Goal: Information Seeking & Learning: Learn about a topic

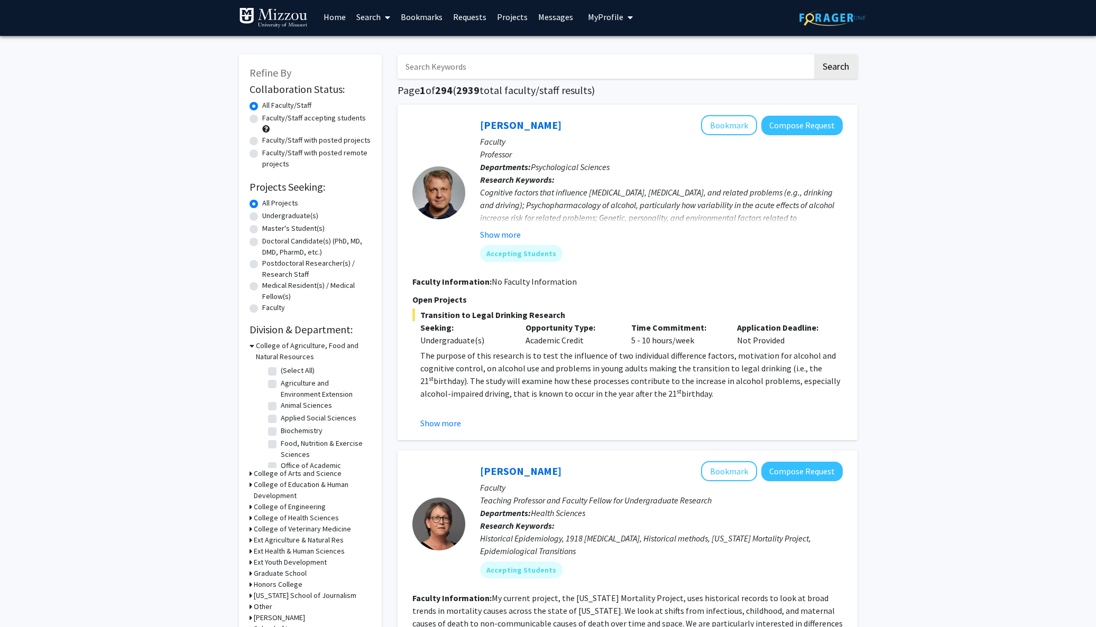
scroll to position [4, 0]
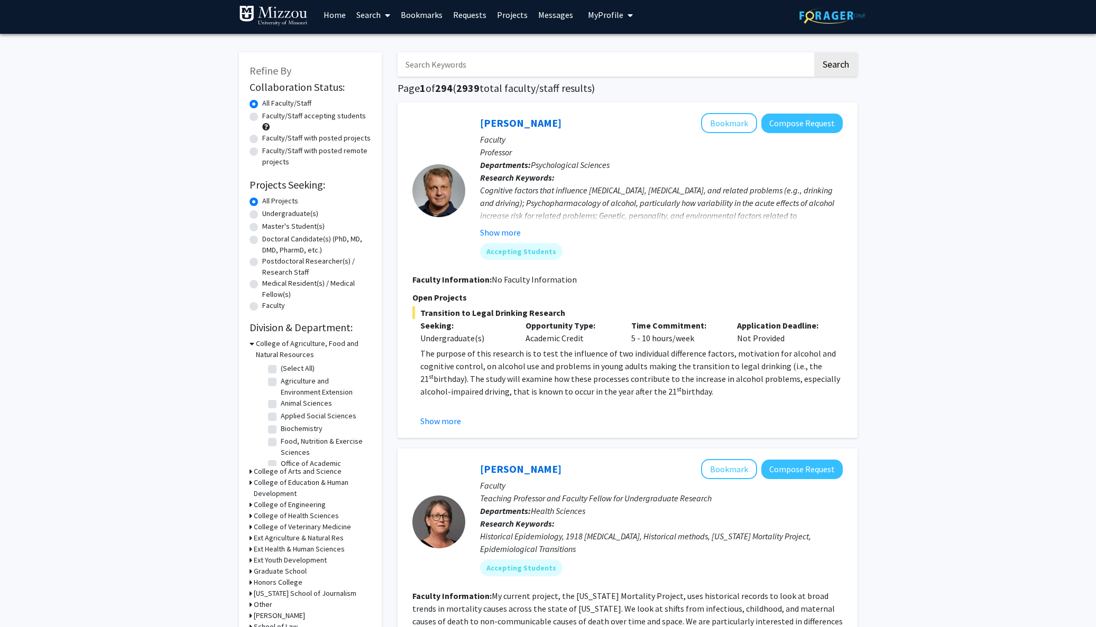
click at [251, 345] on icon at bounding box center [251, 343] width 5 height 11
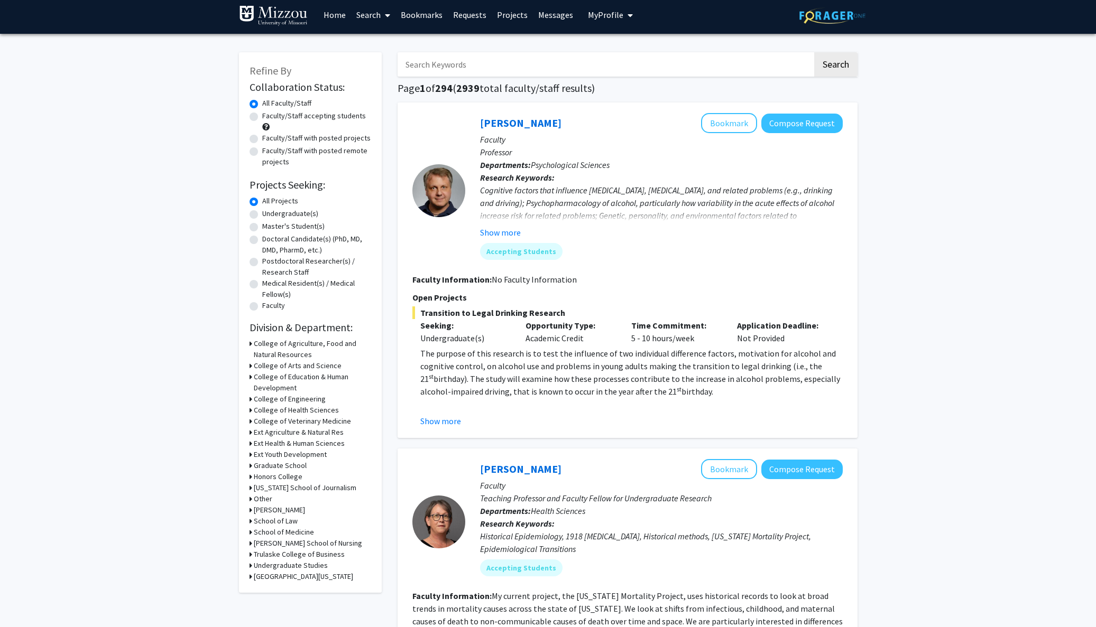
click at [252, 368] on div "College of Arts and Science" at bounding box center [310, 365] width 122 height 11
click at [249, 369] on icon at bounding box center [250, 365] width 3 height 11
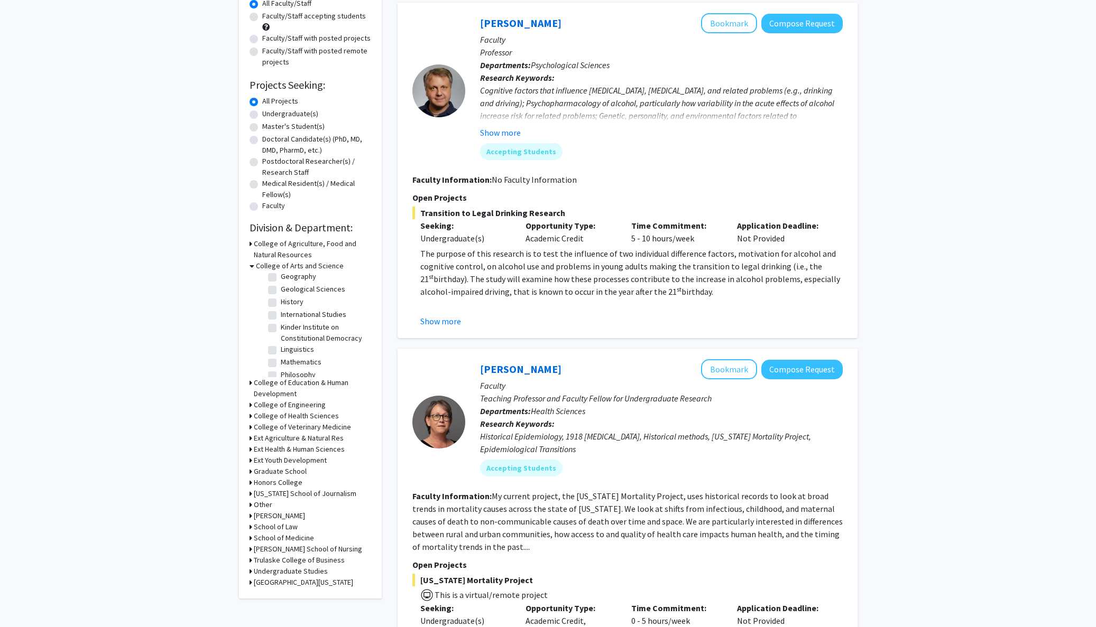
scroll to position [220, 0]
click at [281, 300] on label "Mathematics" at bounding box center [301, 294] width 41 height 11
click at [281, 296] on input "Mathematics" at bounding box center [284, 292] width 7 height 7
checkbox input "true"
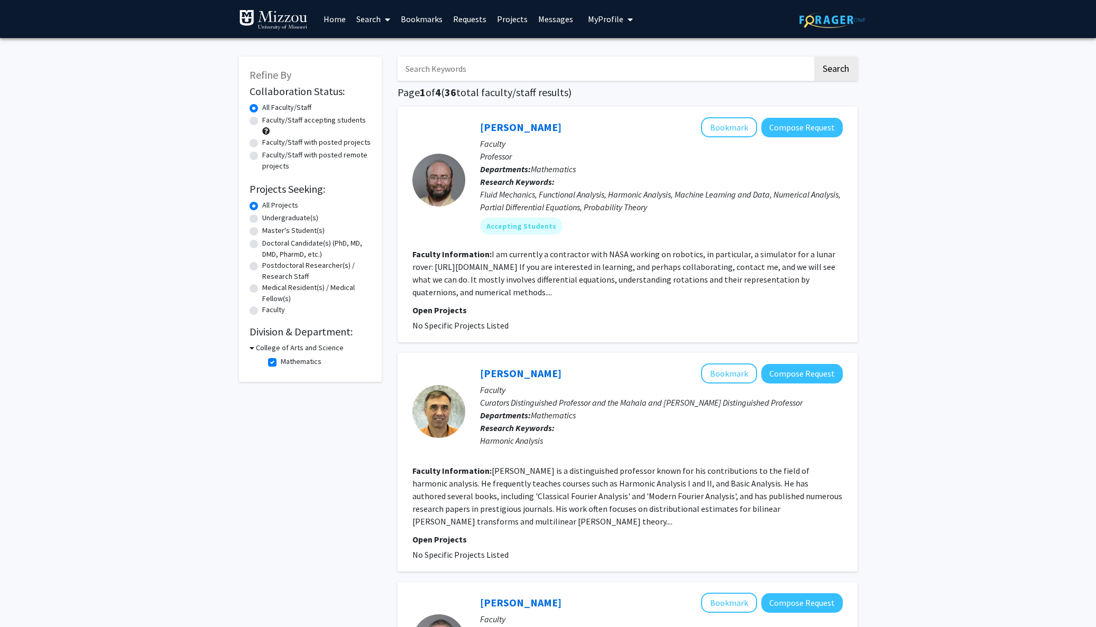
click at [256, 349] on h3 "College of Arts and Science" at bounding box center [300, 348] width 88 height 11
click at [255, 349] on h3 "College of Arts and Science" at bounding box center [298, 348] width 88 height 11
drag, startPoint x: 528, startPoint y: 195, endPoint x: 625, endPoint y: 193, distance: 96.8
click at [625, 193] on div "Fluid Mechanics, Functional Analysis, Harmonic Analysis, Machine Learning and D…" at bounding box center [661, 200] width 363 height 25
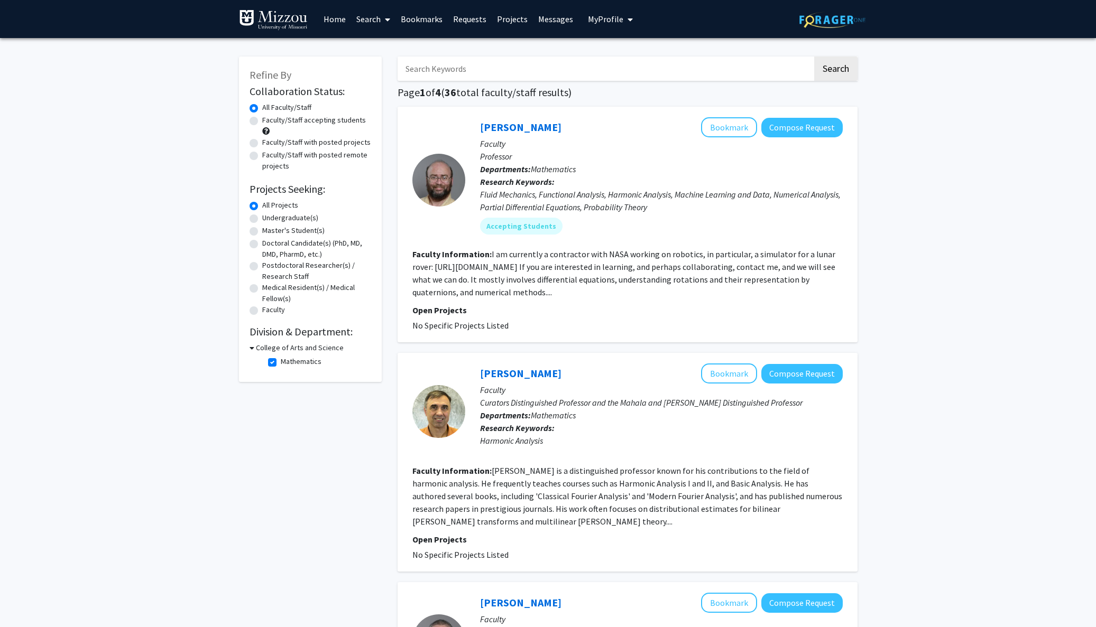
click at [281, 362] on label "Mathematics" at bounding box center [301, 361] width 41 height 11
click at [281, 362] on input "Mathematics" at bounding box center [284, 359] width 7 height 7
checkbox input "false"
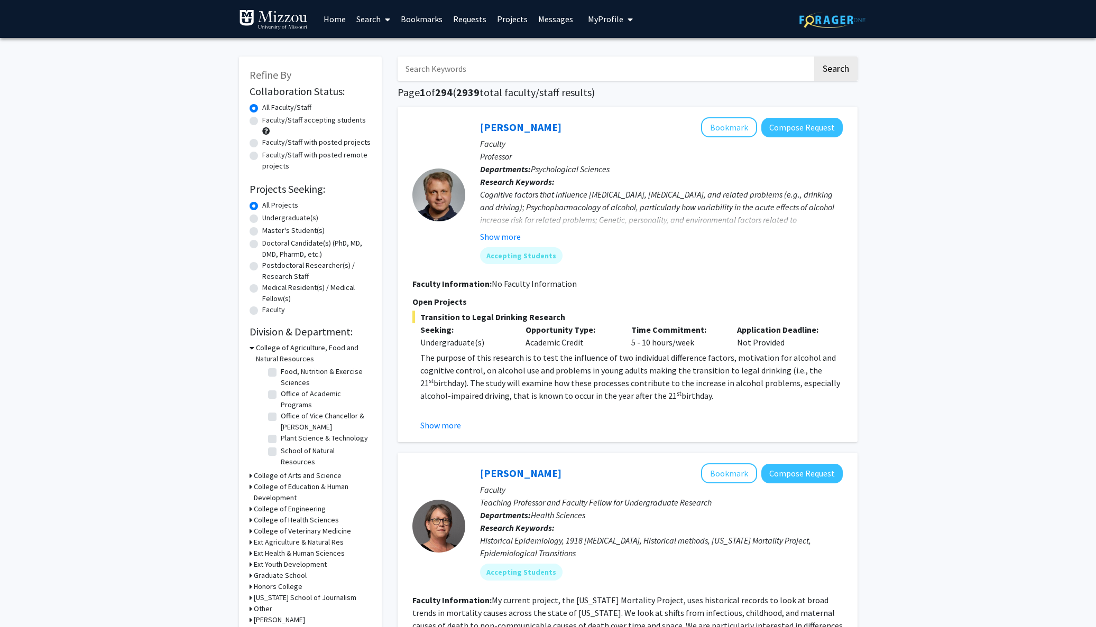
scroll to position [84, 0]
click at [253, 351] on icon at bounding box center [251, 348] width 5 height 11
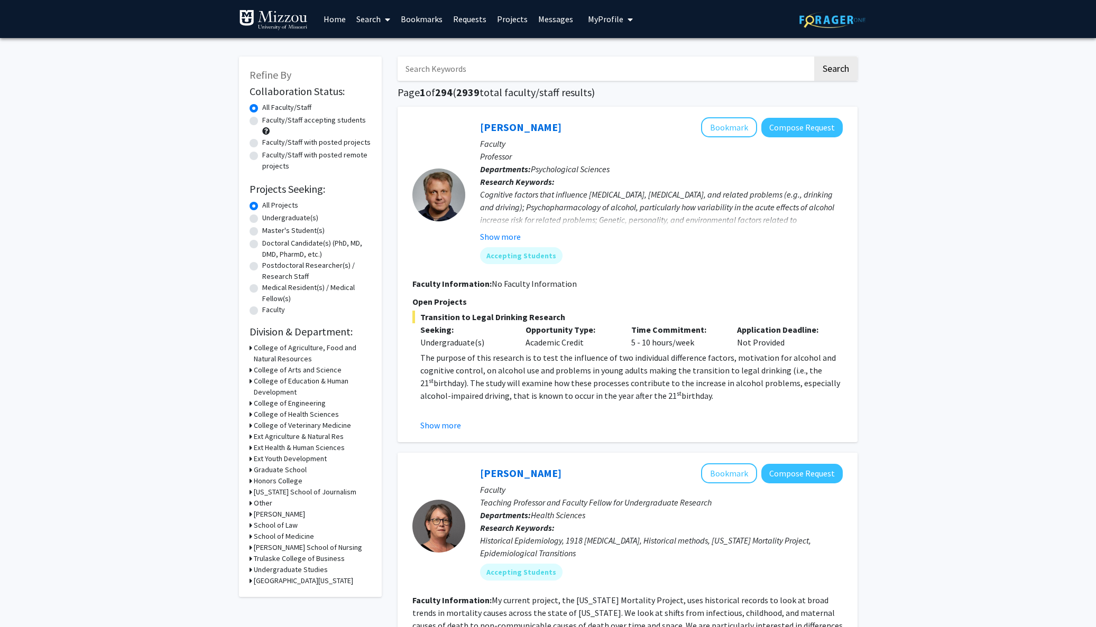
click at [249, 372] on icon at bounding box center [250, 370] width 3 height 11
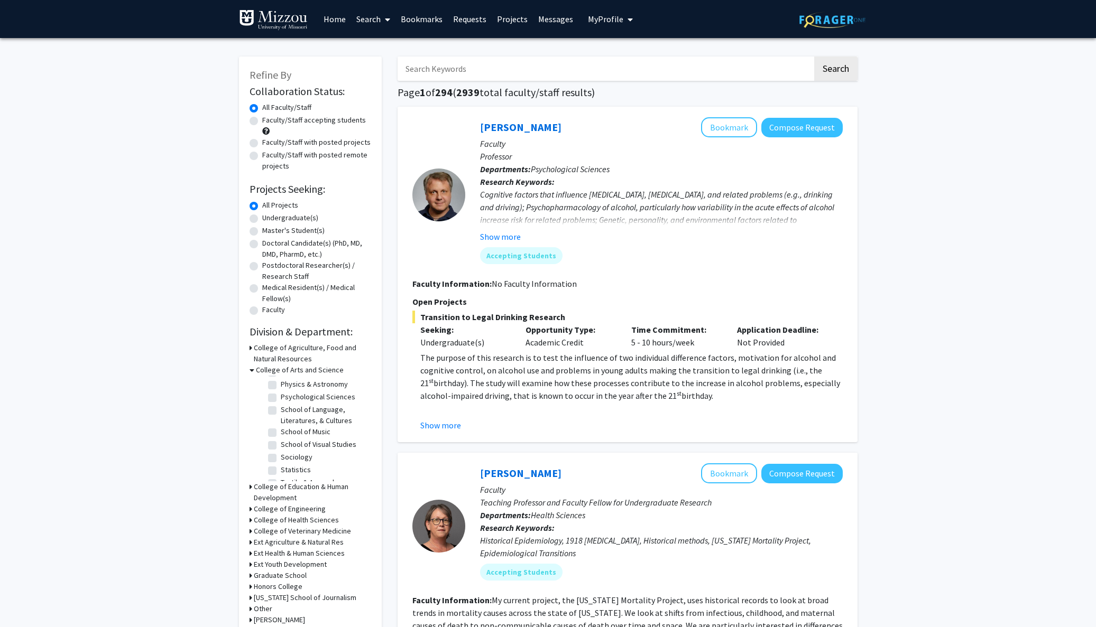
scroll to position [257, 0]
click at [294, 440] on label "School of Music" at bounding box center [306, 434] width 50 height 11
click at [288, 436] on input "School of Music" at bounding box center [284, 432] width 7 height 7
checkbox input "true"
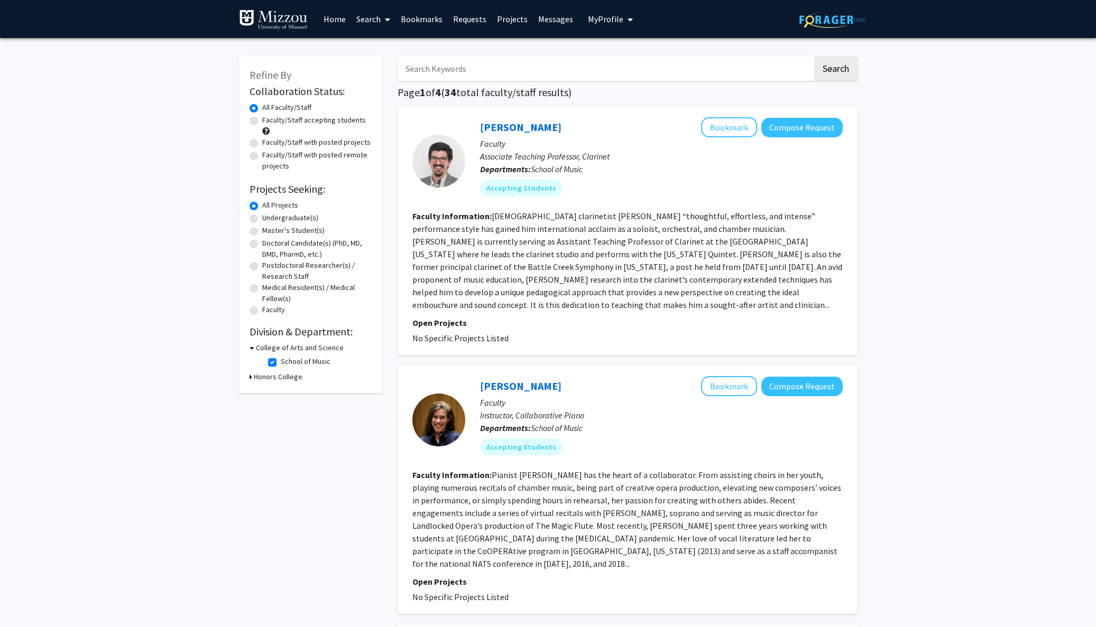
click at [281, 366] on label "School of Music" at bounding box center [306, 361] width 50 height 11
click at [281, 363] on input "School of Music" at bounding box center [284, 359] width 7 height 7
checkbox input "false"
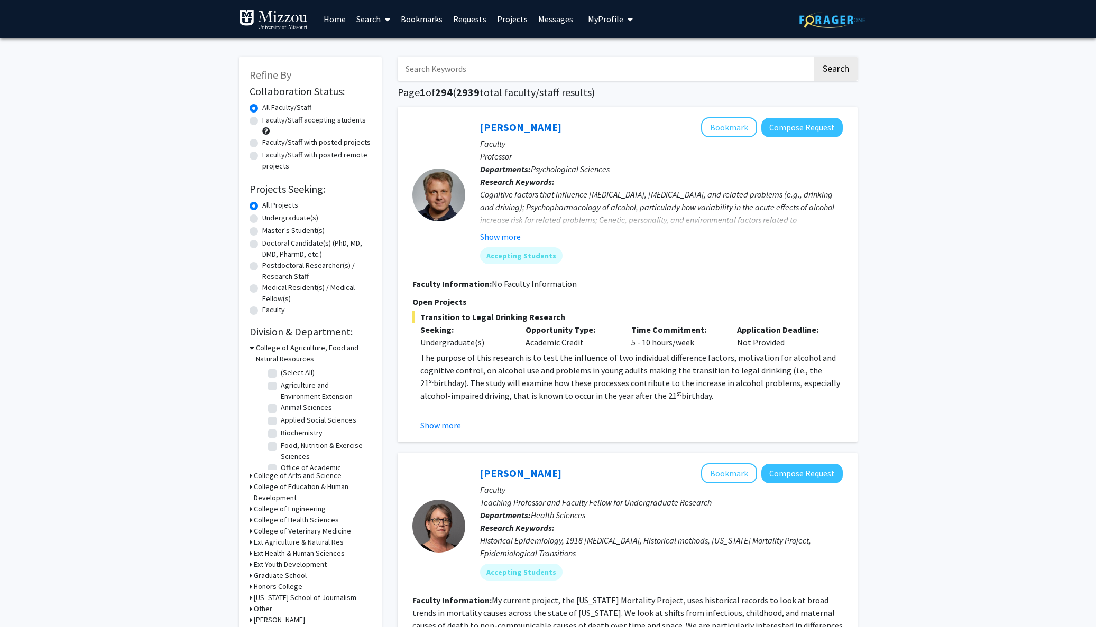
click at [475, 66] on input "Search Keywords" at bounding box center [604, 69] width 415 height 24
type input "audio"
click at [835, 70] on button "Search" at bounding box center [835, 69] width 43 height 24
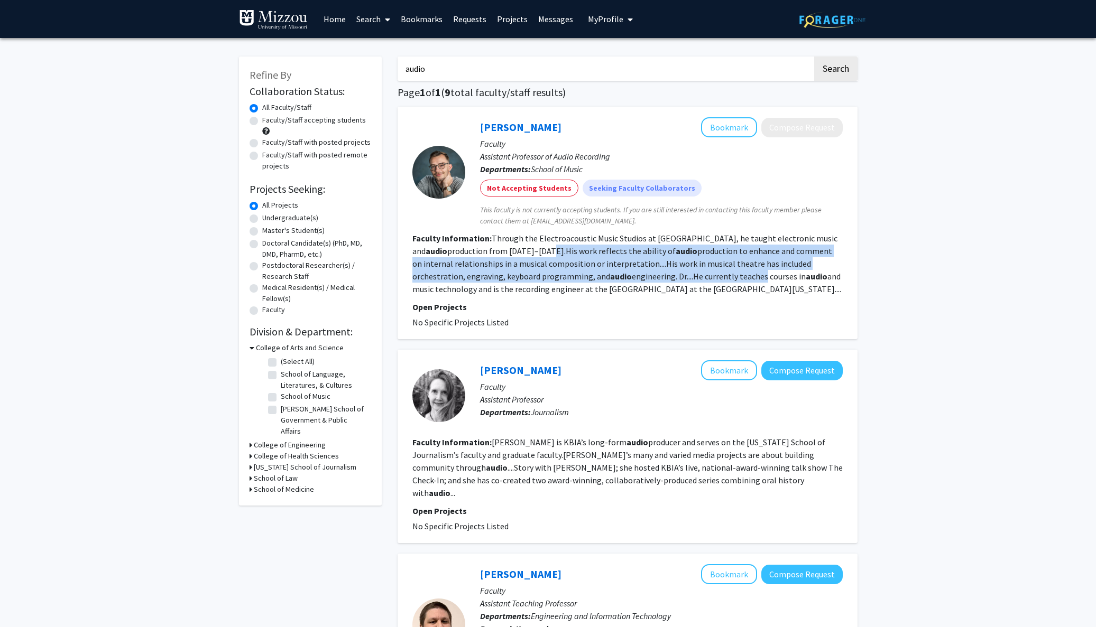
drag, startPoint x: 516, startPoint y: 252, endPoint x: 706, endPoint y: 273, distance: 191.5
click at [706, 273] on fg-read-more "Through the Electroacoustic Music Studios at [GEOGRAPHIC_DATA], he taught elect…" at bounding box center [626, 263] width 429 height 61
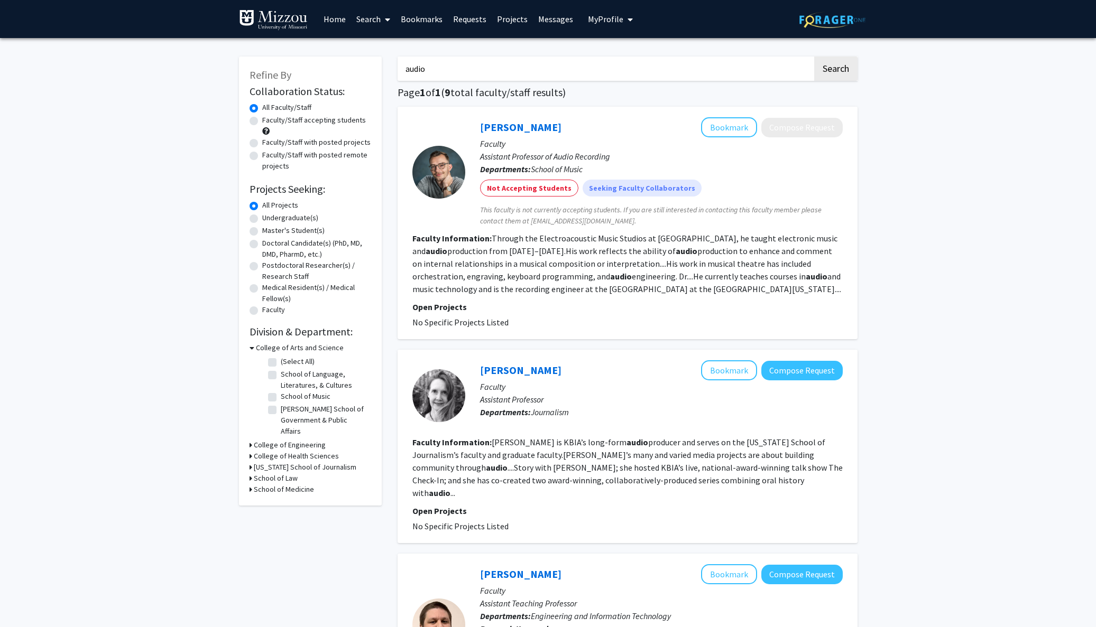
click at [706, 273] on fg-read-more "Through the Electroacoustic Music Studios at [GEOGRAPHIC_DATA], he taught elect…" at bounding box center [626, 263] width 429 height 61
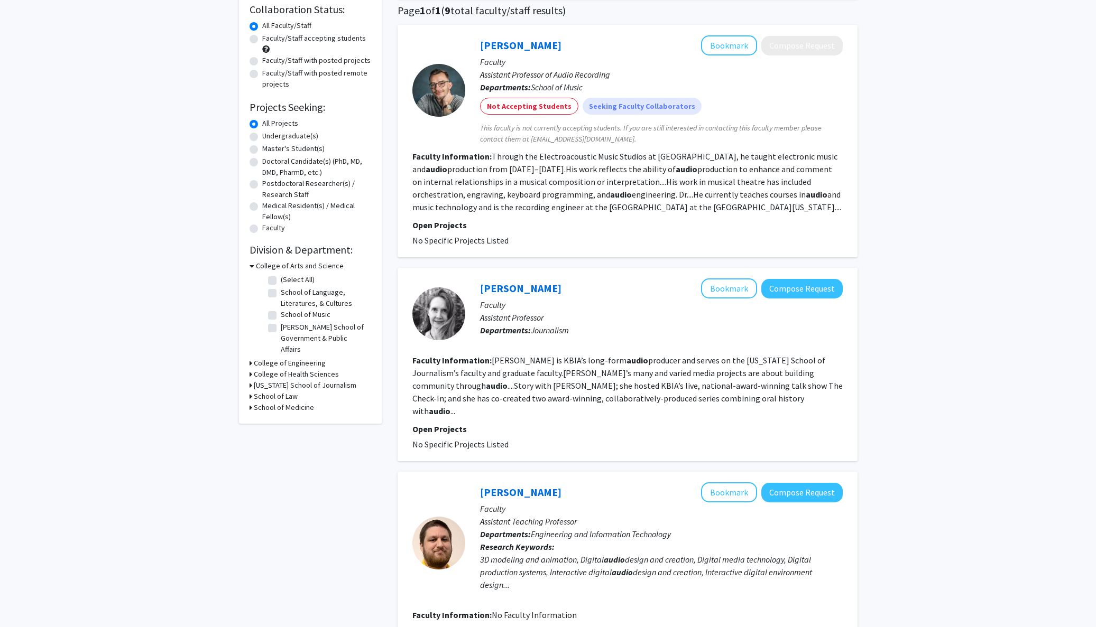
scroll to position [174, 0]
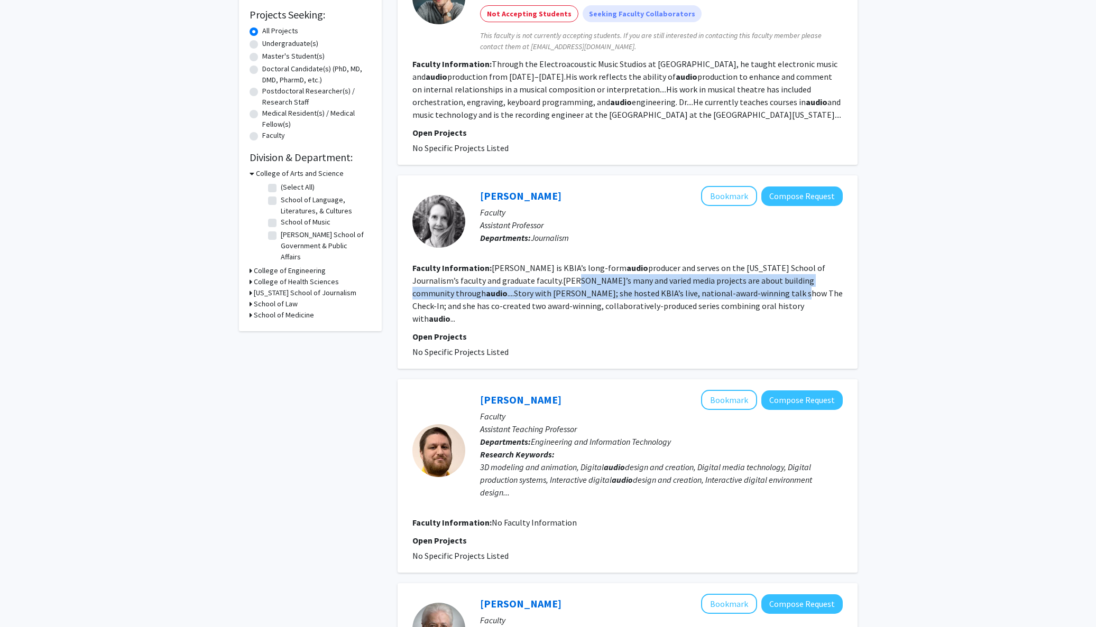
drag, startPoint x: 533, startPoint y: 285, endPoint x: 675, endPoint y: 288, distance: 141.7
click at [675, 288] on section "Faculty Information: [PERSON_NAME] is [PERSON_NAME]’s long-form audio producer …" at bounding box center [627, 293] width 430 height 63
click at [673, 289] on section "Faculty Information: [PERSON_NAME] is [PERSON_NAME]’s long-form audio producer …" at bounding box center [627, 293] width 430 height 63
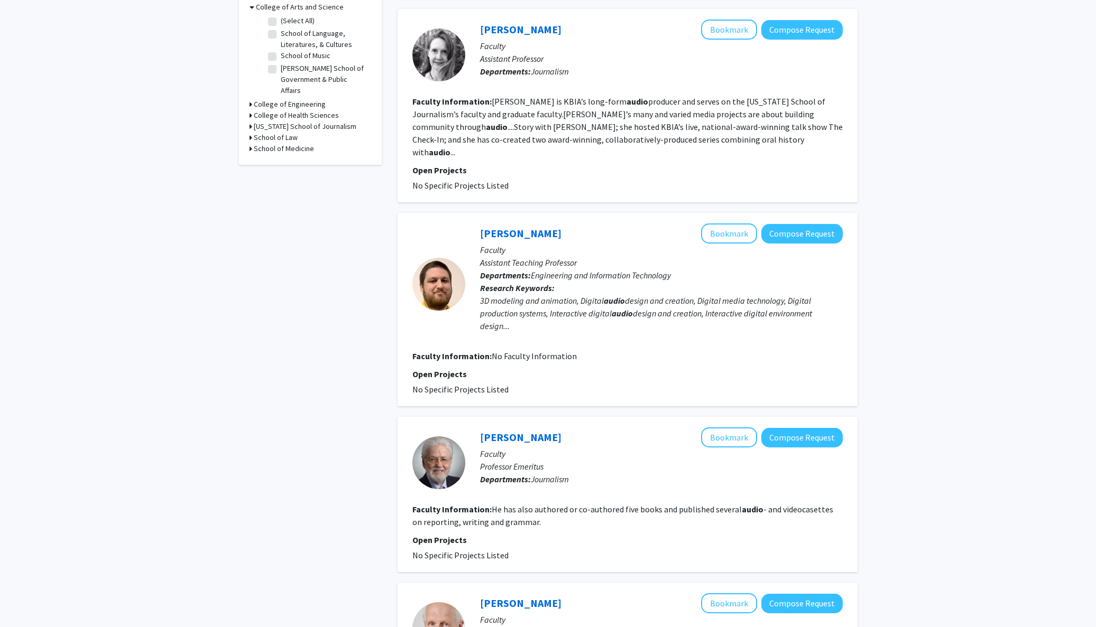
scroll to position [0, 0]
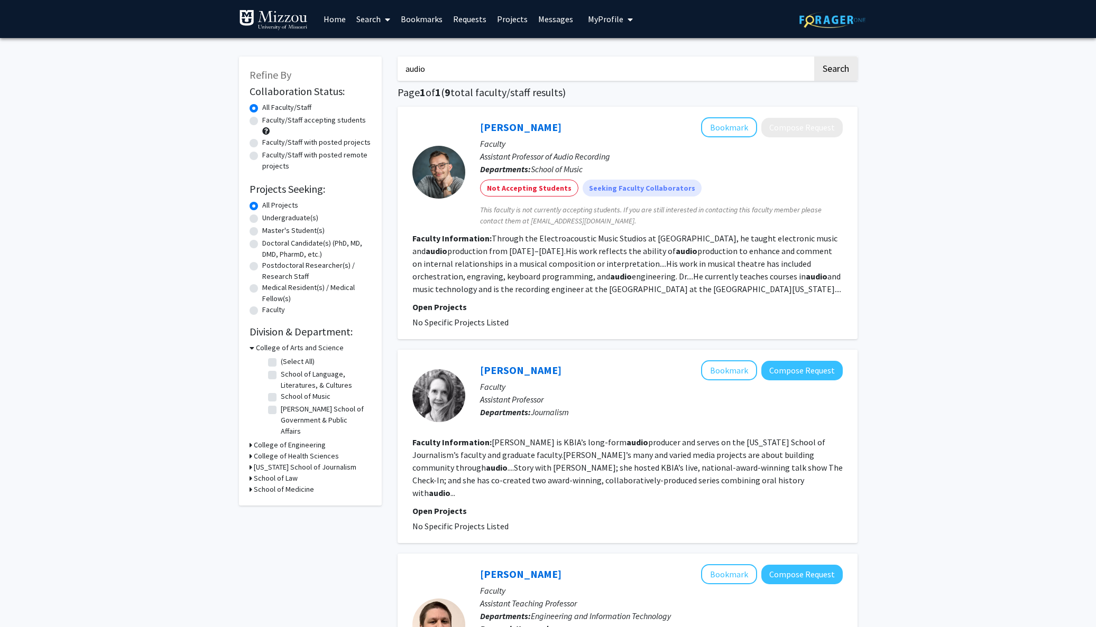
click at [261, 147] on div "Faculty/Staff with posted projects" at bounding box center [310, 143] width 122 height 13
click at [262, 147] on label "Faculty/Staff with posted projects" at bounding box center [316, 142] width 108 height 11
click at [262, 144] on input "Faculty/Staff with posted projects" at bounding box center [265, 140] width 7 height 7
radio input "true"
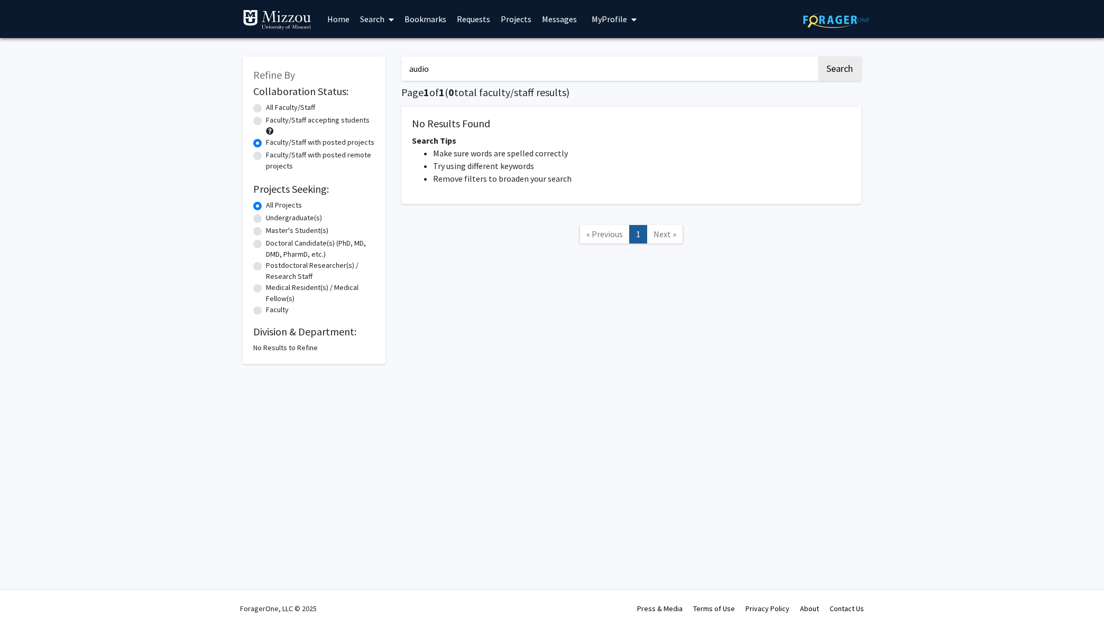
drag, startPoint x: 471, startPoint y: 64, endPoint x: 304, endPoint y: 67, distance: 167.0
click at [304, 67] on div "Refine By Collaboration Status: Collaboration Status All Faculty/Staff Collabor…" at bounding box center [552, 205] width 634 height 318
drag, startPoint x: 394, startPoint y: 70, endPoint x: 378, endPoint y: 70, distance: 16.4
click at [378, 70] on div "Refine By Collaboration Status: Collaboration Status All Faculty/Staff Collabor…" at bounding box center [552, 205] width 634 height 318
click at [839, 70] on button "Search" at bounding box center [839, 69] width 43 height 24
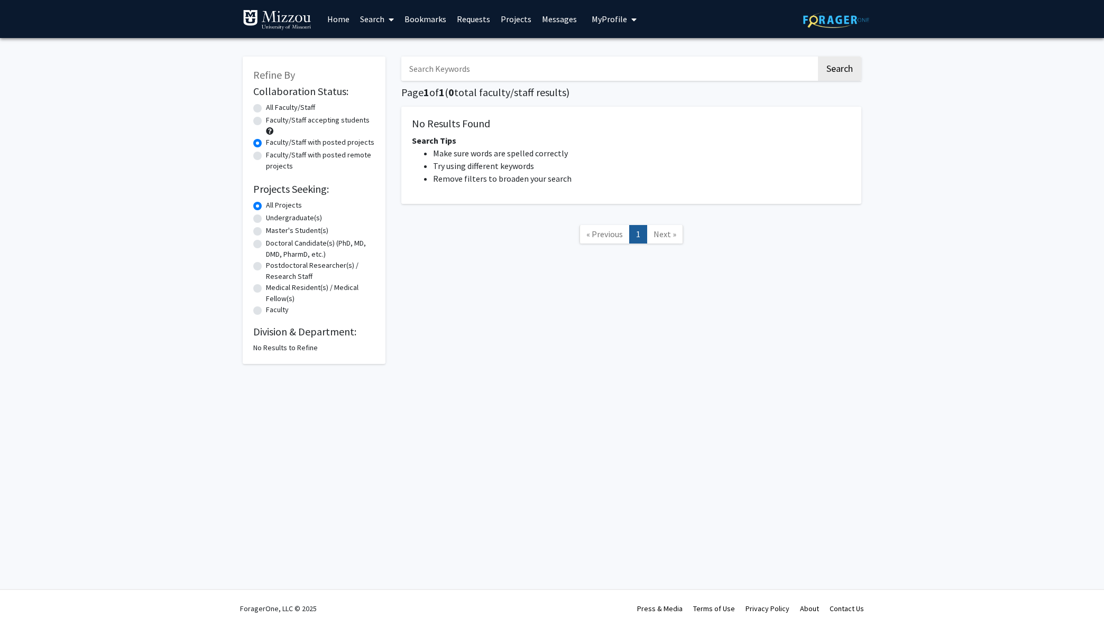
radio input "true"
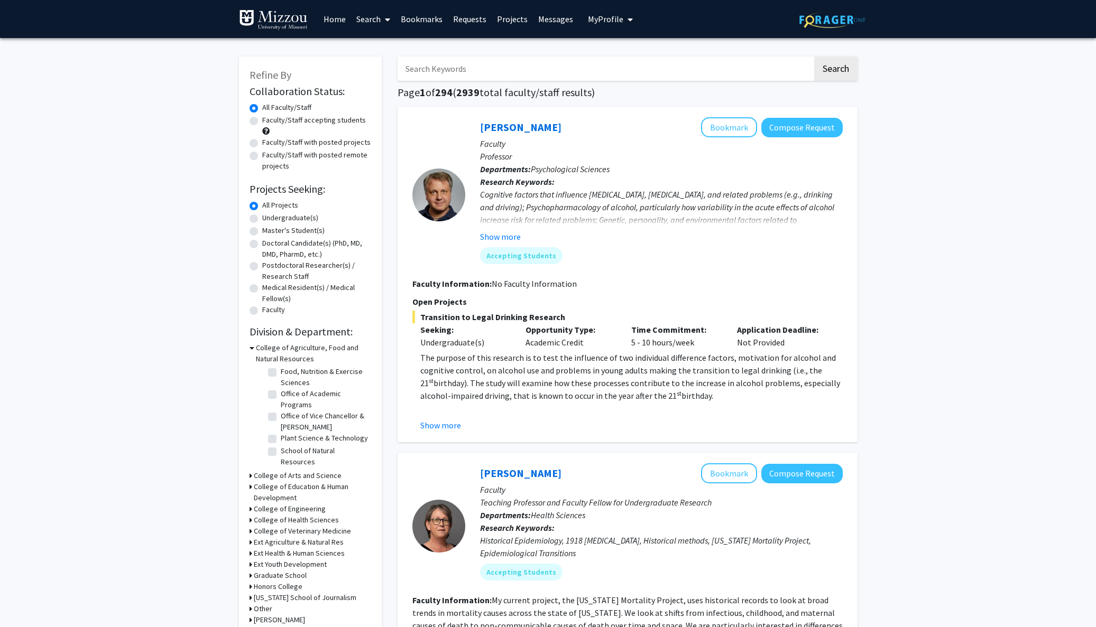
scroll to position [85, 0]
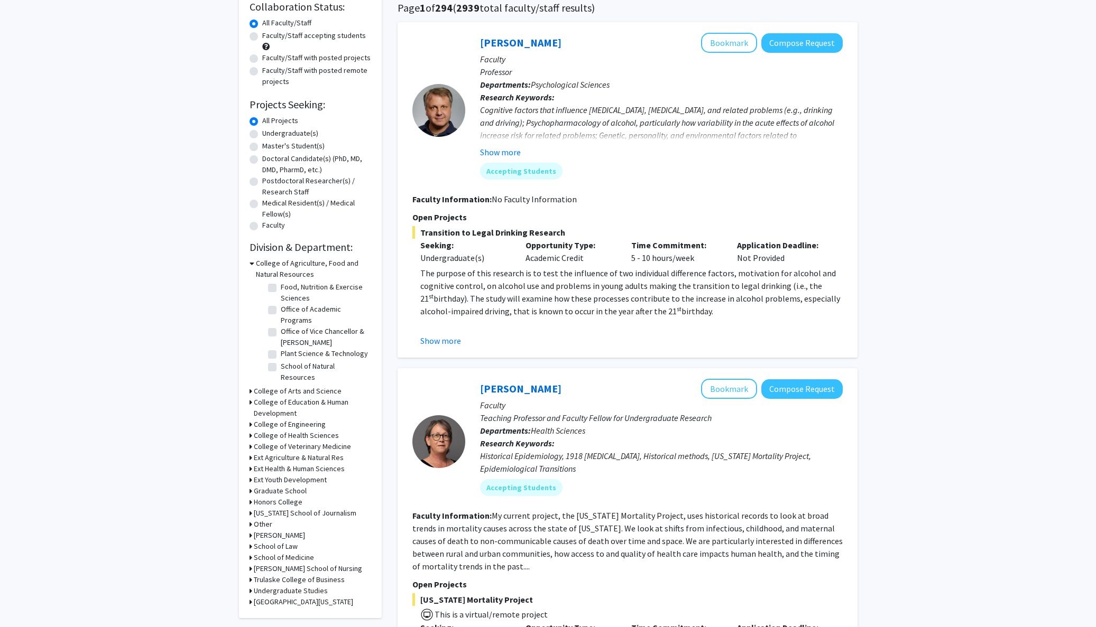
click at [253, 265] on icon at bounding box center [251, 263] width 5 height 11
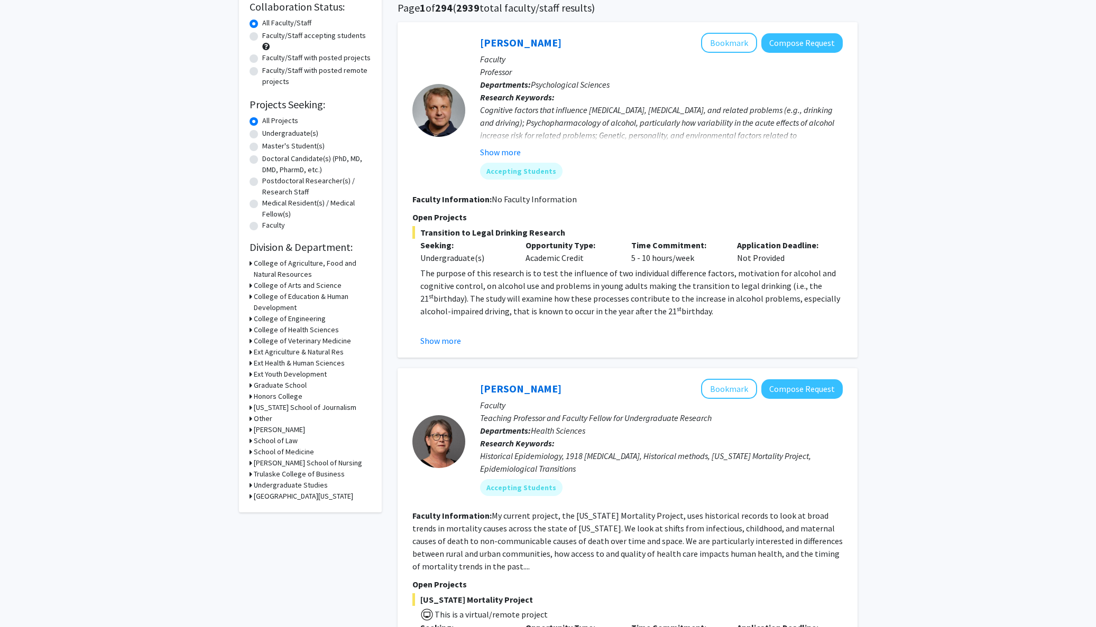
click at [251, 288] on icon at bounding box center [250, 285] width 3 height 11
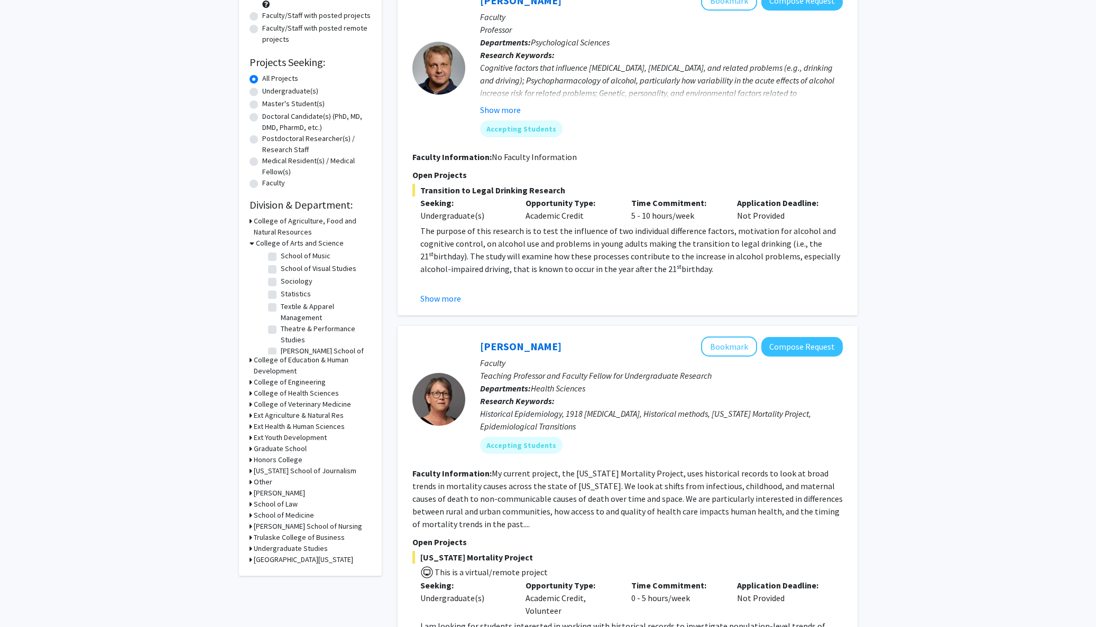
scroll to position [269, 0]
click at [281, 301] on label "School of Music" at bounding box center [306, 295] width 50 height 11
click at [281, 297] on input "School of Music" at bounding box center [284, 293] width 7 height 7
checkbox input "true"
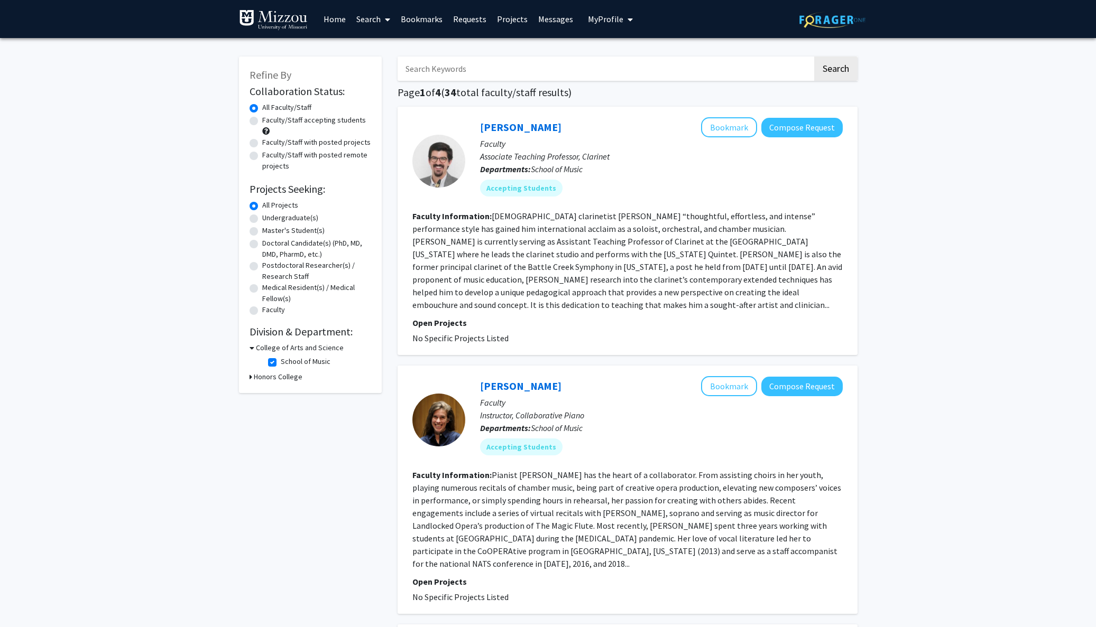
click at [262, 143] on label "Faculty/Staff with posted projects" at bounding box center [316, 142] width 108 height 11
click at [262, 143] on input "Faculty/Staff with posted projects" at bounding box center [265, 140] width 7 height 7
radio input "true"
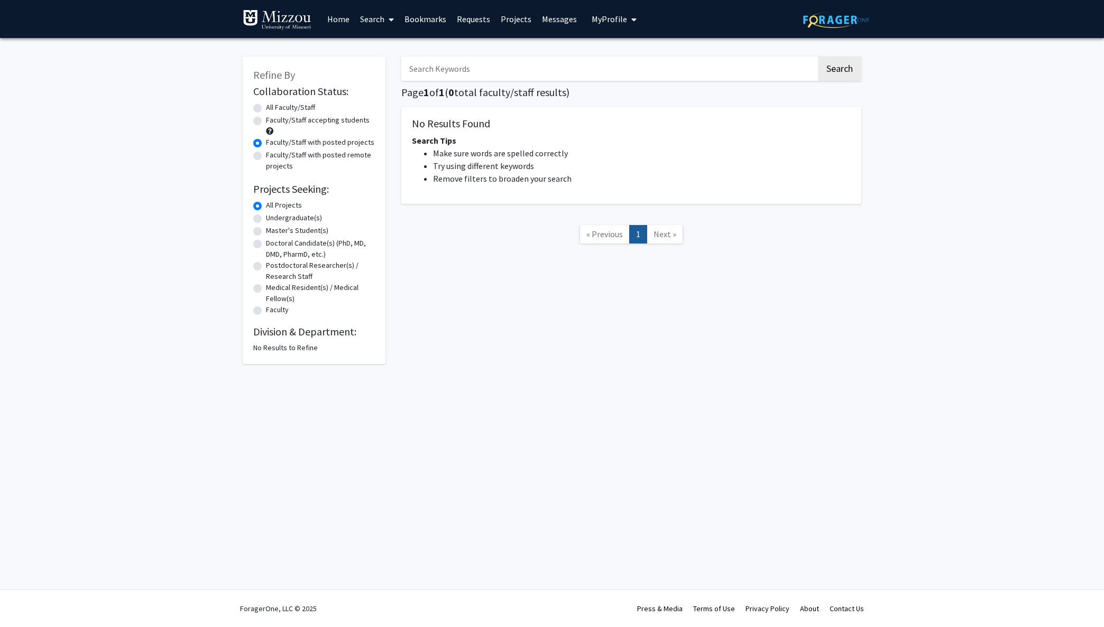
click at [266, 112] on label "All Faculty/Staff" at bounding box center [290, 107] width 49 height 11
click at [266, 109] on input "All Faculty/Staff" at bounding box center [269, 105] width 7 height 7
radio input "true"
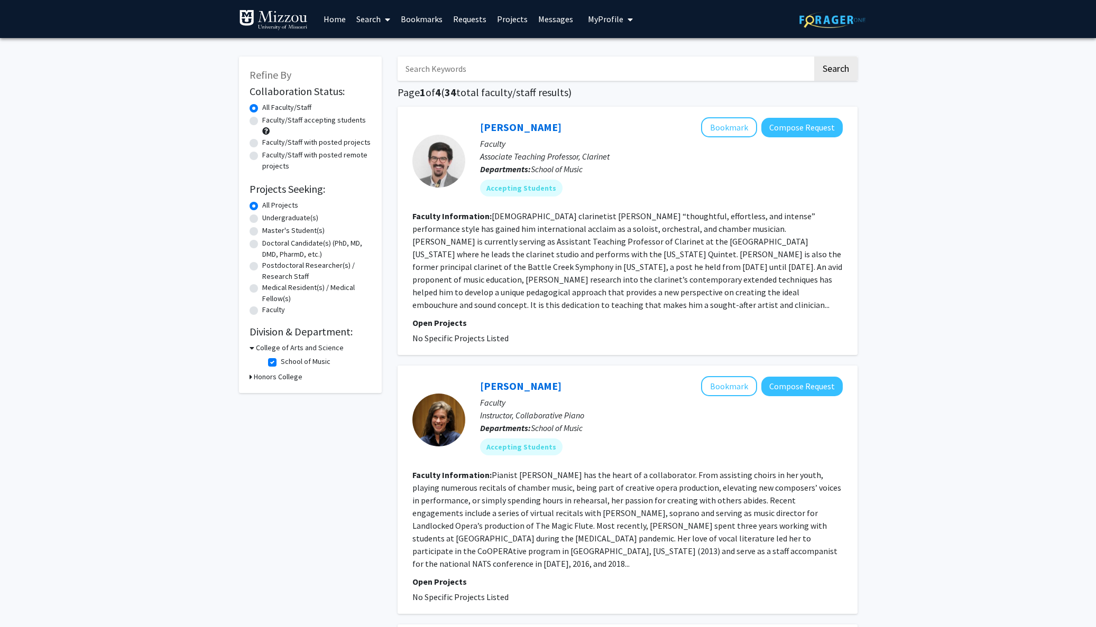
click at [281, 360] on label "School of Music" at bounding box center [306, 361] width 50 height 11
click at [281, 360] on input "School of Music" at bounding box center [284, 359] width 7 height 7
checkbox input "false"
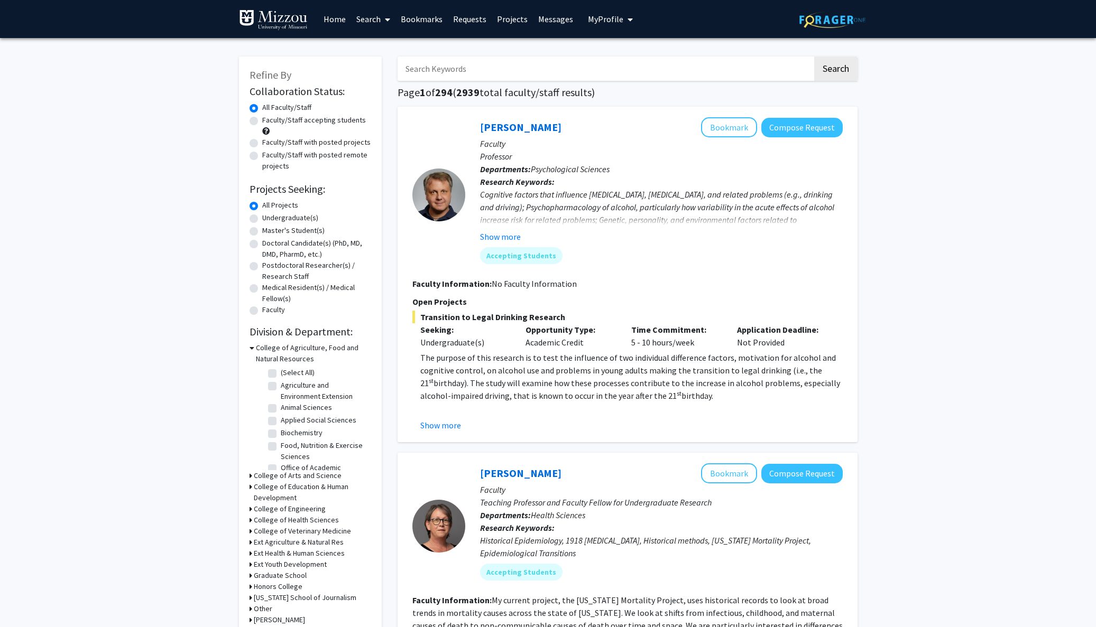
click at [269, 477] on h3 "College of Arts and Science" at bounding box center [298, 475] width 88 height 11
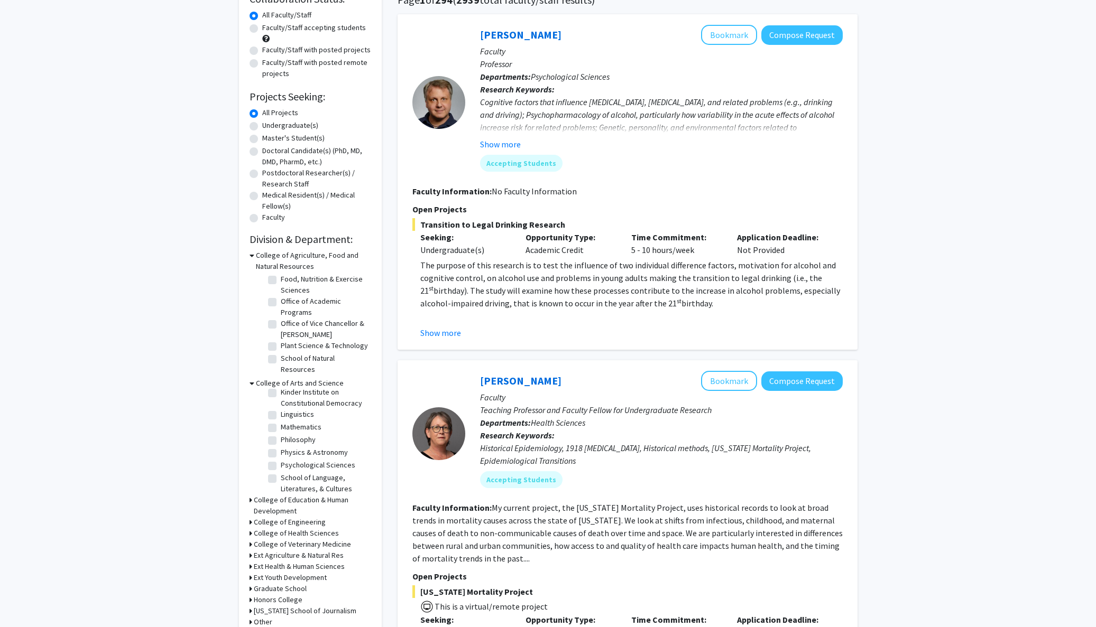
scroll to position [196, 0]
click at [281, 441] on label "Mathematics" at bounding box center [301, 435] width 41 height 11
click at [281, 437] on input "Mathematics" at bounding box center [284, 433] width 7 height 7
checkbox input "true"
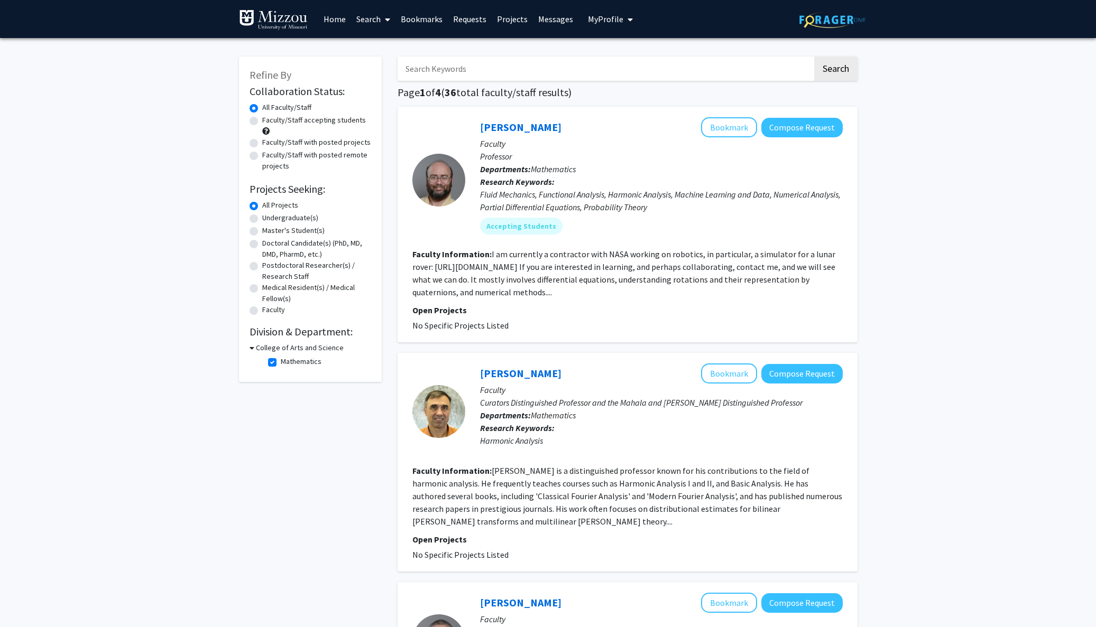
click at [262, 147] on label "Faculty/Staff with posted projects" at bounding box center [316, 142] width 108 height 11
click at [262, 144] on input "Faculty/Staff with posted projects" at bounding box center [265, 140] width 7 height 7
radio input "true"
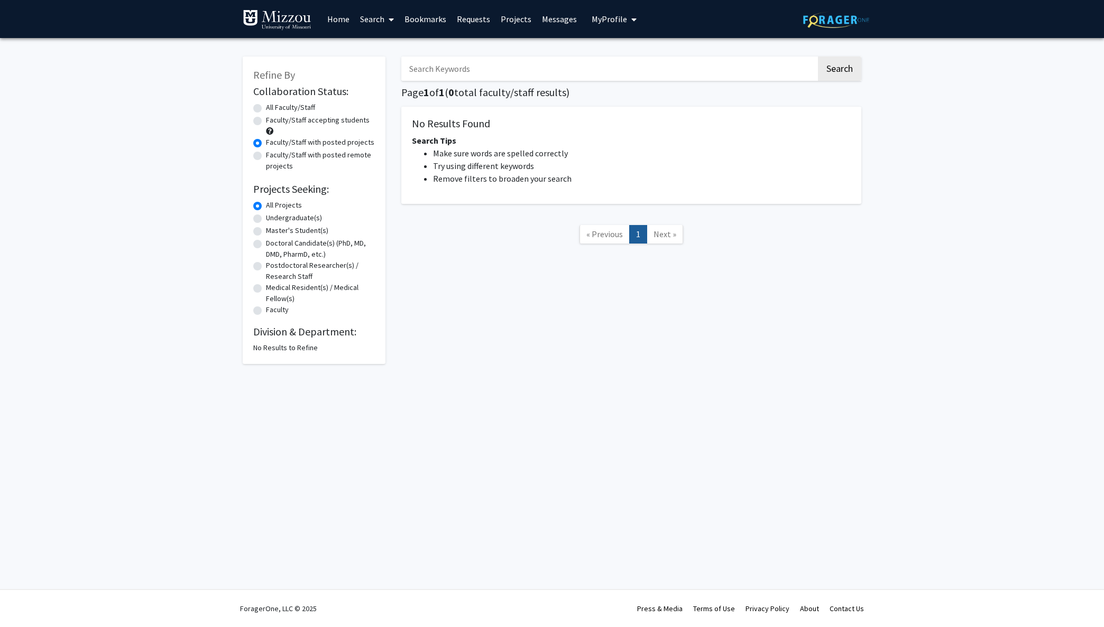
click at [266, 113] on label "All Faculty/Staff" at bounding box center [290, 107] width 49 height 11
click at [266, 109] on input "All Faculty/Staff" at bounding box center [269, 105] width 7 height 7
radio input "true"
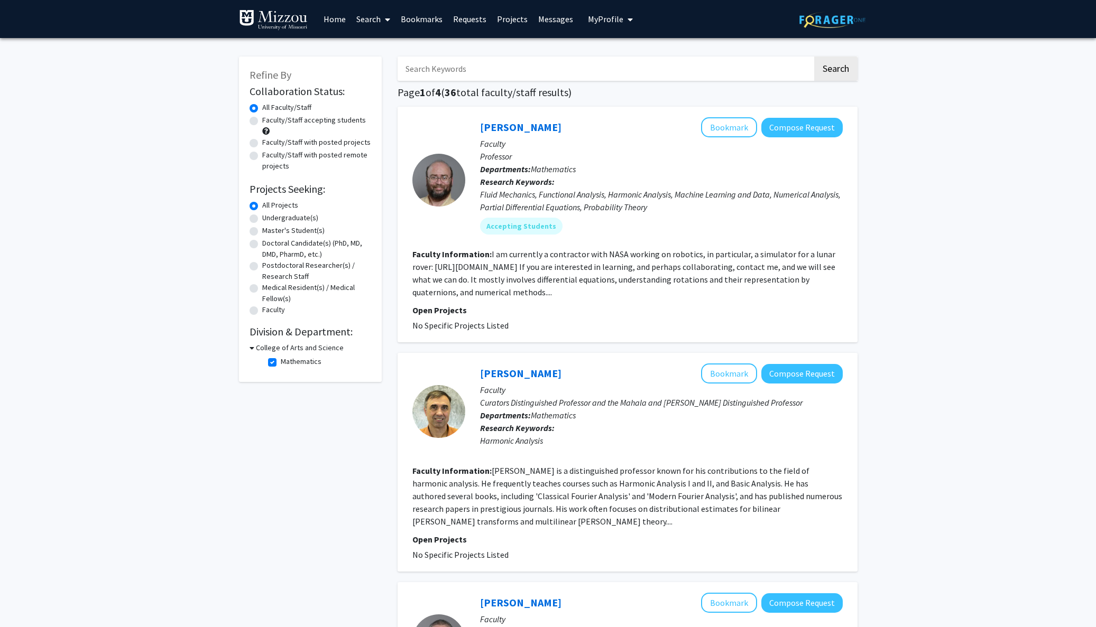
click at [281, 364] on label "Mathematics" at bounding box center [301, 361] width 41 height 11
click at [281, 363] on input "Mathematics" at bounding box center [284, 359] width 7 height 7
checkbox input "false"
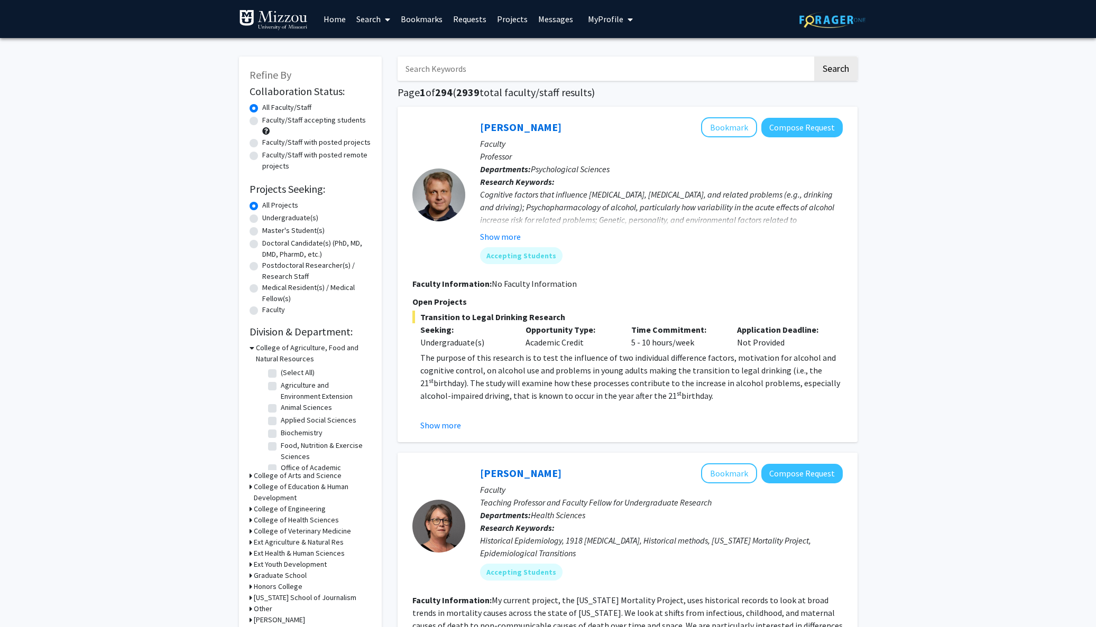
click at [262, 141] on label "Faculty/Staff with posted projects" at bounding box center [316, 142] width 108 height 11
click at [262, 141] on input "Faculty/Staff with posted projects" at bounding box center [265, 140] width 7 height 7
radio input "true"
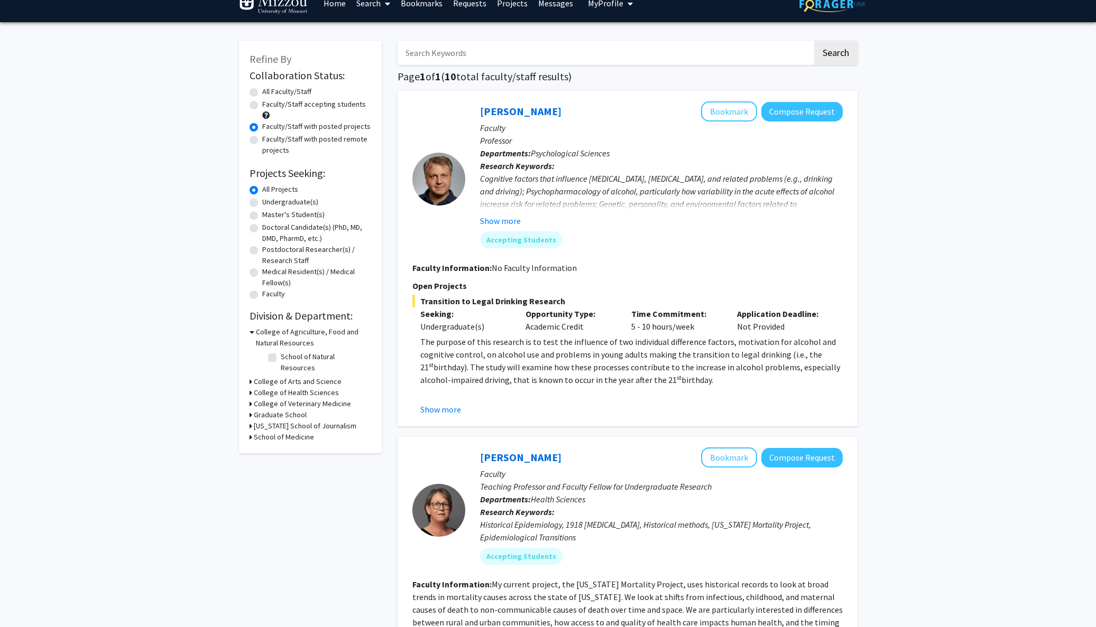
scroll to position [56, 0]
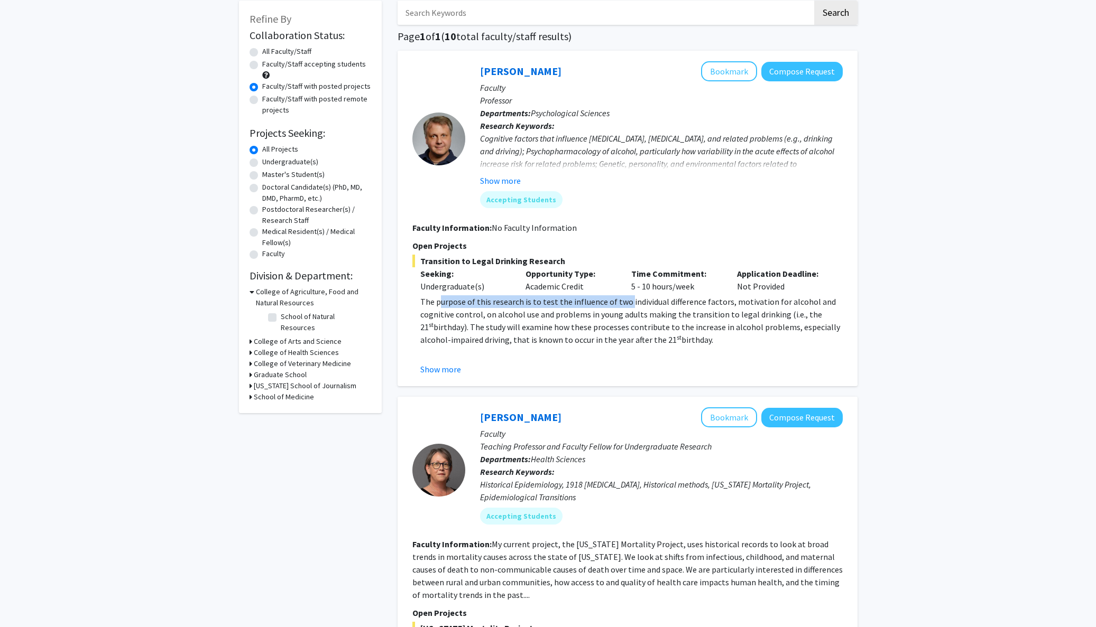
drag, startPoint x: 439, startPoint y: 304, endPoint x: 624, endPoint y: 307, distance: 185.0
click at [624, 307] on span "The purpose of this research is to test the influence of two individual differe…" at bounding box center [627, 315] width 415 height 36
drag, startPoint x: 623, startPoint y: 307, endPoint x: 615, endPoint y: 308, distance: 7.9
click at [622, 306] on span "The purpose of this research is to test the influence of two individual differe…" at bounding box center [627, 315] width 415 height 36
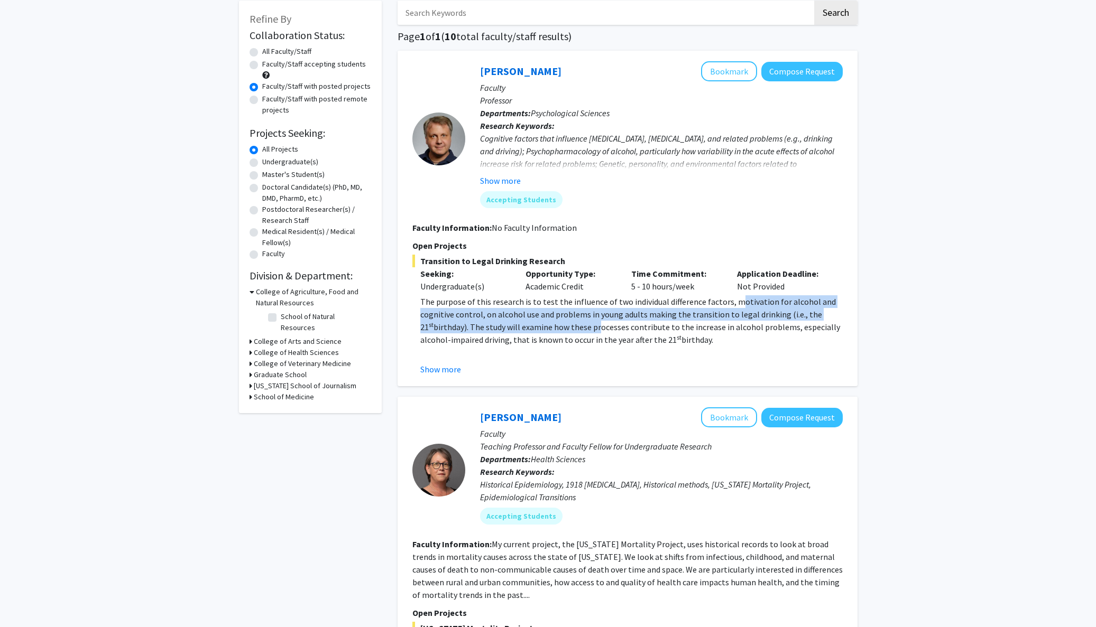
drag, startPoint x: 735, startPoint y: 308, endPoint x: 581, endPoint y: 322, distance: 154.0
click at [581, 323] on p "The purpose of this research is to test the influence of two individual differe…" at bounding box center [631, 320] width 422 height 51
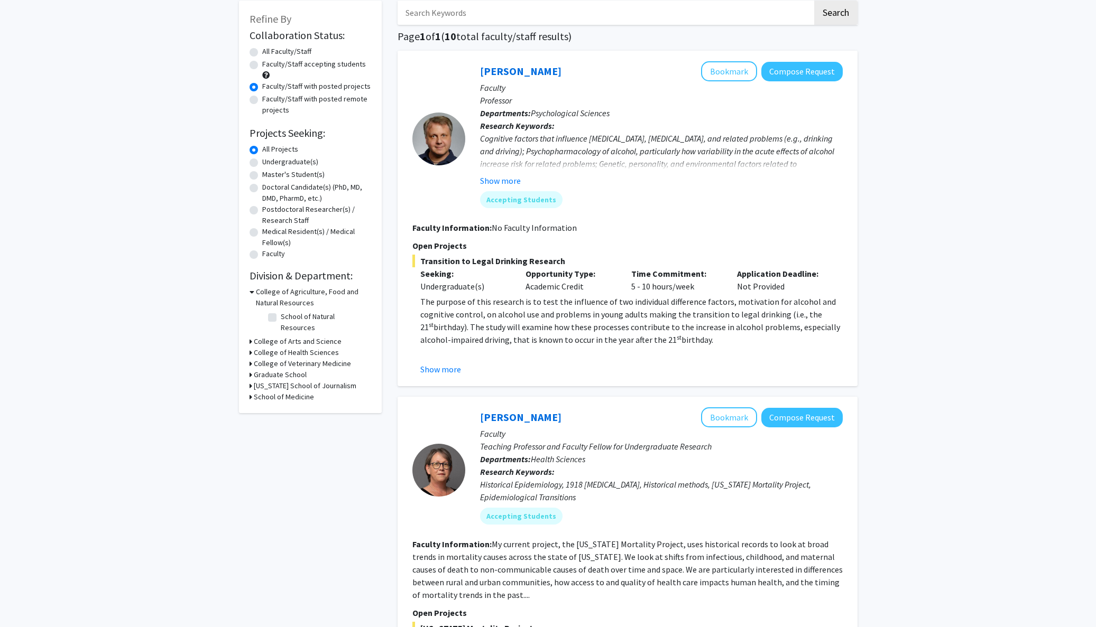
click at [581, 322] on p "The purpose of this research is to test the influence of two individual differe…" at bounding box center [631, 320] width 422 height 51
drag, startPoint x: 509, startPoint y: 318, endPoint x: 640, endPoint y: 312, distance: 131.2
click at [640, 312] on span "The purpose of this research is to test the influence of two individual differe…" at bounding box center [627, 315] width 415 height 36
drag, startPoint x: 667, startPoint y: 317, endPoint x: 730, endPoint y: 313, distance: 63.5
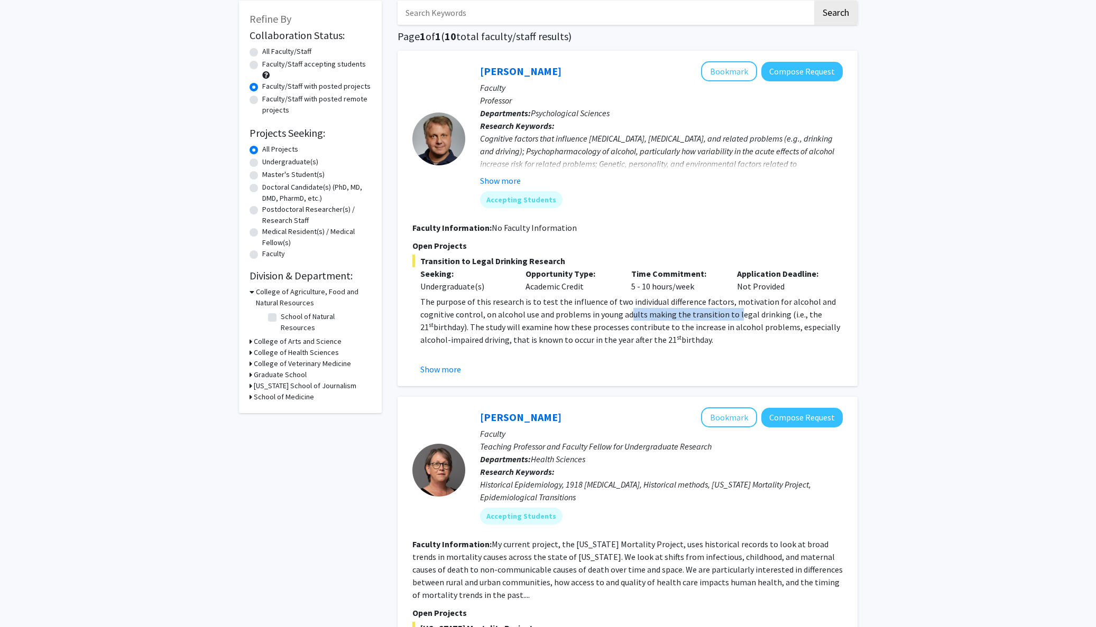
click at [730, 313] on span "The purpose of this research is to test the influence of two individual differe…" at bounding box center [627, 315] width 415 height 36
drag, startPoint x: 730, startPoint y: 313, endPoint x: 709, endPoint y: 312, distance: 21.2
click at [729, 312] on span "The purpose of this research is to test the influence of two individual differe…" at bounding box center [627, 315] width 415 height 36
drag, startPoint x: 565, startPoint y: 328, endPoint x: 669, endPoint y: 323, distance: 104.2
click at [669, 323] on span "birthday). The study will examine how these processes contribute to the increas…" at bounding box center [630, 333] width 420 height 23
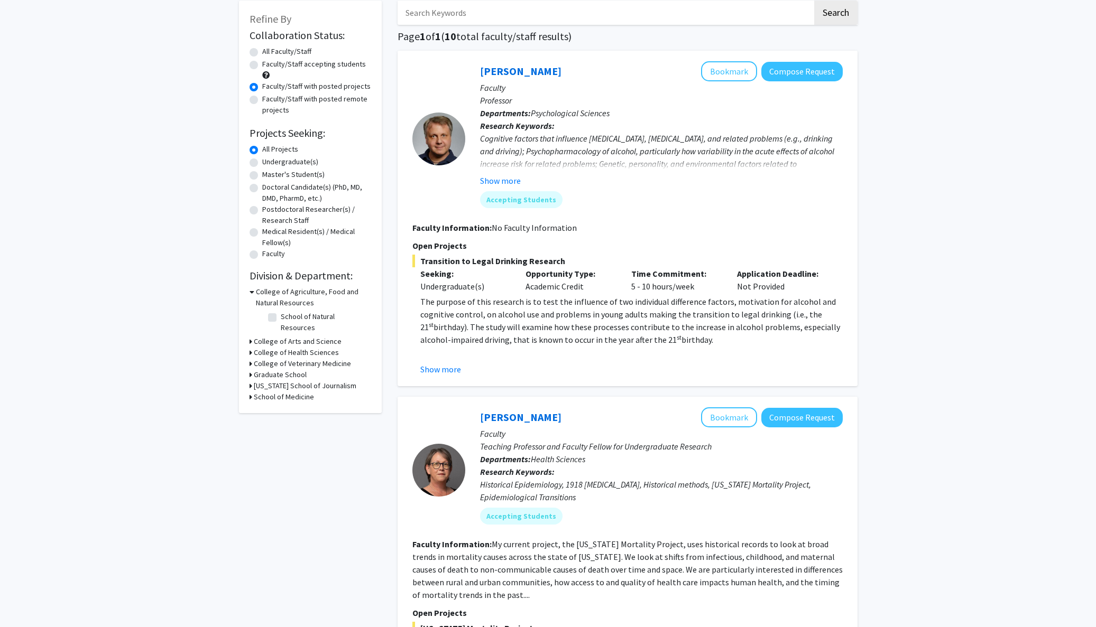
click at [669, 323] on span "birthday). The study will examine how these processes contribute to the increas…" at bounding box center [630, 333] width 420 height 23
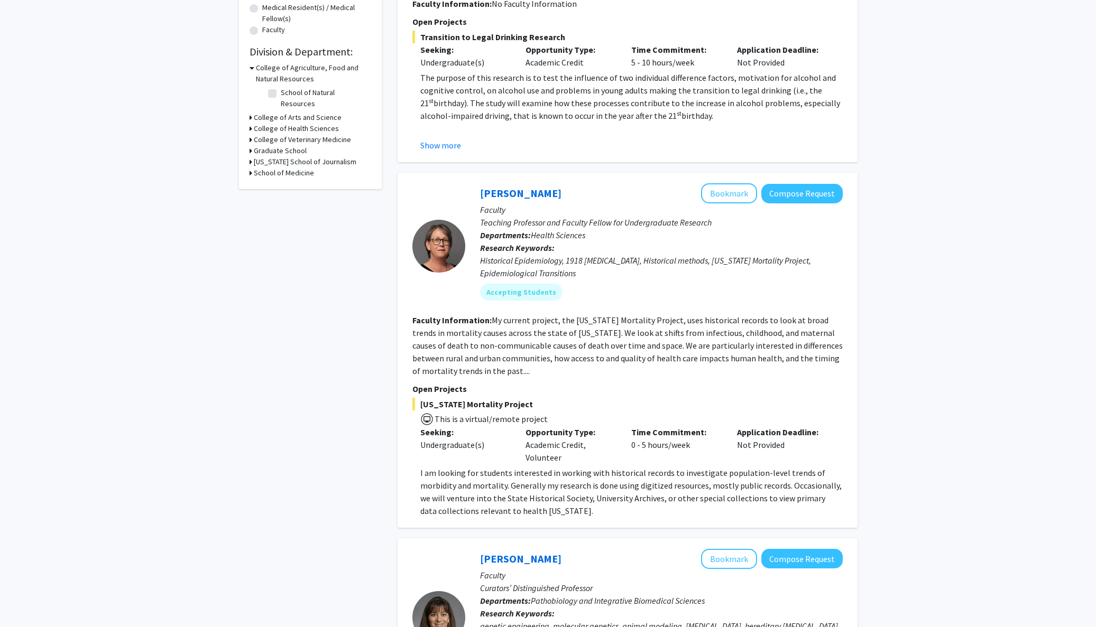
scroll to position [377, 0]
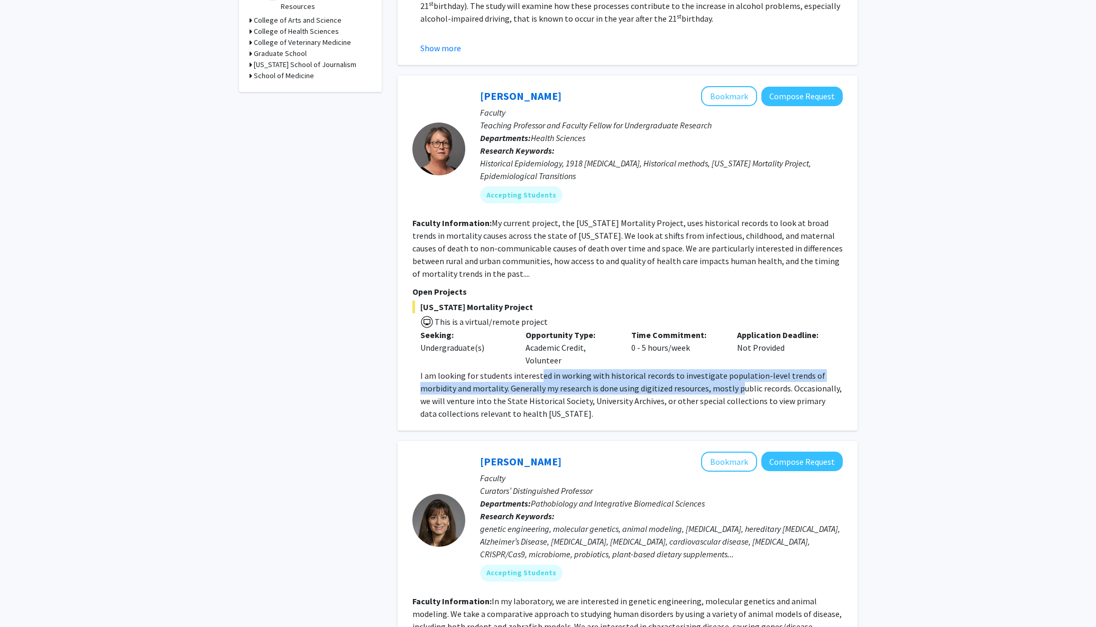
drag, startPoint x: 558, startPoint y: 374, endPoint x: 697, endPoint y: 383, distance: 139.3
click at [697, 383] on p "I am looking for students interested in working with historical records to inve…" at bounding box center [631, 394] width 422 height 51
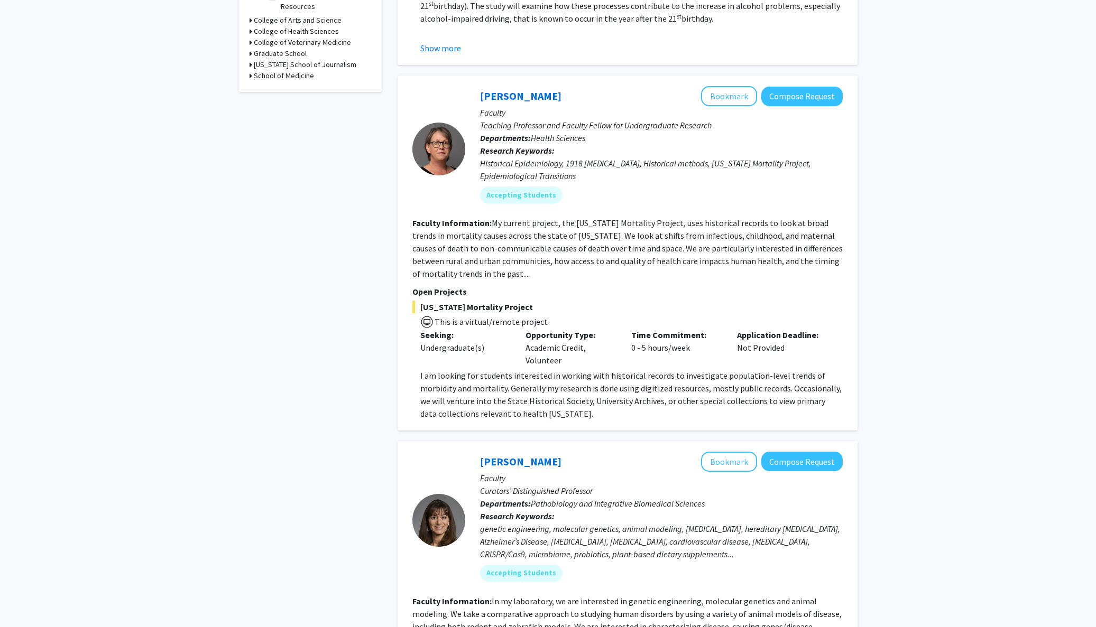
scroll to position [380, 0]
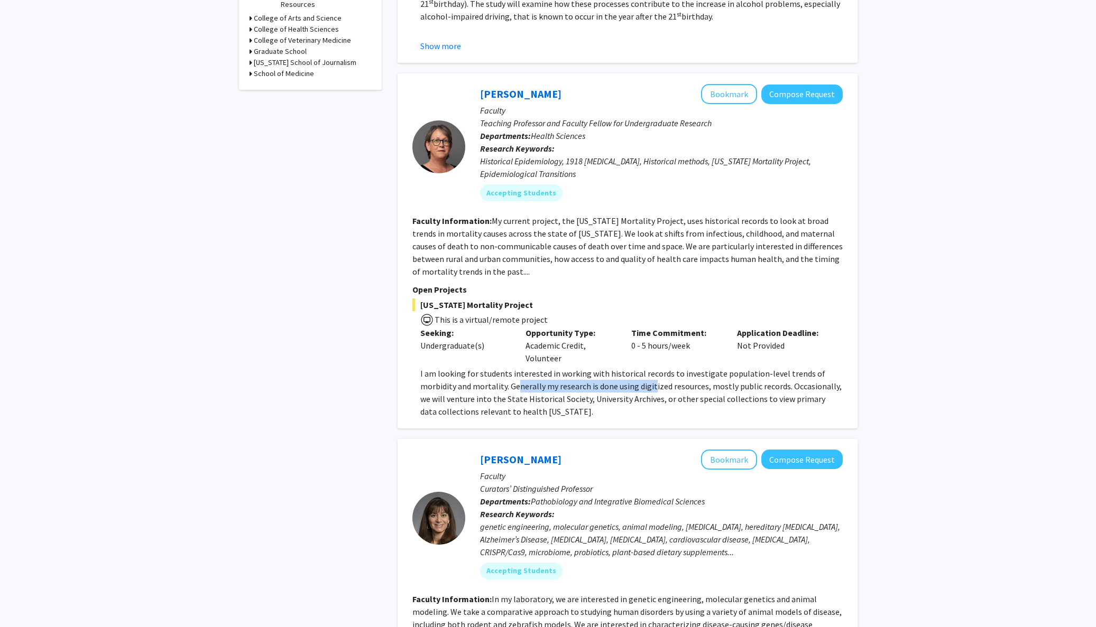
drag, startPoint x: 481, startPoint y: 390, endPoint x: 615, endPoint y: 382, distance: 134.0
click at [615, 382] on p "I am looking for students interested in working with historical records to inve…" at bounding box center [631, 392] width 422 height 51
click at [615, 383] on p "I am looking for students interested in working with historical records to inve…" at bounding box center [631, 392] width 422 height 51
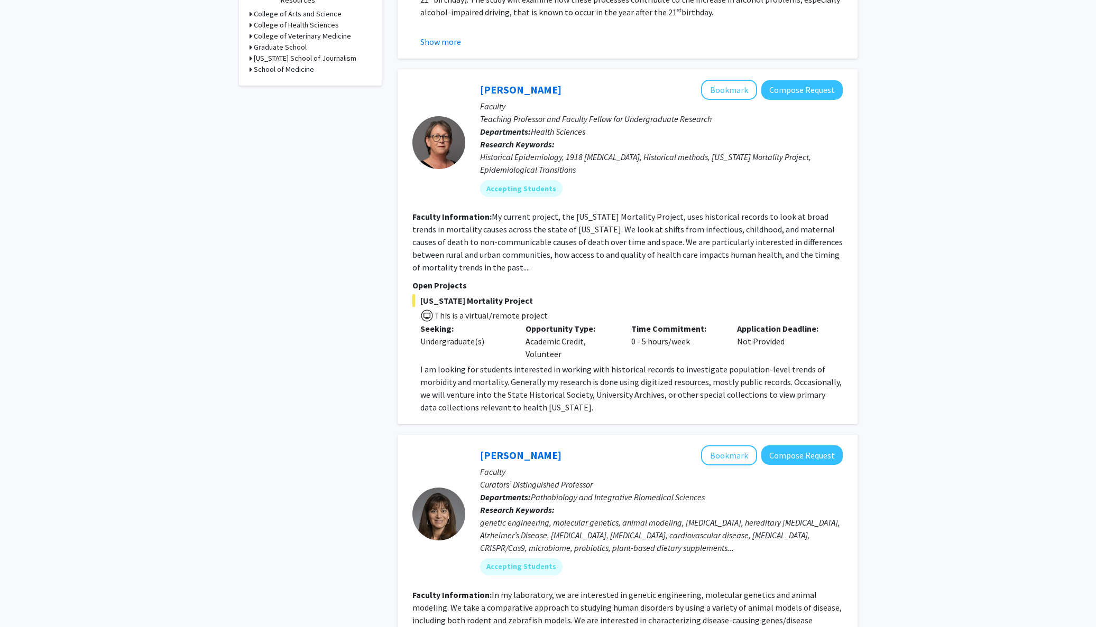
scroll to position [408, 0]
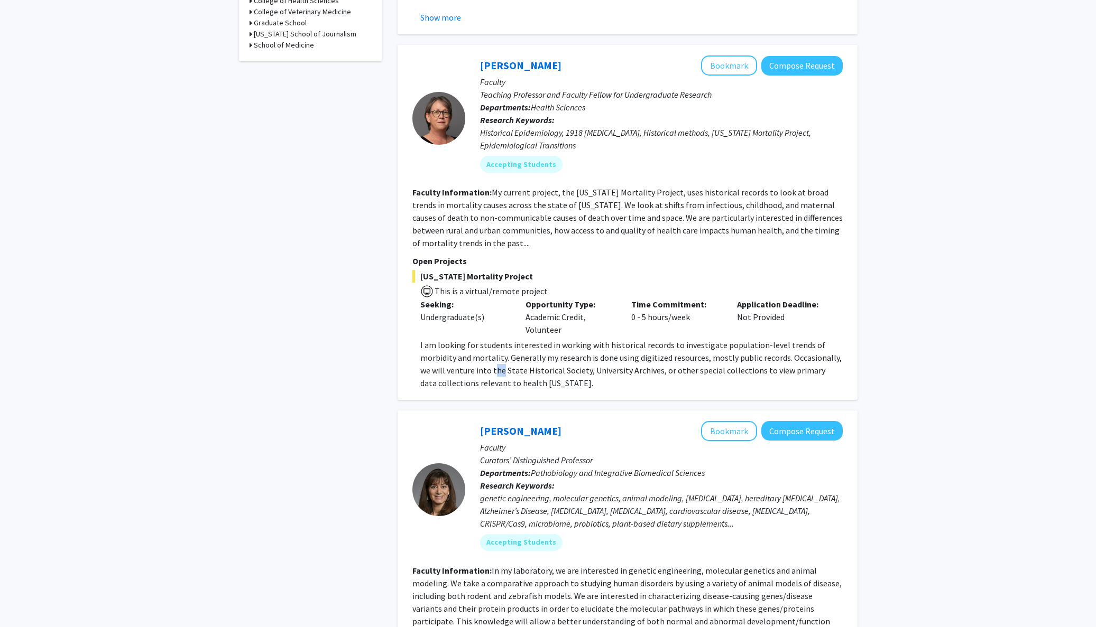
click at [475, 375] on p "I am looking for students interested in working with historical records to inve…" at bounding box center [631, 364] width 422 height 51
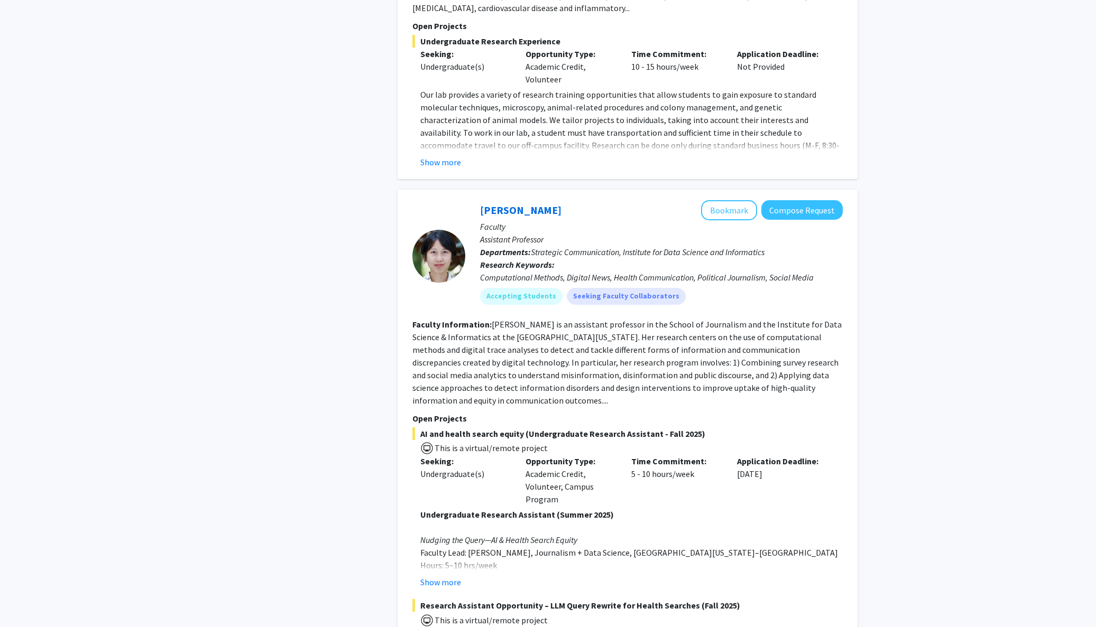
scroll to position [1259, 0]
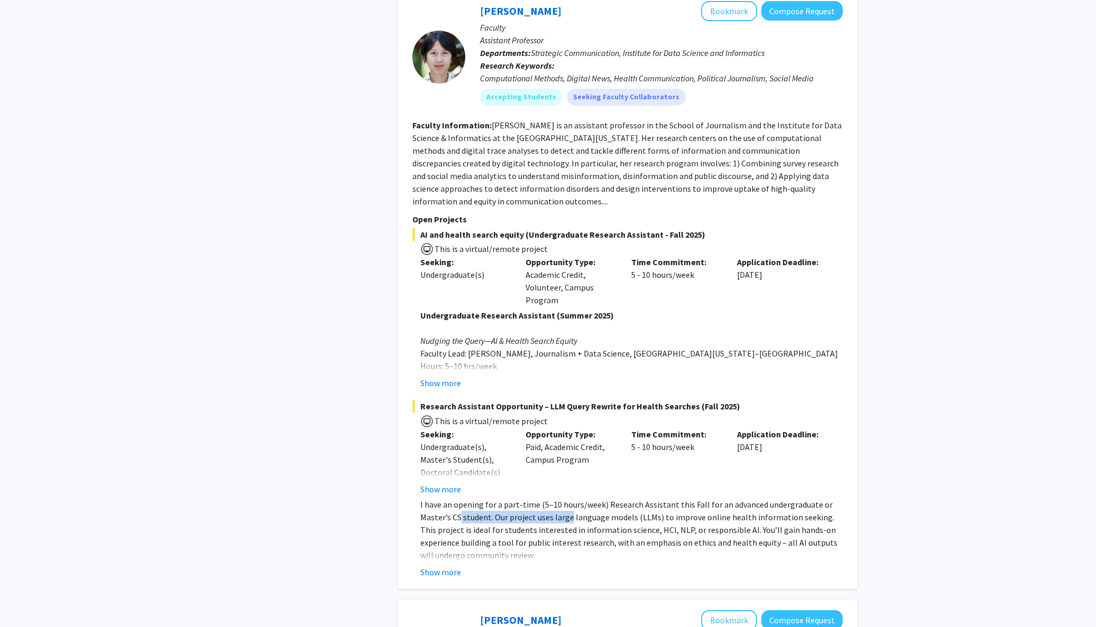
drag, startPoint x: 479, startPoint y: 507, endPoint x: 568, endPoint y: 503, distance: 88.9
click at [568, 503] on p "I have an opening for a part-time (5–10 hours/week) Research Assistant this Fal…" at bounding box center [631, 529] width 422 height 63
click at [567, 504] on p "I have an opening for a part-time (5–10 hours/week) Research Assistant this Fal…" at bounding box center [631, 529] width 422 height 63
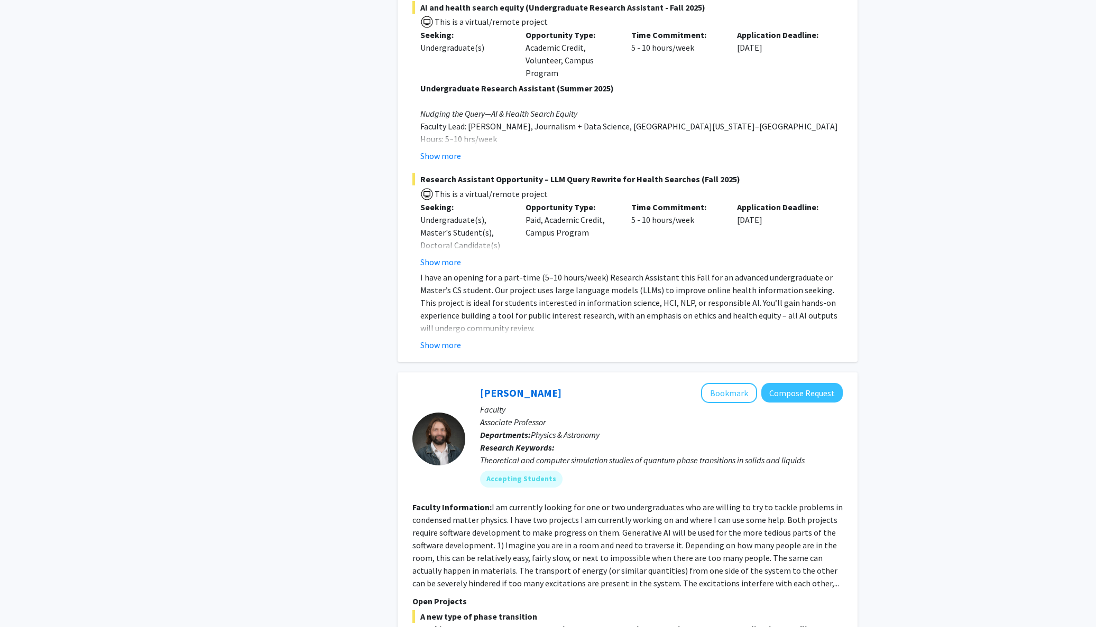
scroll to position [1753, 0]
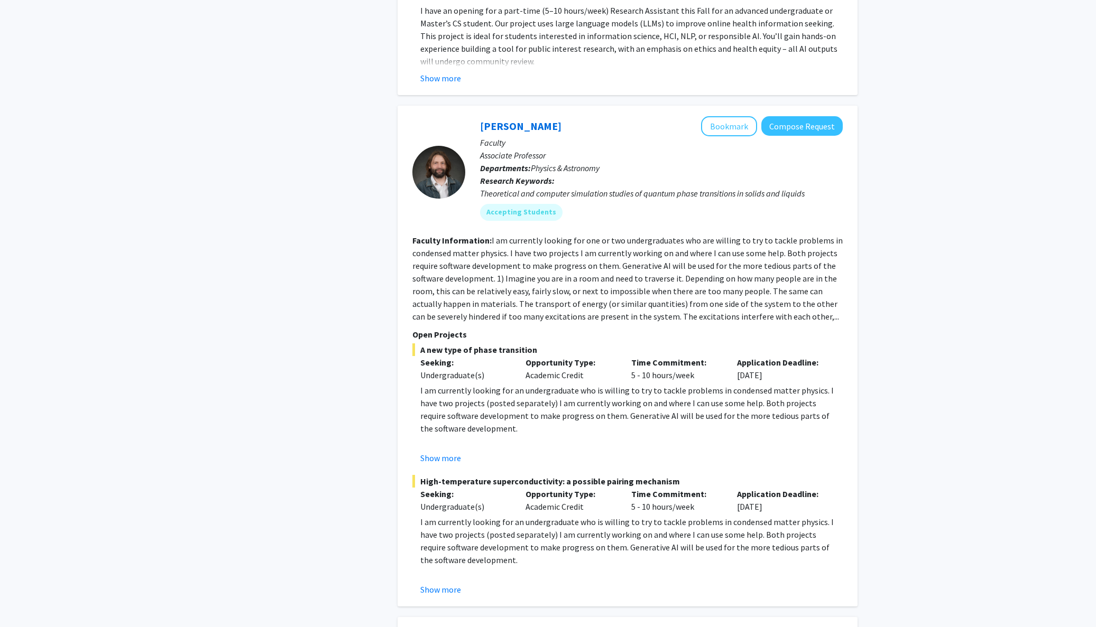
drag, startPoint x: 497, startPoint y: 371, endPoint x: 610, endPoint y: 372, distance: 112.6
click at [610, 372] on div "A new type of phase transition Seeking: Undergraduate(s) Opportunity Type: Acad…" at bounding box center [627, 404] width 430 height 121
drag, startPoint x: 616, startPoint y: 375, endPoint x: 694, endPoint y: 374, distance: 78.2
click at [694, 384] on p "I am currently looking for an undergraduate who is willing to try to tackle pro…" at bounding box center [631, 409] width 422 height 51
drag, startPoint x: 694, startPoint y: 374, endPoint x: 680, endPoint y: 380, distance: 15.4
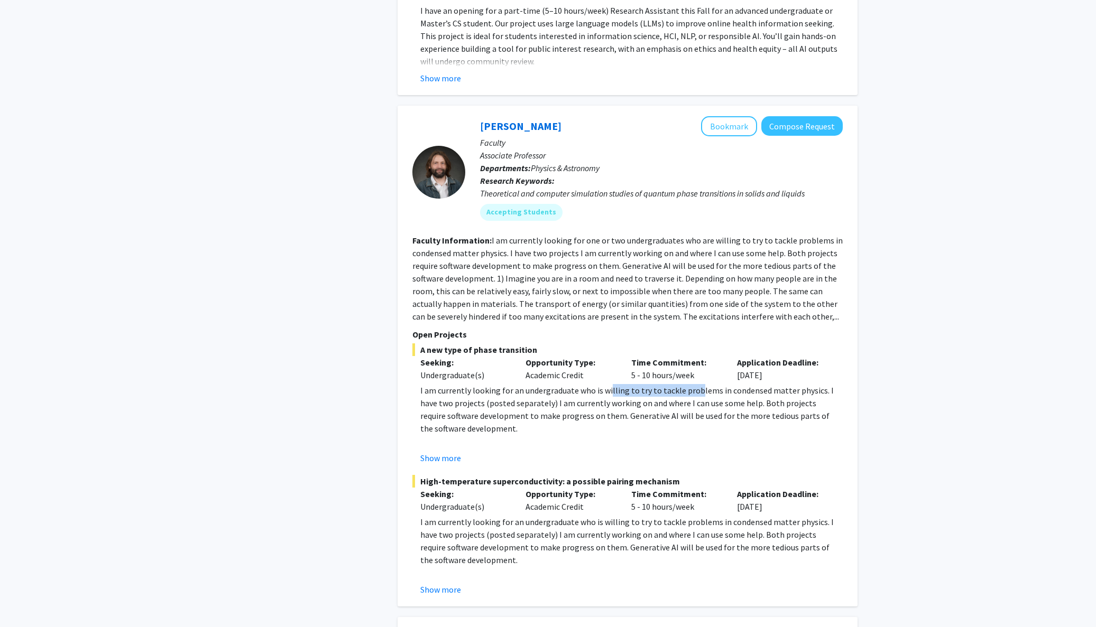
click at [694, 384] on p "I am currently looking for an undergraduate who is willing to try to tackle pro…" at bounding box center [631, 409] width 422 height 51
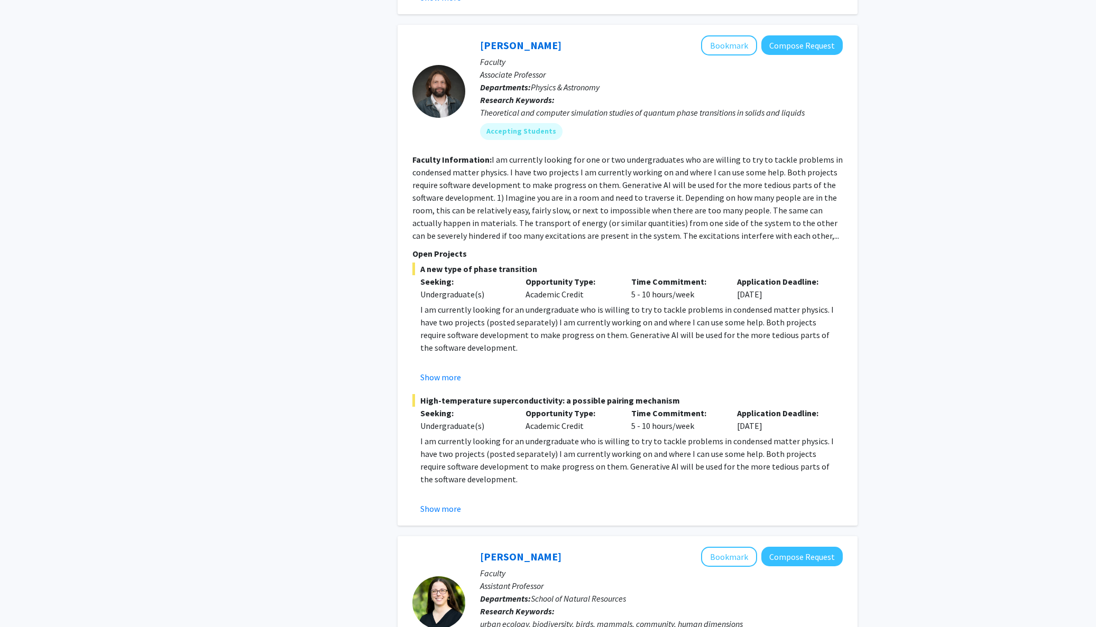
scroll to position [2342, 0]
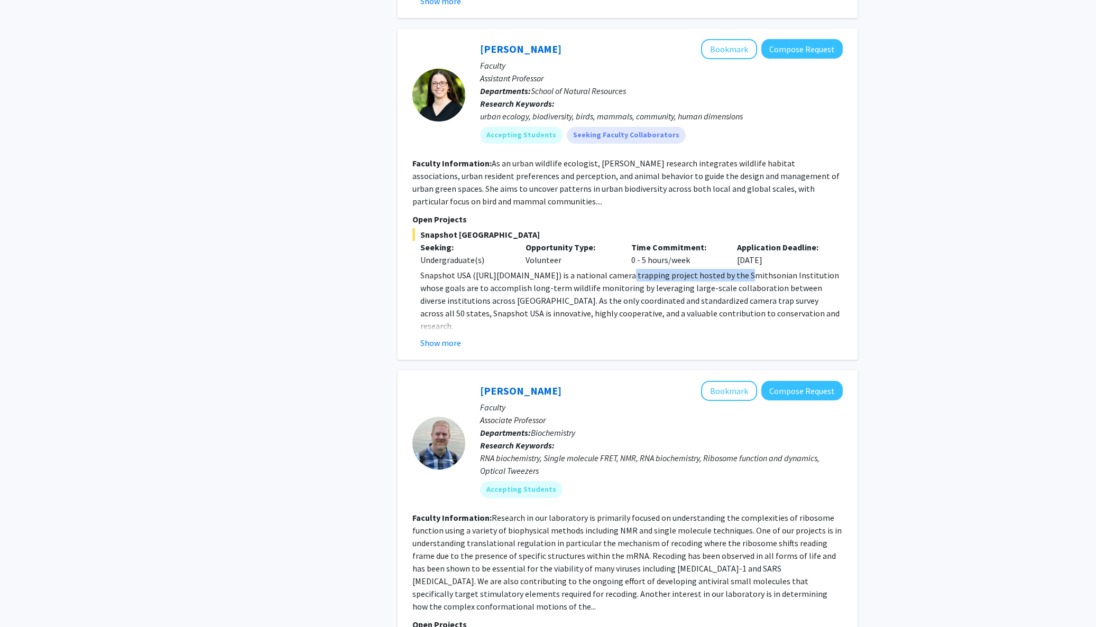
drag, startPoint x: 654, startPoint y: 262, endPoint x: 735, endPoint y: 265, distance: 81.0
click at [735, 269] on p "Snapshot USA ([URL][DOMAIN_NAME]) is a national camera trapping project hosted …" at bounding box center [631, 300] width 422 height 63
drag, startPoint x: 563, startPoint y: 275, endPoint x: 640, endPoint y: 275, distance: 76.1
click at [640, 275] on p "Snapshot USA ([URL][DOMAIN_NAME]) is a national camera trapping project hosted …" at bounding box center [631, 300] width 422 height 63
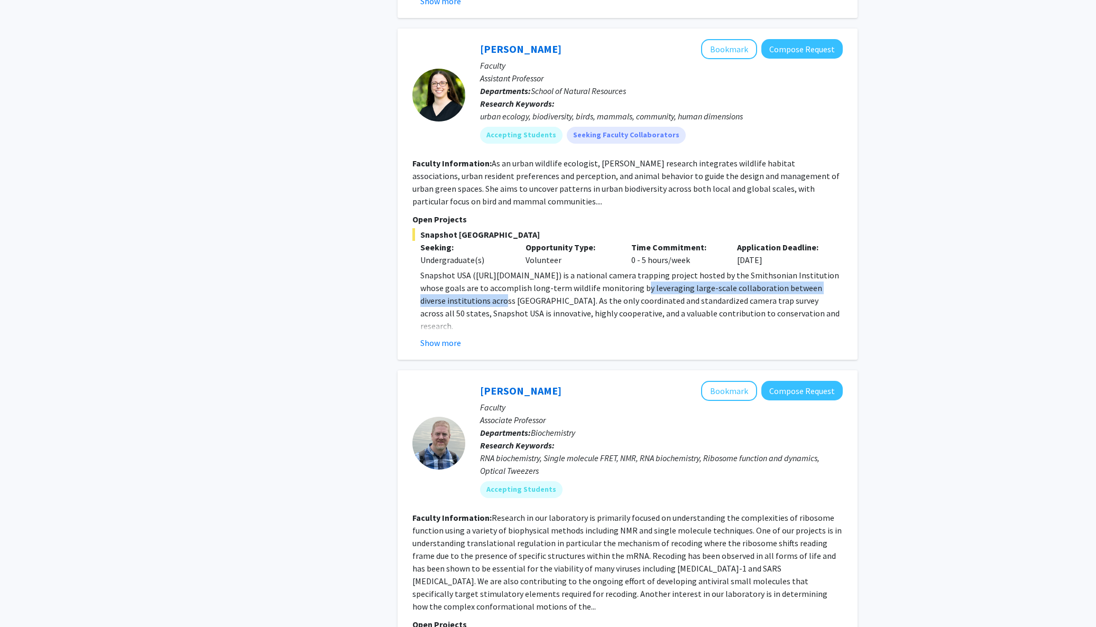
click at [640, 275] on p "Snapshot USA ([URL][DOMAIN_NAME]) is a national camera trapping project hosted …" at bounding box center [631, 300] width 422 height 63
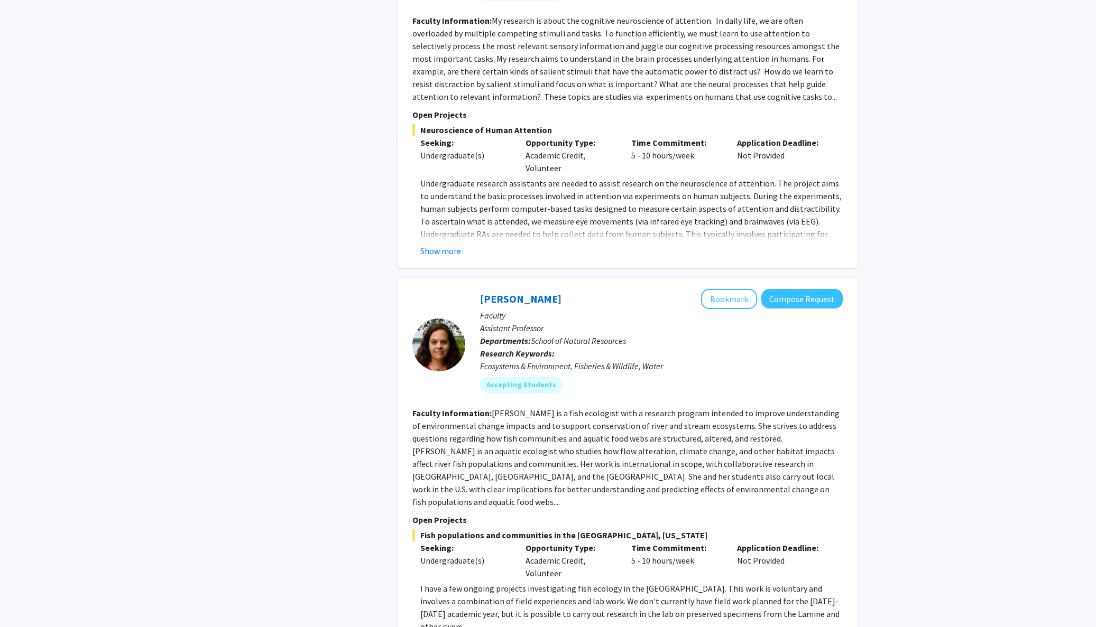
scroll to position [4116, 0]
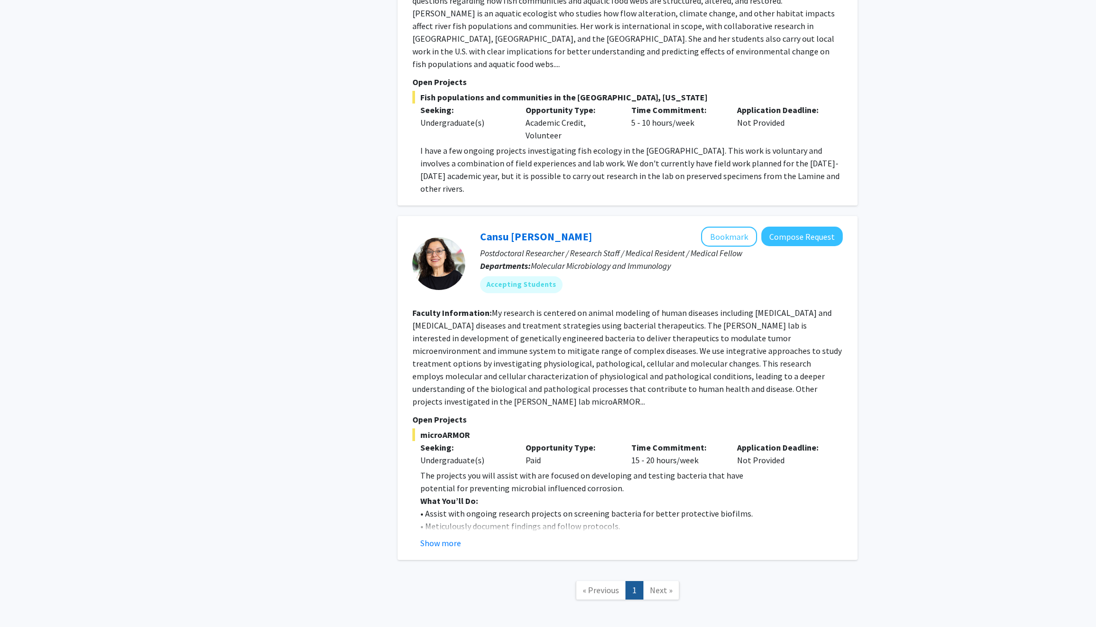
drag, startPoint x: 655, startPoint y: 540, endPoint x: 652, endPoint y: 531, distance: 10.0
click at [655, 585] on span "Next »" at bounding box center [661, 590] width 23 height 11
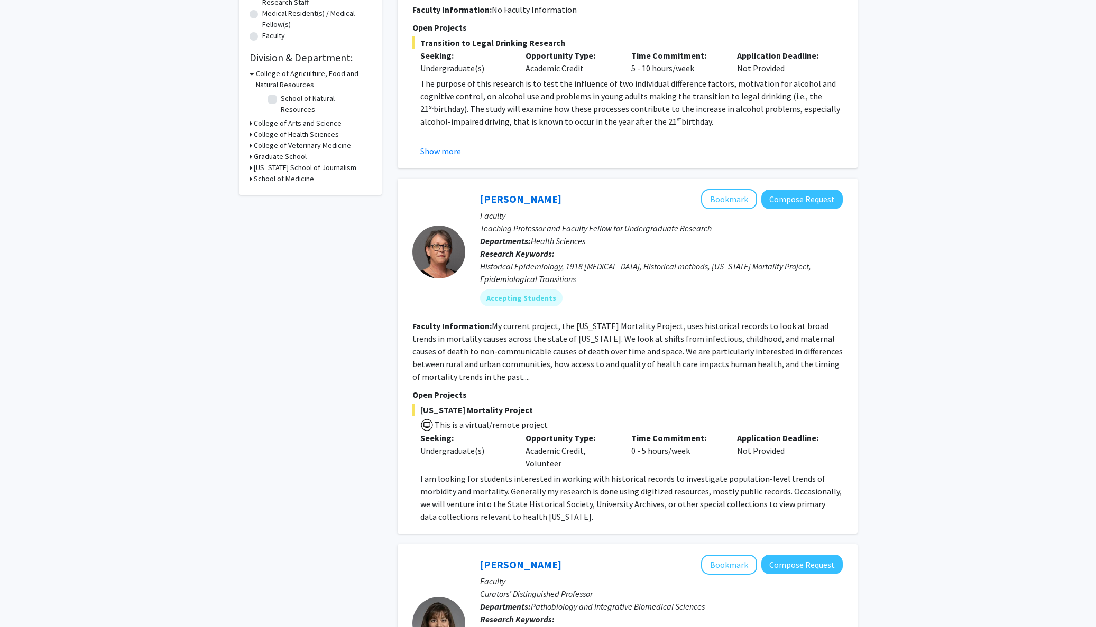
scroll to position [0, 0]
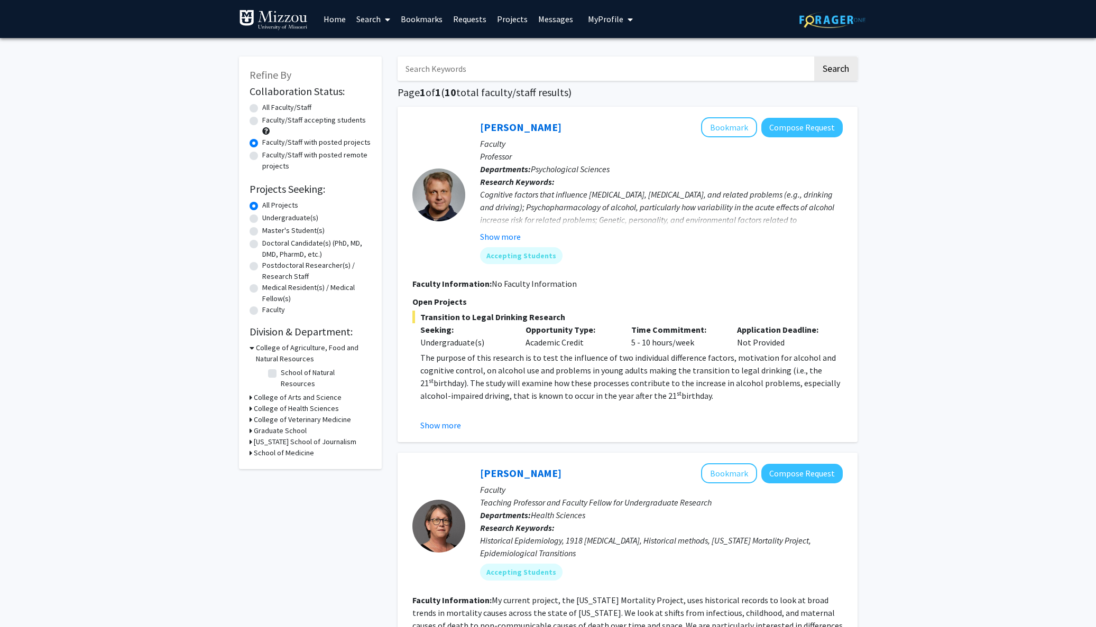
click at [262, 160] on label "Faculty/Staff with posted remote projects" at bounding box center [316, 161] width 109 height 22
click at [262, 156] on input "Faculty/Staff with posted remote projects" at bounding box center [265, 153] width 7 height 7
radio input "true"
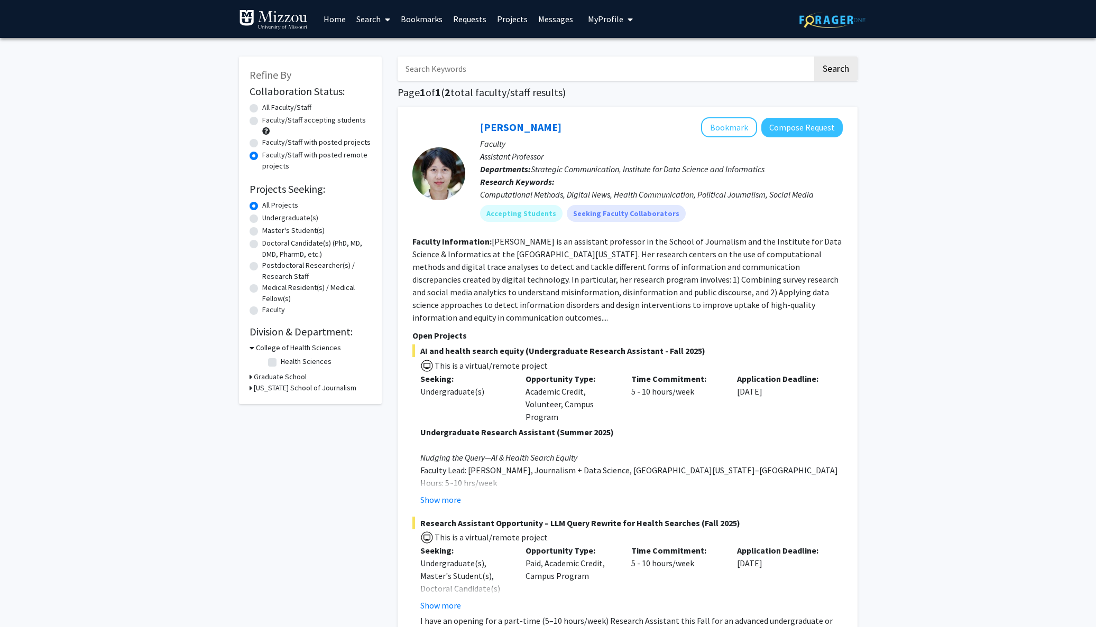
click at [262, 122] on label "Faculty/Staff accepting students" at bounding box center [314, 120] width 104 height 11
click at [262, 122] on input "Faculty/Staff accepting students" at bounding box center [265, 118] width 7 height 7
radio input "true"
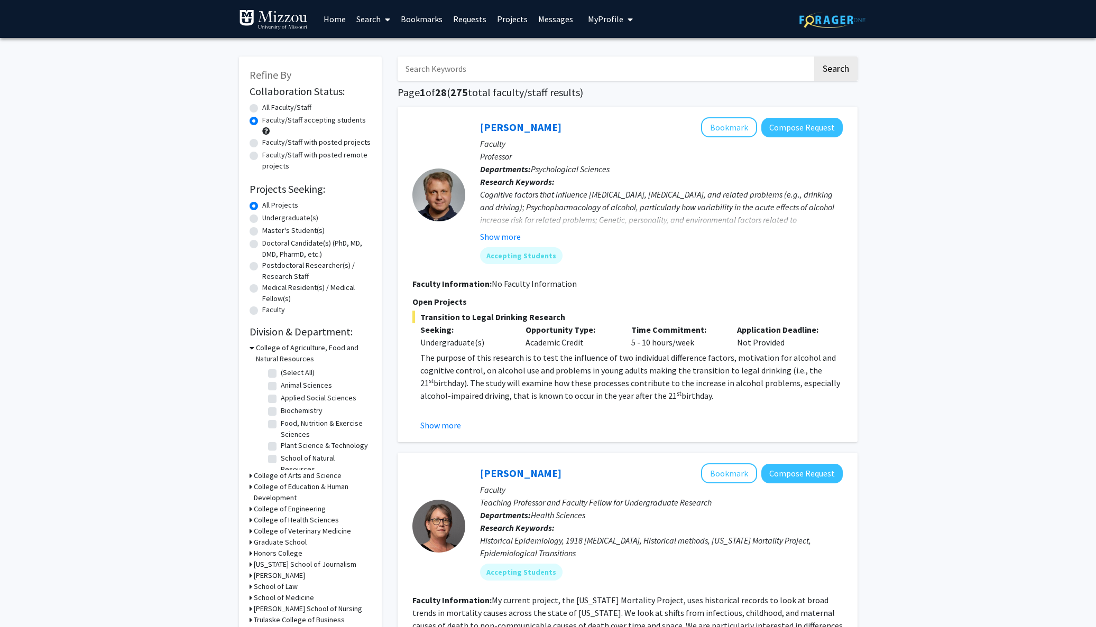
click at [257, 472] on h3 "College of Arts and Science" at bounding box center [298, 475] width 88 height 11
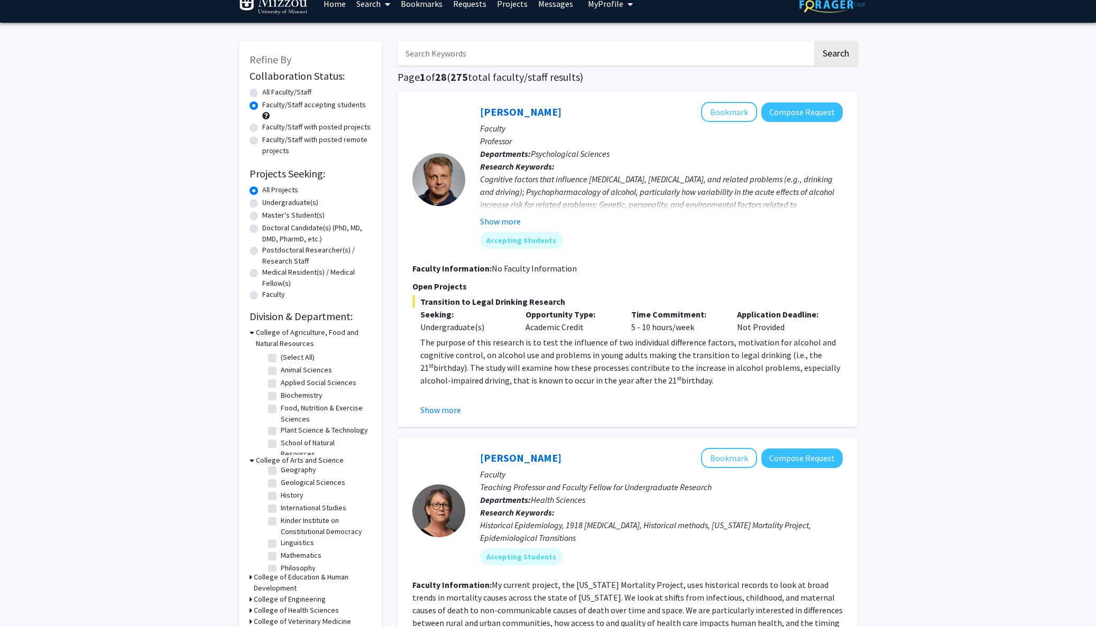
scroll to position [117, 0]
click at [281, 559] on label "Mathematics" at bounding box center [301, 553] width 41 height 11
click at [281, 555] on input "Mathematics" at bounding box center [284, 551] width 7 height 7
checkbox input "true"
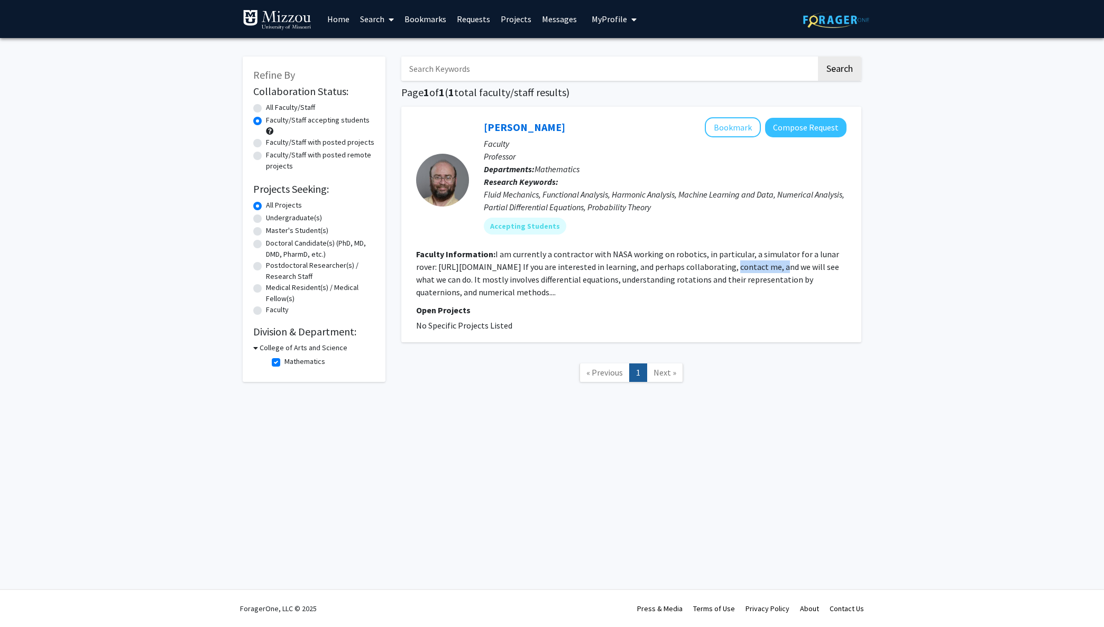
drag, startPoint x: 745, startPoint y: 269, endPoint x: 789, endPoint y: 268, distance: 43.9
click at [789, 268] on fg-read-more "I am currently a contractor with NASA working on robotics, in particular, a sim…" at bounding box center [627, 273] width 423 height 49
drag, startPoint x: 789, startPoint y: 268, endPoint x: 742, endPoint y: 277, distance: 47.9
click at [789, 268] on fg-read-more "I am currently a contractor with NASA working on robotics, in particular, a sim…" at bounding box center [627, 273] width 423 height 49
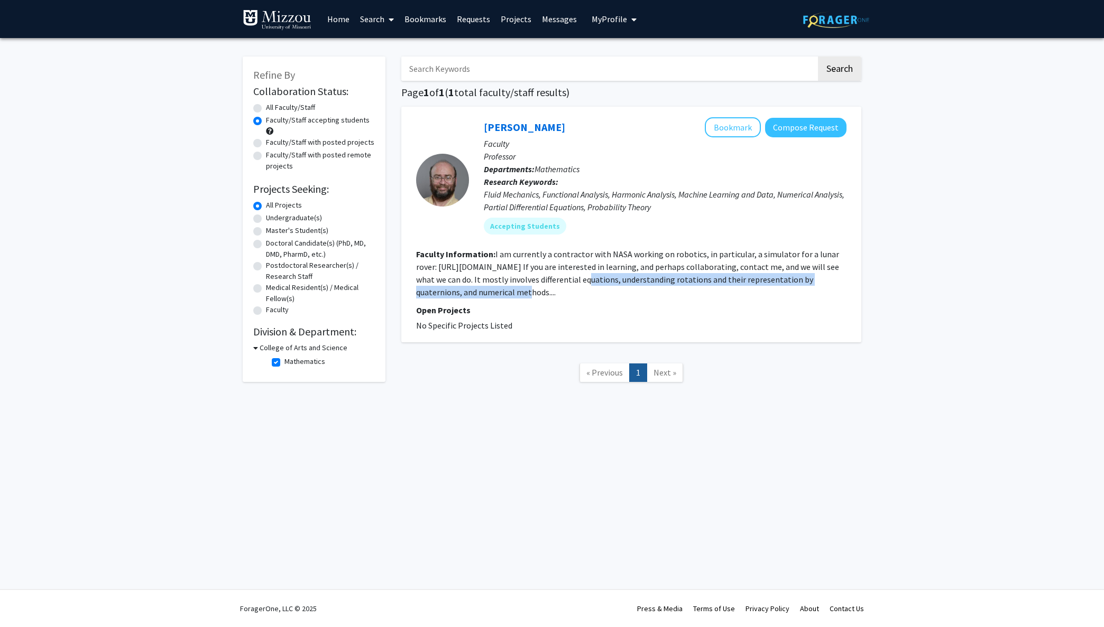
drag, startPoint x: 517, startPoint y: 285, endPoint x: 603, endPoint y: 281, distance: 86.3
click at [603, 280] on section "Faculty Information: I am currently a contractor with NASA working on robotics,…" at bounding box center [631, 273] width 430 height 51
click at [604, 281] on fg-read-more "I am currently a contractor with NASA working on robotics, in particular, a sim…" at bounding box center [627, 273] width 423 height 49
drag, startPoint x: 589, startPoint y: 281, endPoint x: 631, endPoint y: 280, distance: 41.8
click at [631, 280] on fg-read-more "I am currently a contractor with NASA working on robotics, in particular, a sim…" at bounding box center [627, 273] width 423 height 49
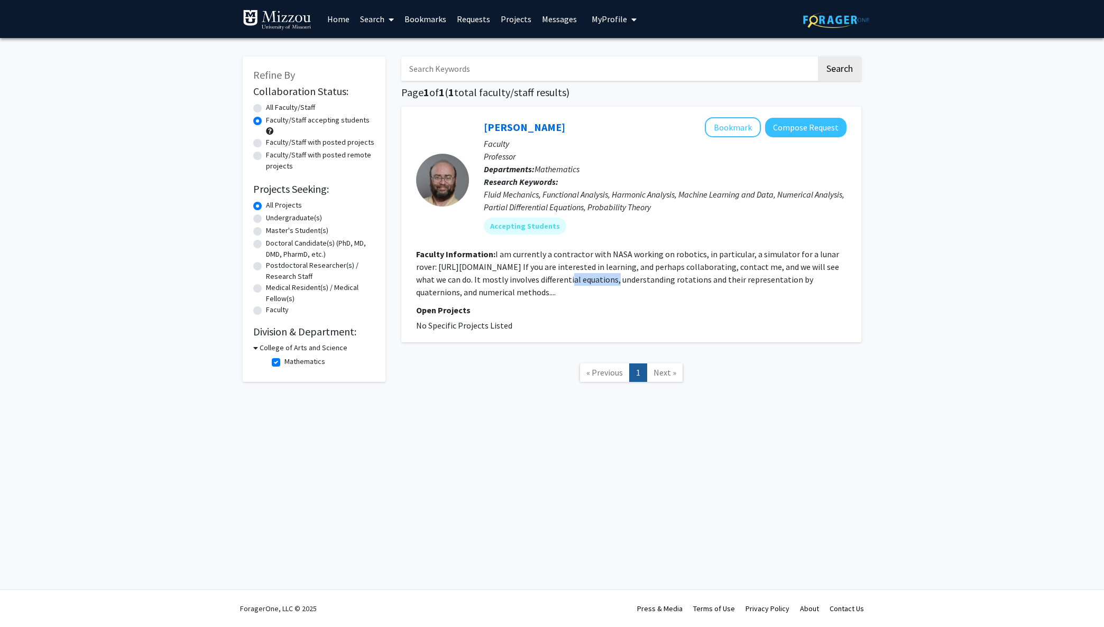
click at [631, 280] on fg-read-more "I am currently a contractor with NASA working on robotics, in particular, a sim…" at bounding box center [627, 273] width 423 height 49
drag, startPoint x: 591, startPoint y: 281, endPoint x: 774, endPoint y: 284, distance: 182.4
click at [774, 284] on fg-read-more "I am currently a contractor with NASA working on robotics, in particular, a sim…" at bounding box center [627, 273] width 423 height 49
click at [773, 284] on fg-read-more "I am currently a contractor with NASA working on robotics, in particular, a sim…" at bounding box center [627, 273] width 423 height 49
click at [270, 347] on h3 "College of Arts and Science" at bounding box center [304, 348] width 88 height 11
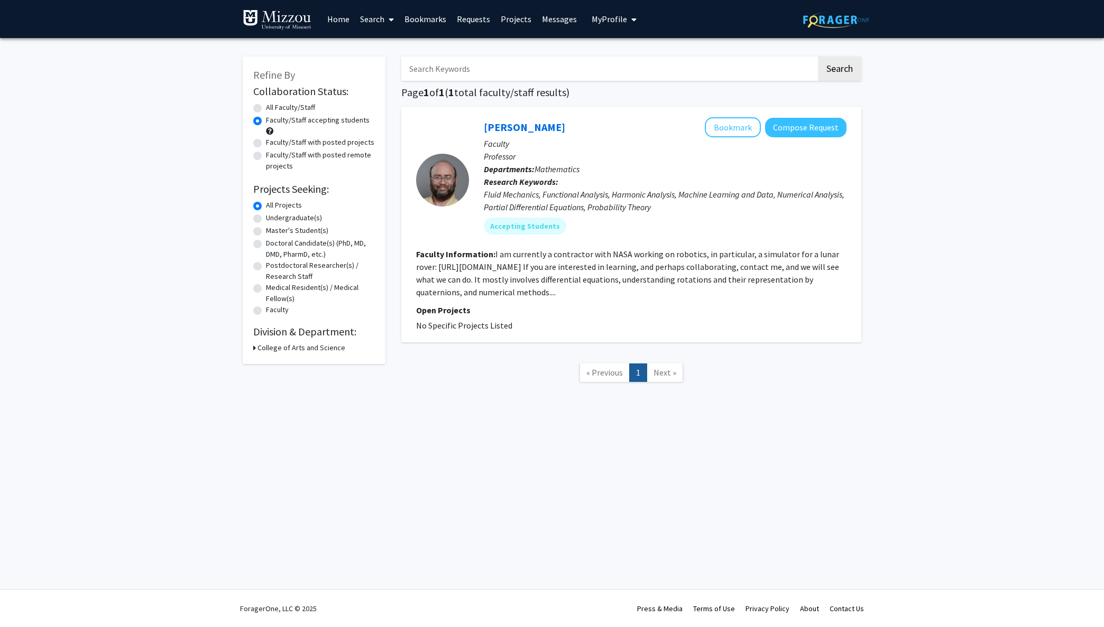
click at [274, 351] on h3 "College of Arts and Science" at bounding box center [301, 348] width 88 height 11
click at [284, 362] on label "Mathematics" at bounding box center [304, 361] width 41 height 11
click at [284, 362] on input "Mathematics" at bounding box center [287, 359] width 7 height 7
checkbox input "false"
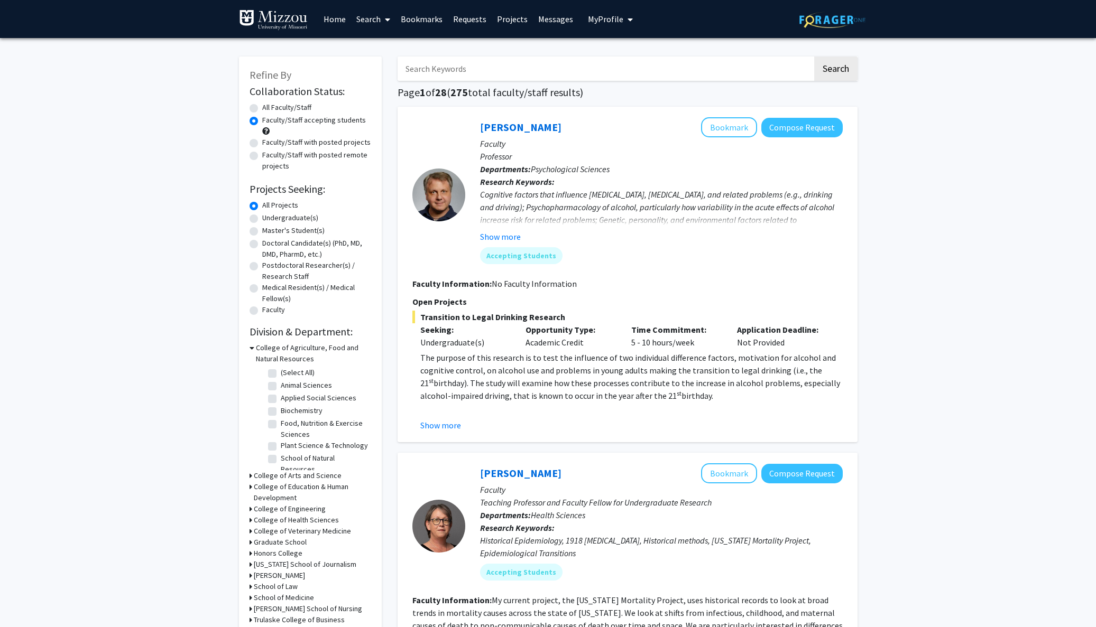
scroll to position [22, 0]
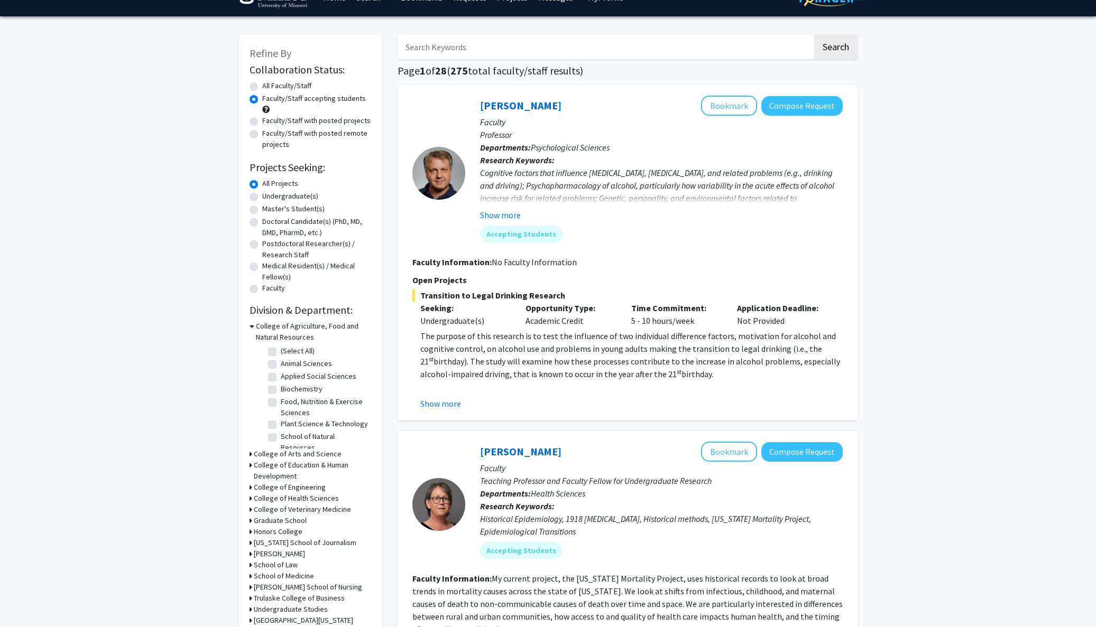
click at [261, 454] on h3 "College of Arts and Science" at bounding box center [298, 454] width 88 height 11
click at [281, 485] on label "School of Music" at bounding box center [306, 479] width 50 height 11
click at [281, 481] on input "School of Music" at bounding box center [284, 477] width 7 height 7
checkbox input "true"
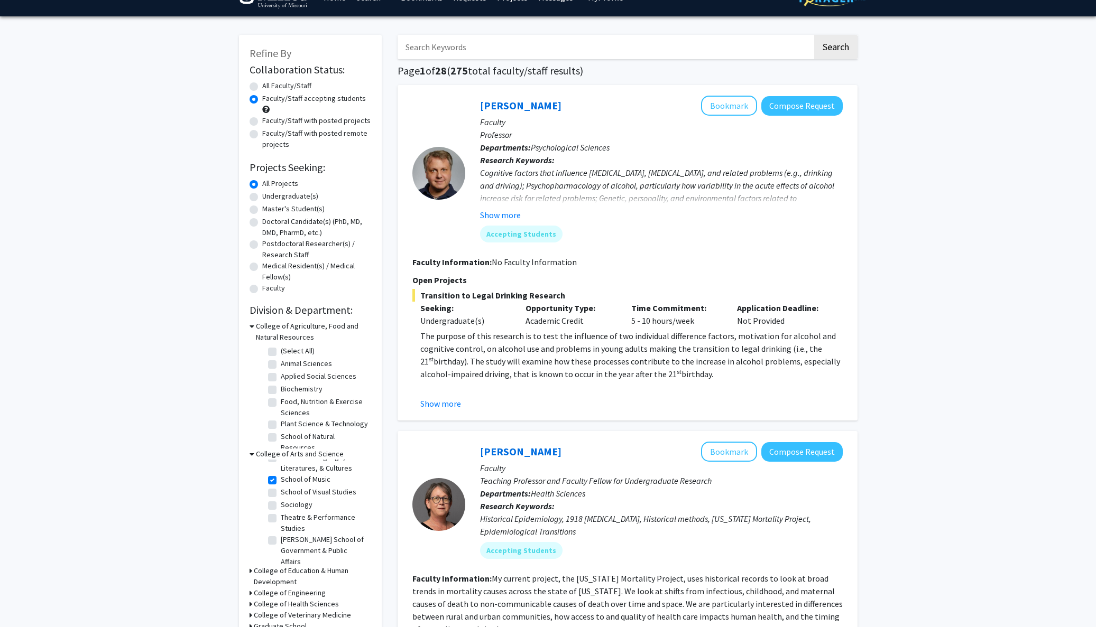
checkbox input "true"
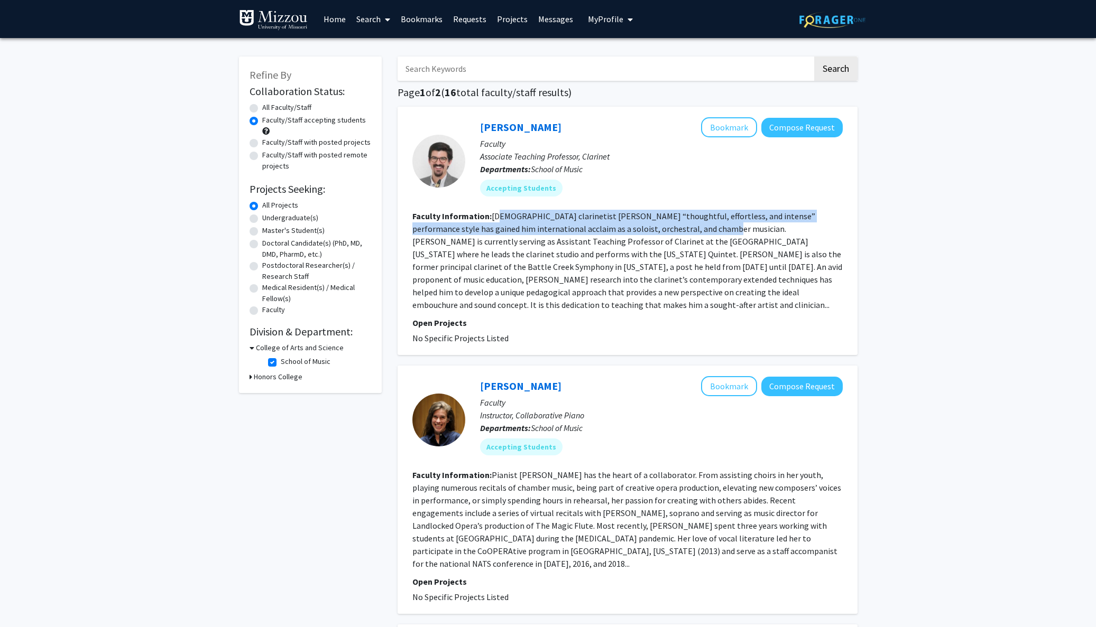
drag, startPoint x: 513, startPoint y: 217, endPoint x: 676, endPoint y: 226, distance: 162.5
click at [676, 226] on fg-read-more "[DEMOGRAPHIC_DATA] clarinetist [PERSON_NAME] “thoughtful, effortless, and inten…" at bounding box center [627, 260] width 430 height 99
click at [673, 226] on fg-read-more "[DEMOGRAPHIC_DATA] clarinetist [PERSON_NAME] “thoughtful, effortless, and inten…" at bounding box center [627, 260] width 430 height 99
drag, startPoint x: 682, startPoint y: 224, endPoint x: 773, endPoint y: 217, distance: 91.2
click at [773, 217] on fg-read-more "[DEMOGRAPHIC_DATA] clarinetist [PERSON_NAME] “thoughtful, effortless, and inten…" at bounding box center [627, 260] width 430 height 99
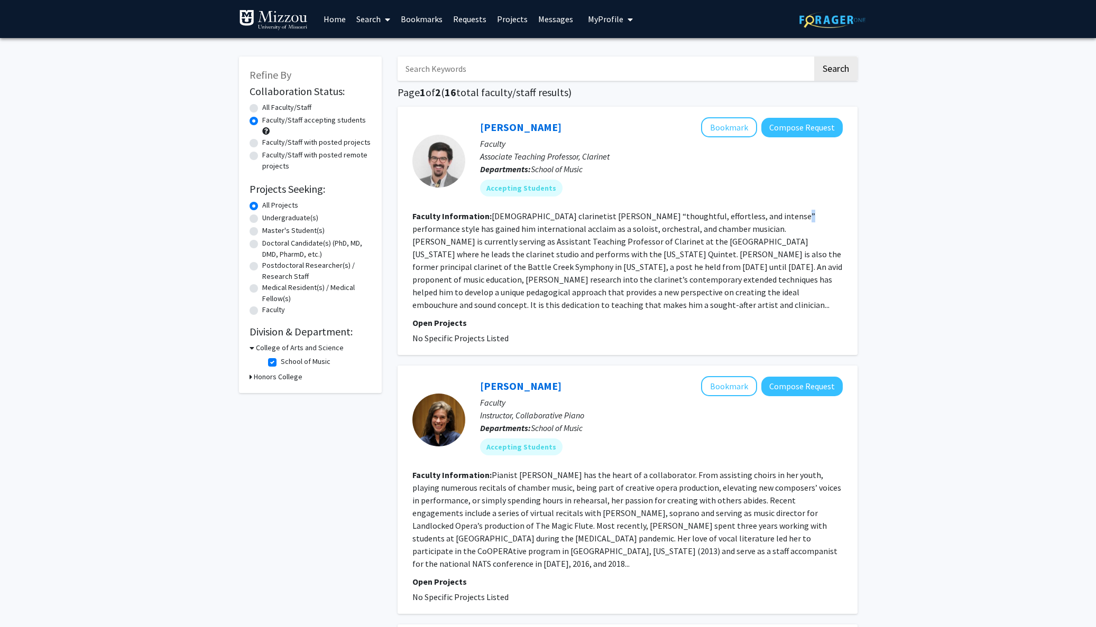
click at [772, 217] on fg-read-more "[DEMOGRAPHIC_DATA] clarinetist [PERSON_NAME] “thoughtful, effortless, and inten…" at bounding box center [627, 260] width 430 height 99
drag, startPoint x: 455, startPoint y: 233, endPoint x: 545, endPoint y: 232, distance: 90.9
click at [545, 232] on fg-read-more "[DEMOGRAPHIC_DATA] clarinetist [PERSON_NAME] “thoughtful, effortless, and inten…" at bounding box center [627, 260] width 430 height 99
drag, startPoint x: 613, startPoint y: 231, endPoint x: 710, endPoint y: 230, distance: 97.3
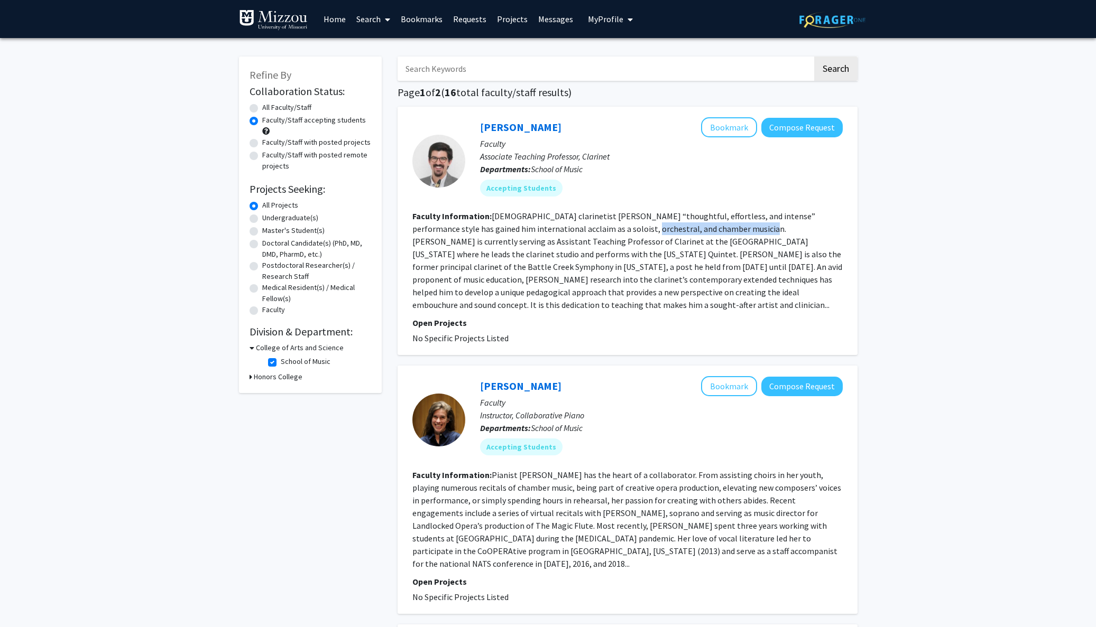
click at [710, 230] on fg-read-more "[DEMOGRAPHIC_DATA] clarinetist [PERSON_NAME] “thoughtful, effortless, and inten…" at bounding box center [627, 260] width 430 height 99
click at [710, 231] on fg-read-more "[DEMOGRAPHIC_DATA] clarinetist [PERSON_NAME] “thoughtful, effortless, and inten…" at bounding box center [627, 260] width 430 height 99
drag, startPoint x: 712, startPoint y: 236, endPoint x: 746, endPoint y: 261, distance: 41.7
click at [787, 240] on section "Faculty Information: American clarinetist [PERSON_NAME] “thoughtful, effortless…" at bounding box center [627, 260] width 430 height 101
drag, startPoint x: 625, startPoint y: 269, endPoint x: 739, endPoint y: 269, distance: 114.2
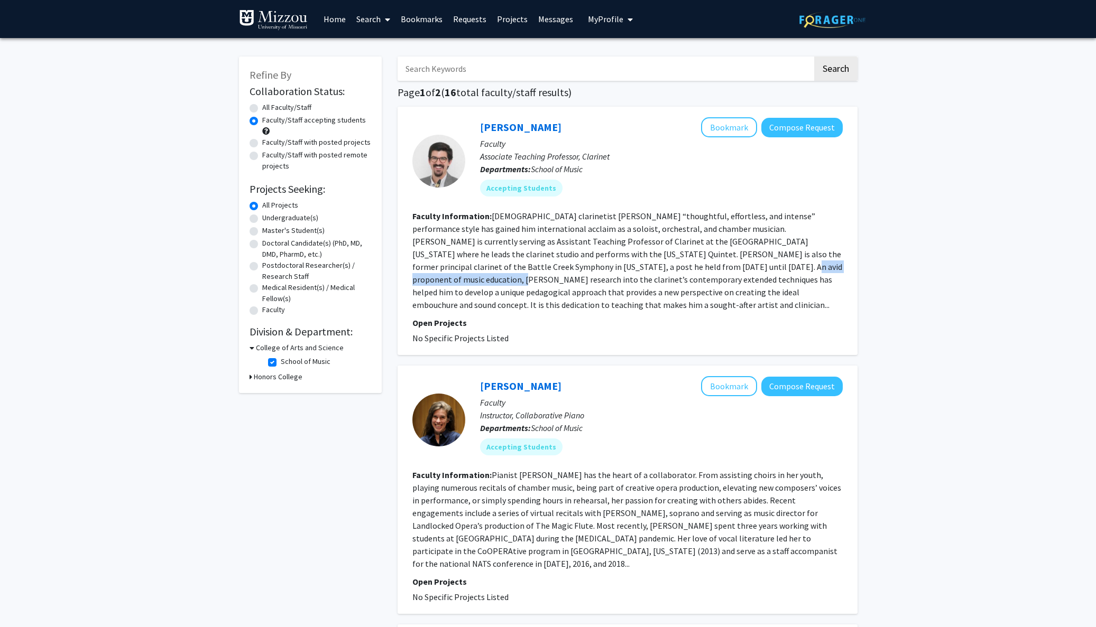
click at [740, 268] on fg-read-more "[DEMOGRAPHIC_DATA] clarinetist [PERSON_NAME] “thoughtful, effortless, and inten…" at bounding box center [627, 260] width 430 height 99
click at [739, 269] on fg-read-more "[DEMOGRAPHIC_DATA] clarinetist [PERSON_NAME] “thoughtful, effortless, and inten…" at bounding box center [627, 260] width 430 height 99
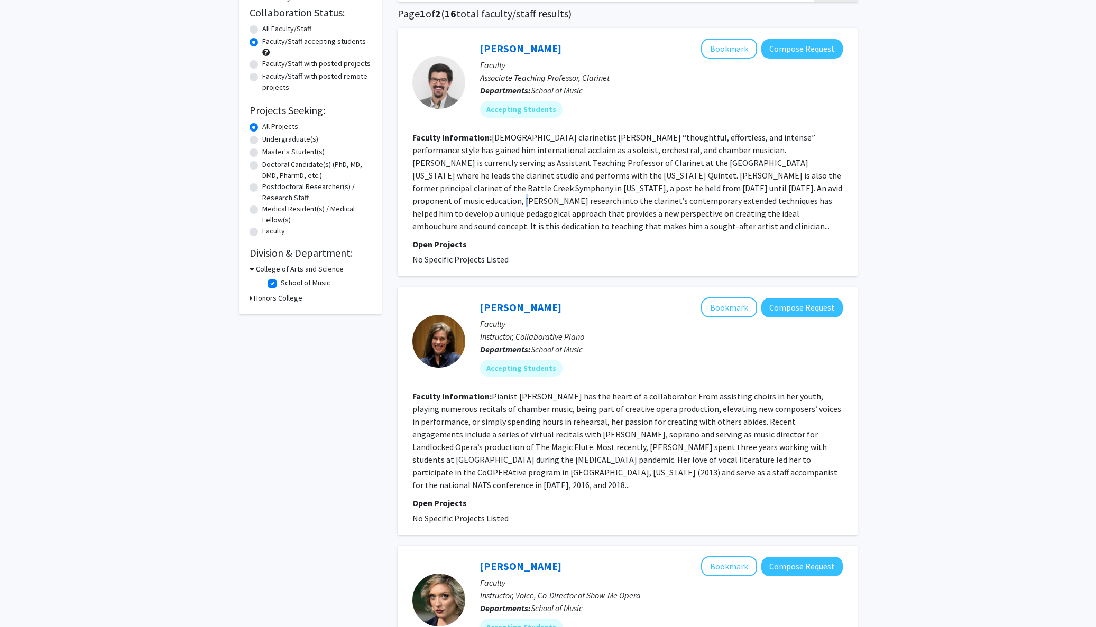
scroll to position [92, 0]
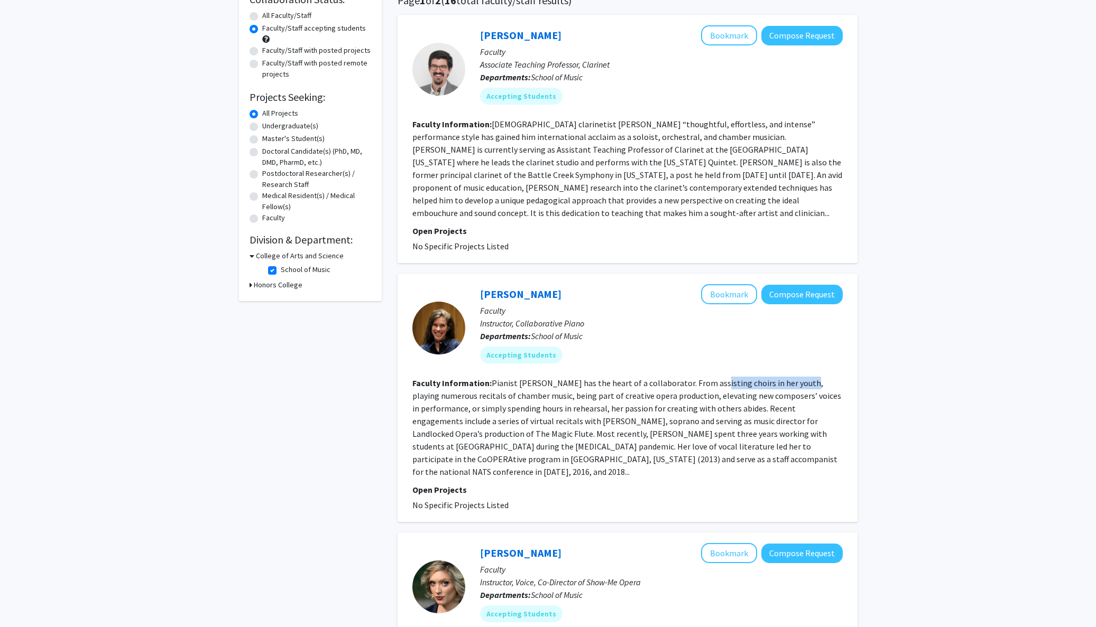
drag, startPoint x: 724, startPoint y: 375, endPoint x: 800, endPoint y: 375, distance: 75.6
click at [800, 378] on fg-read-more "Pianist [PERSON_NAME] has the heart of a collaborator. From assisting choirs in…" at bounding box center [626, 427] width 429 height 99
drag, startPoint x: 608, startPoint y: 381, endPoint x: 653, endPoint y: 381, distance: 44.9
click at [653, 381] on fg-read-more "Pianist [PERSON_NAME] has the heart of a collaborator. From assisting choirs in…" at bounding box center [626, 427] width 429 height 99
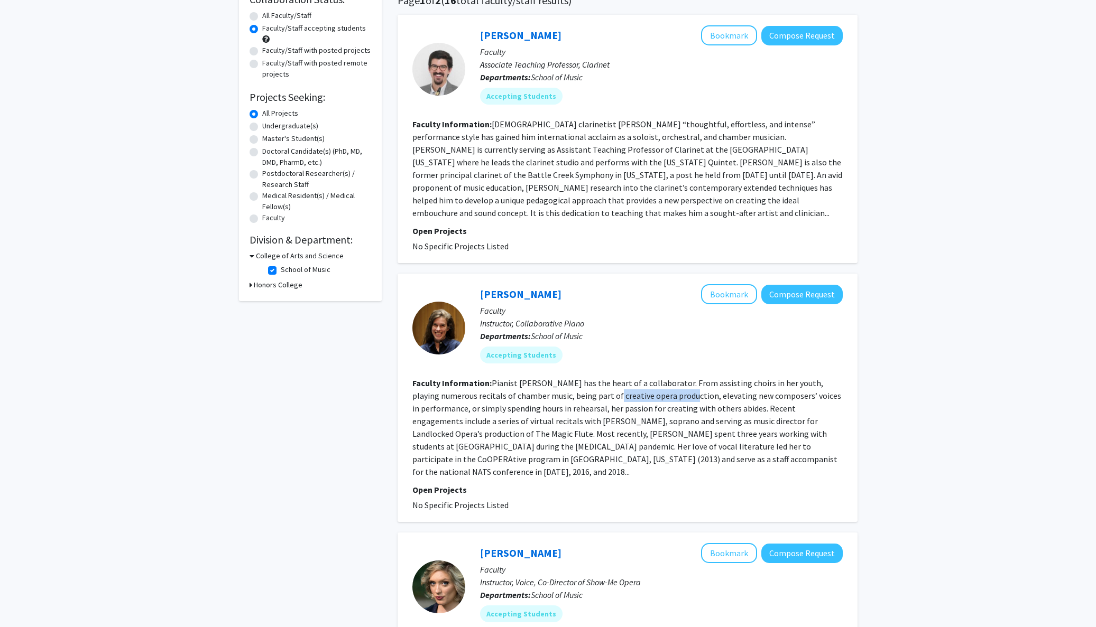
click at [653, 381] on fg-read-more "Pianist [PERSON_NAME] has the heart of a collaborator. From assisting choirs in…" at bounding box center [626, 427] width 429 height 99
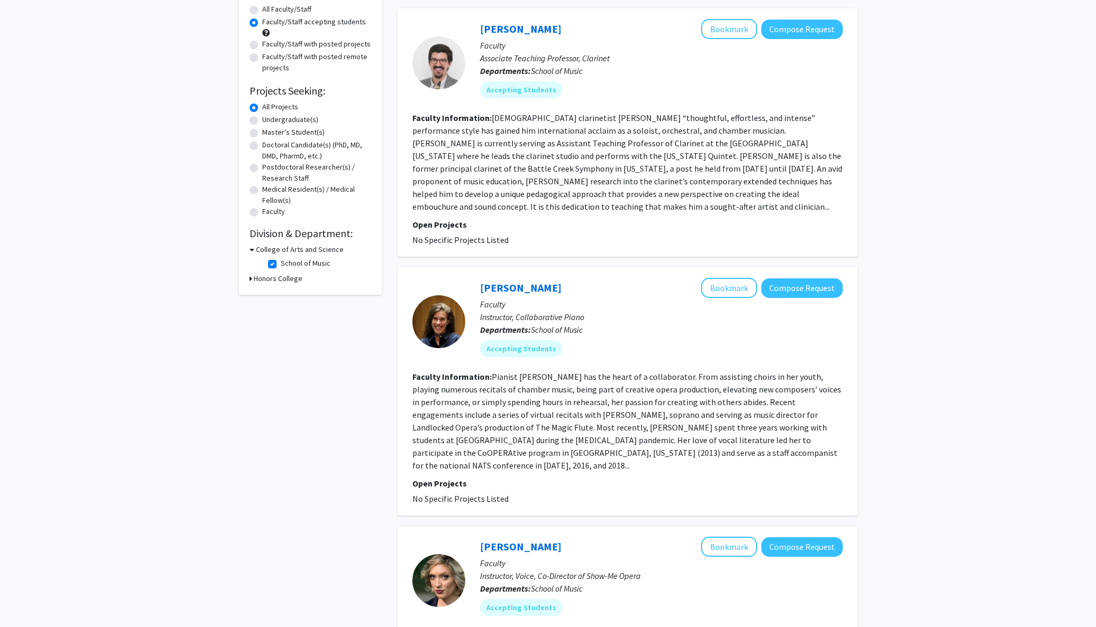
scroll to position [100, 0]
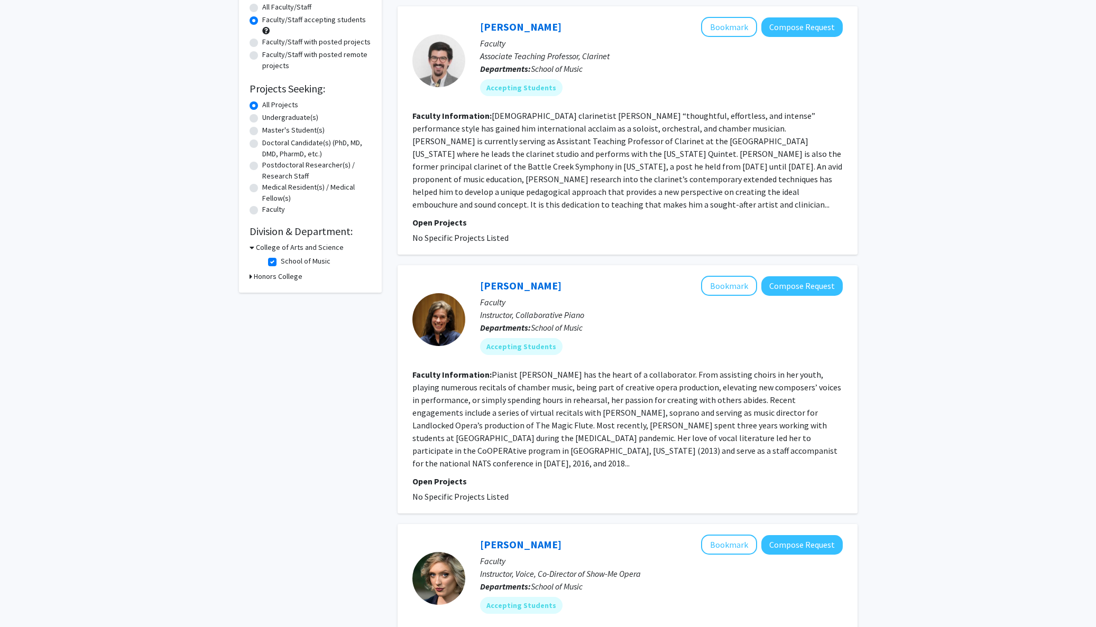
drag, startPoint x: 831, startPoint y: 442, endPoint x: 811, endPoint y: 442, distance: 19.6
click at [829, 442] on fg-read-more "Pianist [PERSON_NAME] has the heart of a collaborator. From assisting choirs in…" at bounding box center [626, 418] width 429 height 99
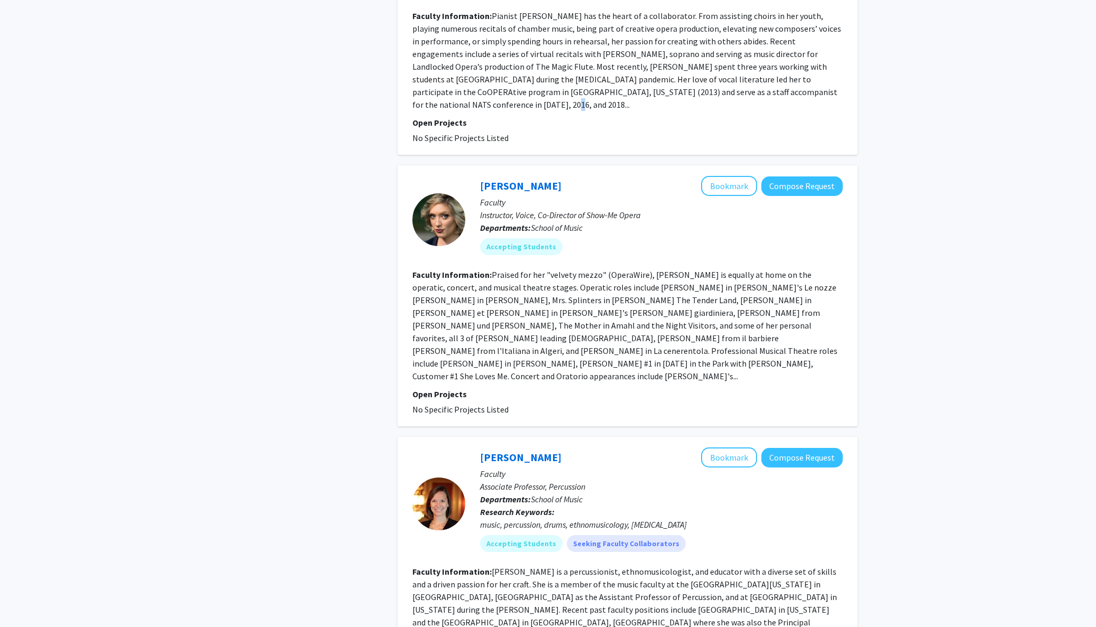
scroll to position [579, 0]
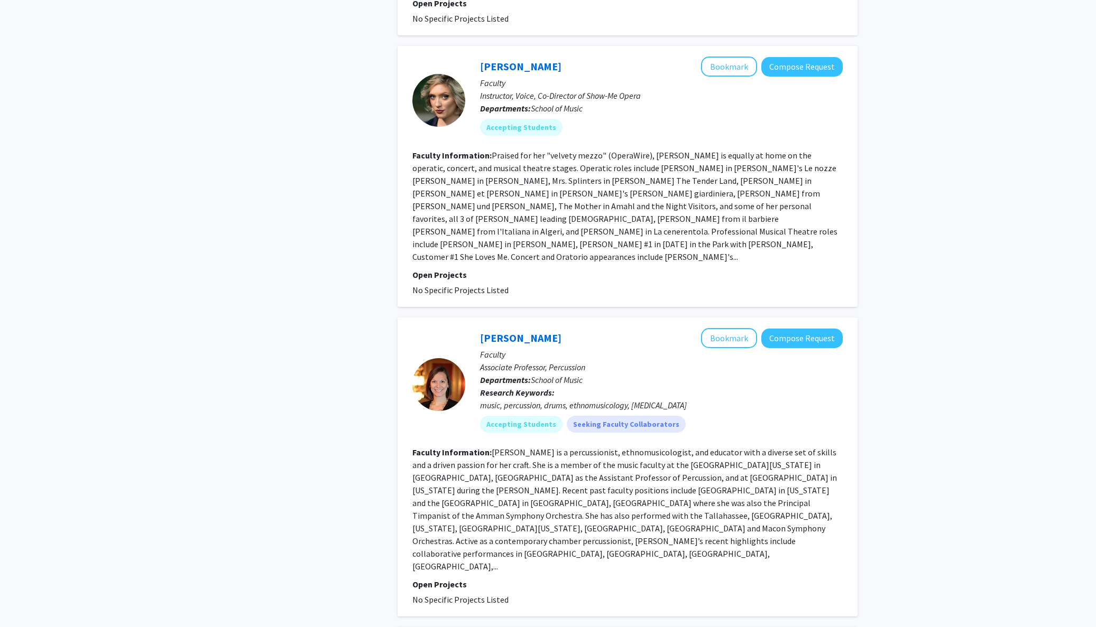
click at [532, 453] on fg-read-more "[PERSON_NAME] is a percussionist, ethnomusicologist, and educator with a divers…" at bounding box center [624, 509] width 424 height 125
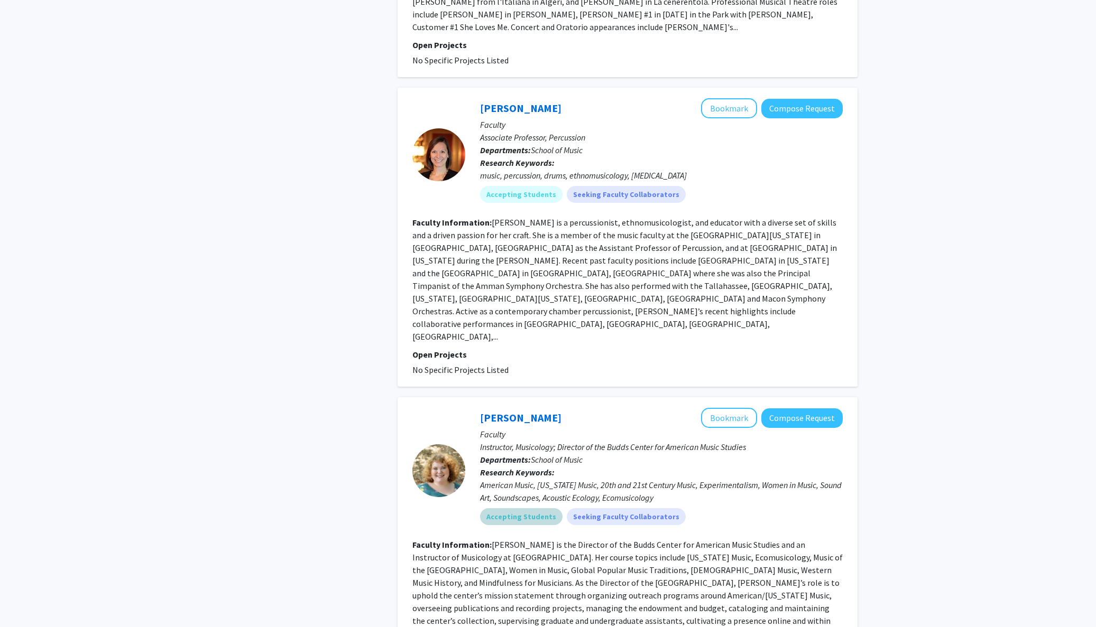
scroll to position [1021, 0]
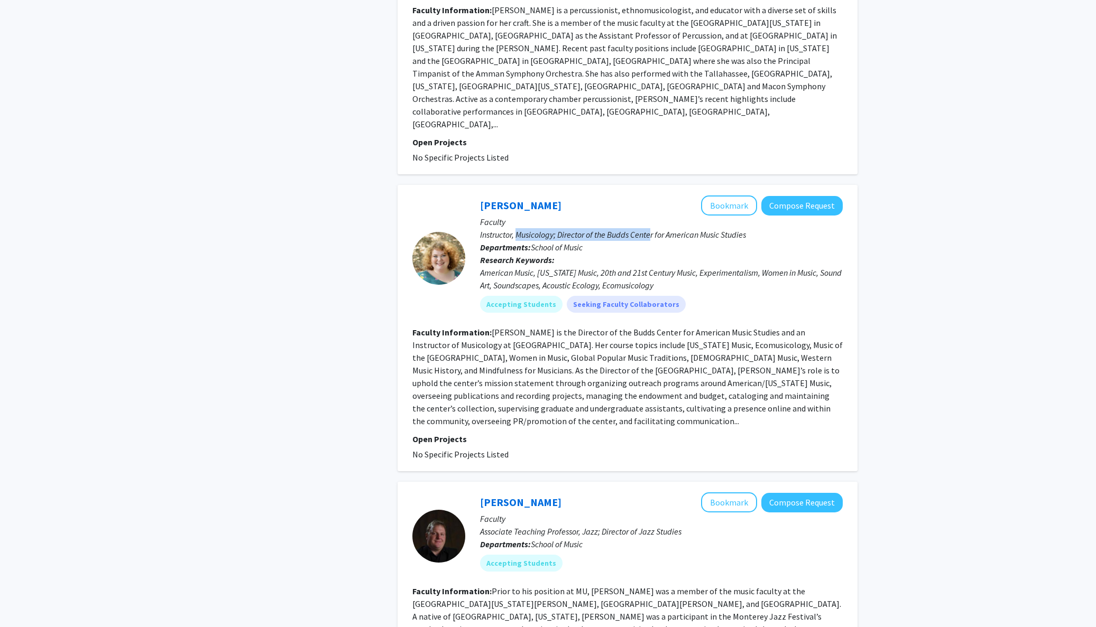
drag, startPoint x: 522, startPoint y: 147, endPoint x: 654, endPoint y: 150, distance: 131.7
click at [654, 228] on p "Instructor, Musicology; Director of the Budds Center for American Music Studies" at bounding box center [661, 234] width 363 height 13
drag, startPoint x: 466, startPoint y: 263, endPoint x: 558, endPoint y: 251, distance: 92.2
click at [558, 326] on section "Faculty Information: [PERSON_NAME] is the Director of the Budds Center for Amer…" at bounding box center [627, 376] width 430 height 101
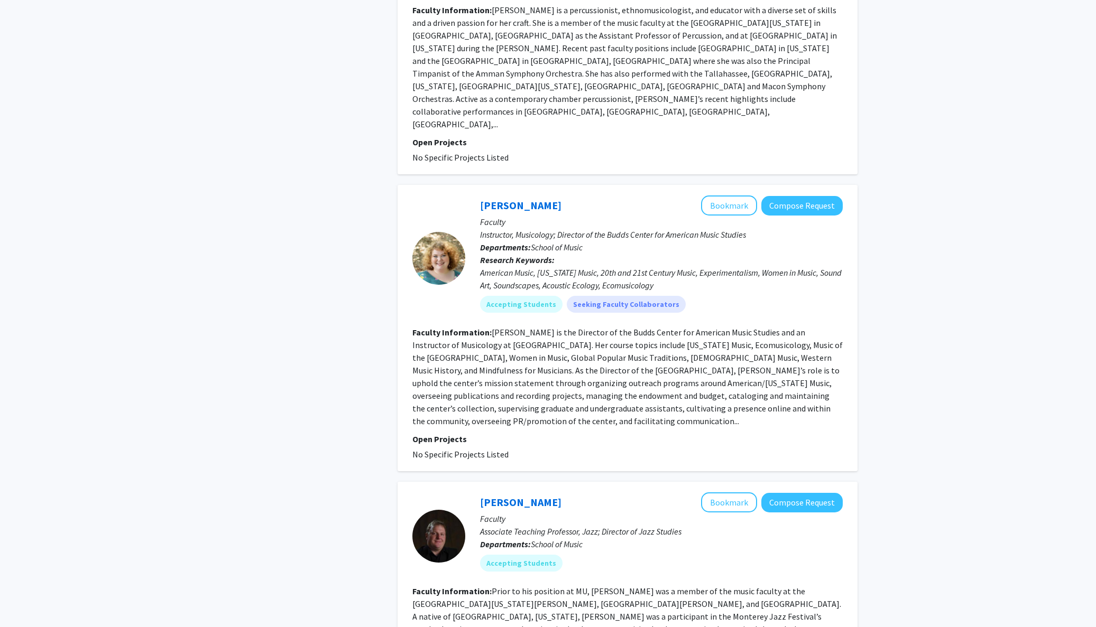
click at [568, 327] on fg-read-more "[PERSON_NAME] is the Director of the Budds Center for American Music Studies an…" at bounding box center [627, 376] width 430 height 99
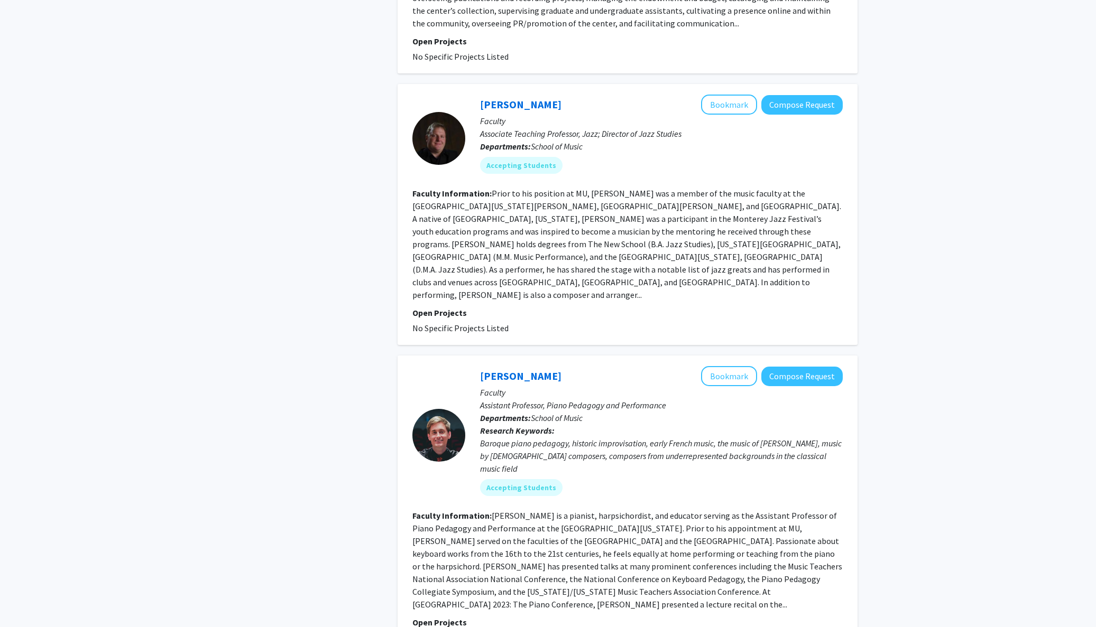
scroll to position [1630, 0]
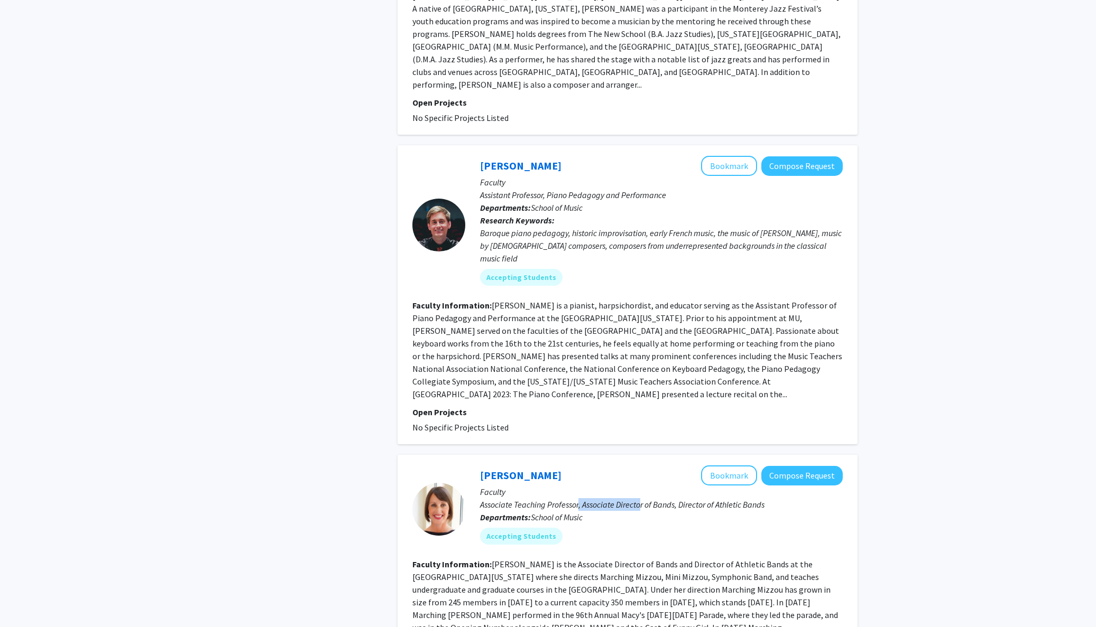
drag, startPoint x: 599, startPoint y: 369, endPoint x: 640, endPoint y: 370, distance: 40.7
click at [640, 498] on p "Associate Teaching Professor, Associate Director of Bands, Director of Athletic…" at bounding box center [661, 504] width 363 height 13
click at [641, 498] on p "Associate Teaching Professor, Associate Director of Bands, Director of Athletic…" at bounding box center [661, 504] width 363 height 13
drag, startPoint x: 598, startPoint y: 443, endPoint x: 657, endPoint y: 443, distance: 58.7
click at [657, 558] on section "Faculty Information: [PERSON_NAME] is the Associate Director of Bands and Direc…" at bounding box center [627, 615] width 430 height 114
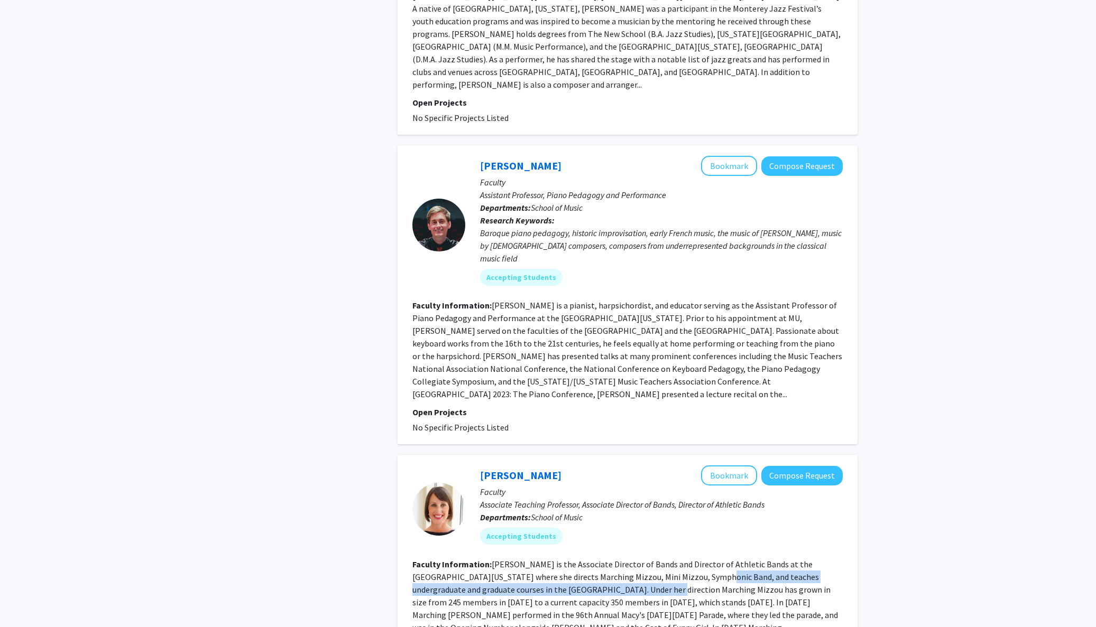
click at [657, 559] on fg-read-more "[PERSON_NAME] is the Associate Director of Bands and Director of Athletic Bands…" at bounding box center [624, 615] width 425 height 112
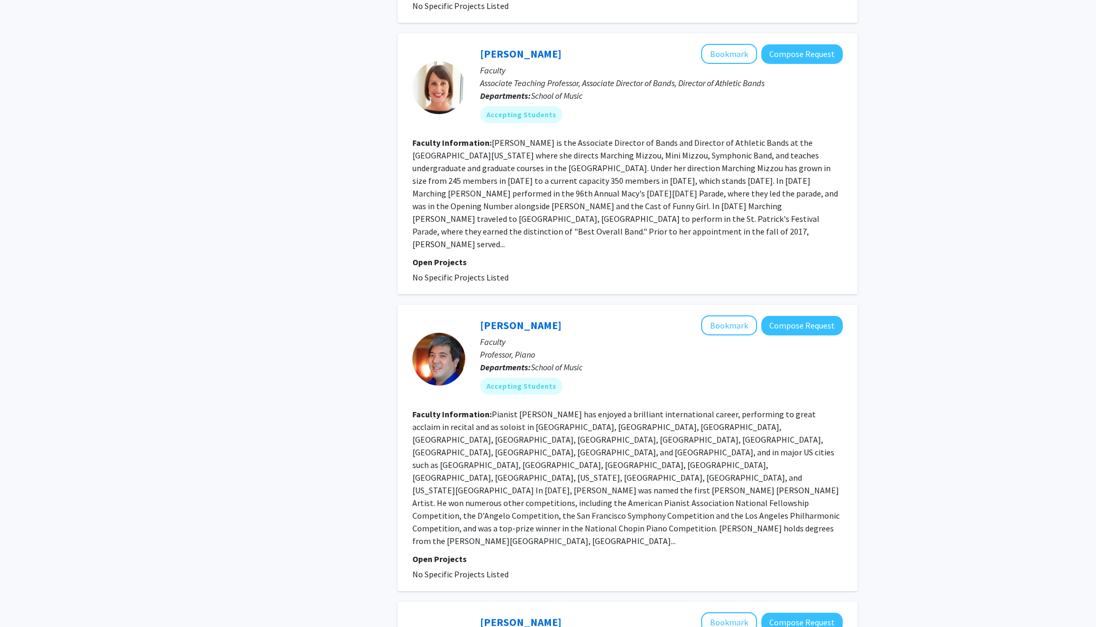
scroll to position [2177, 0]
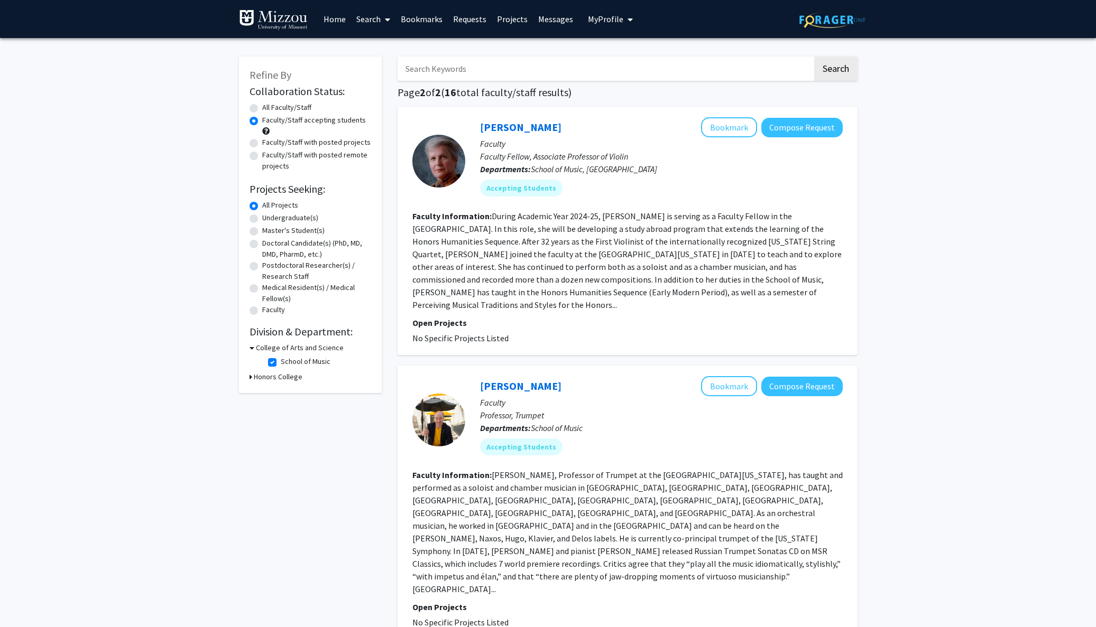
click at [262, 110] on label "All Faculty/Staff" at bounding box center [286, 107] width 49 height 11
click at [262, 109] on input "All Faculty/Staff" at bounding box center [265, 105] width 7 height 7
radio input "true"
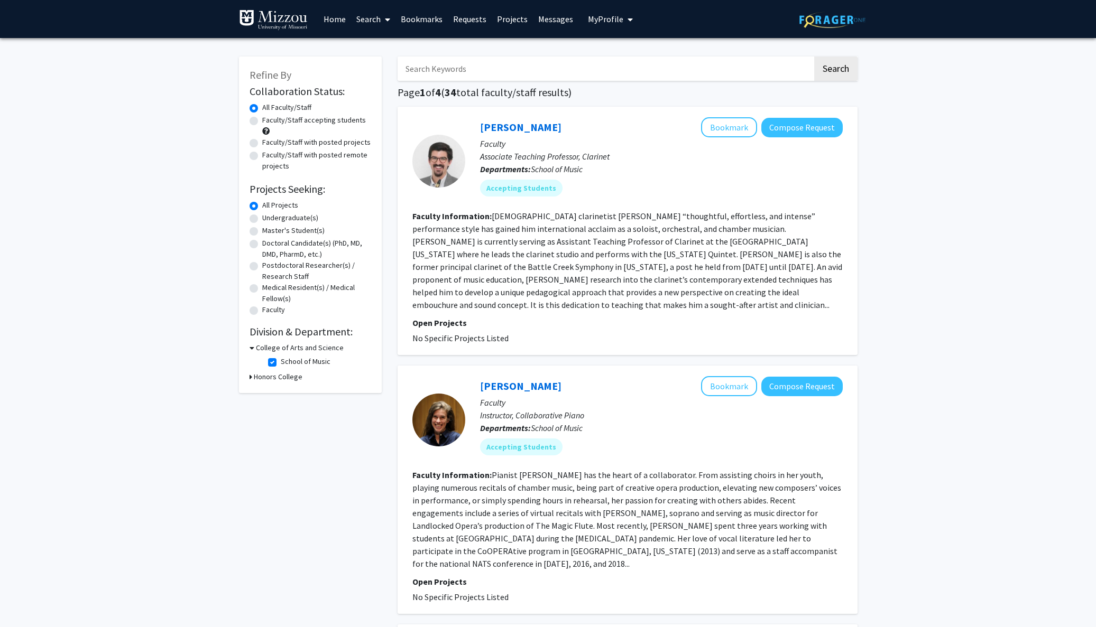
click at [262, 121] on label "Faculty/Staff accepting students" at bounding box center [314, 120] width 104 height 11
click at [262, 121] on input "Faculty/Staff accepting students" at bounding box center [265, 118] width 7 height 7
radio input "true"
click at [281, 363] on label "School of Music" at bounding box center [306, 361] width 50 height 11
click at [281, 363] on input "School of Music" at bounding box center [284, 359] width 7 height 7
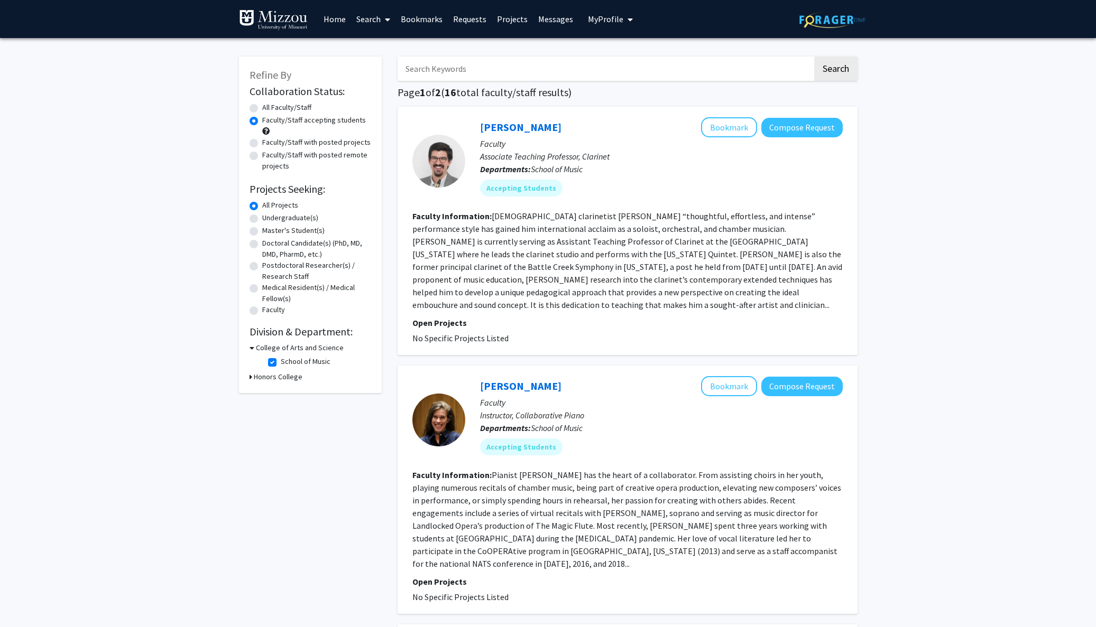
checkbox input "false"
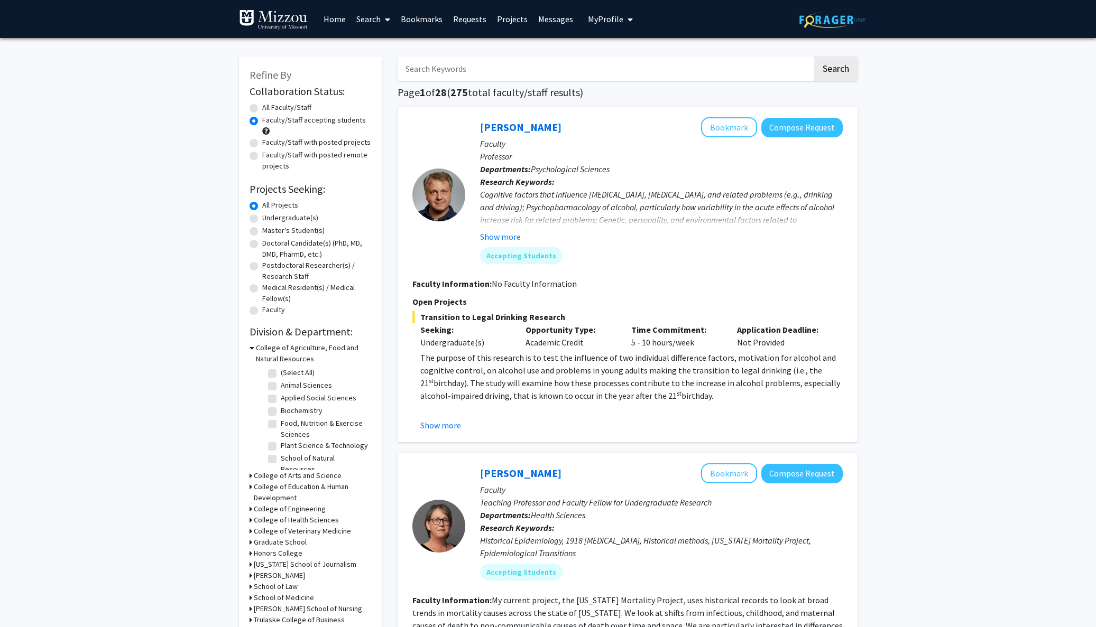
drag, startPoint x: 433, startPoint y: 75, endPoint x: 411, endPoint y: 79, distance: 22.2
click at [431, 74] on input "Search Keywords" at bounding box center [604, 69] width 415 height 24
type input "audio"
click at [835, 70] on button "Search" at bounding box center [835, 69] width 43 height 24
radio input "true"
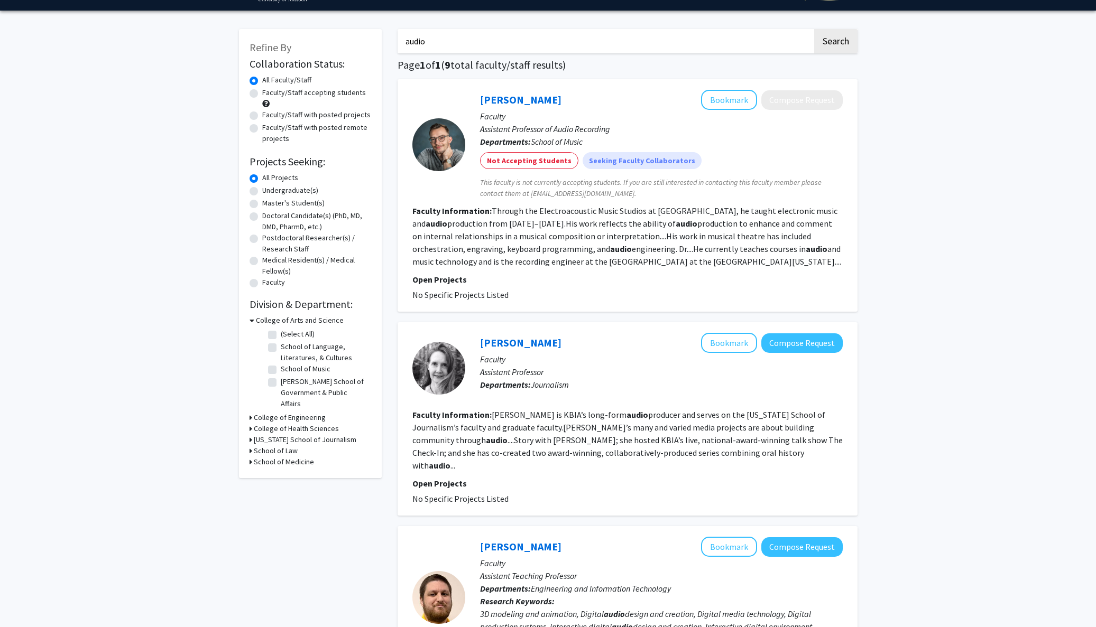
scroll to position [41, 0]
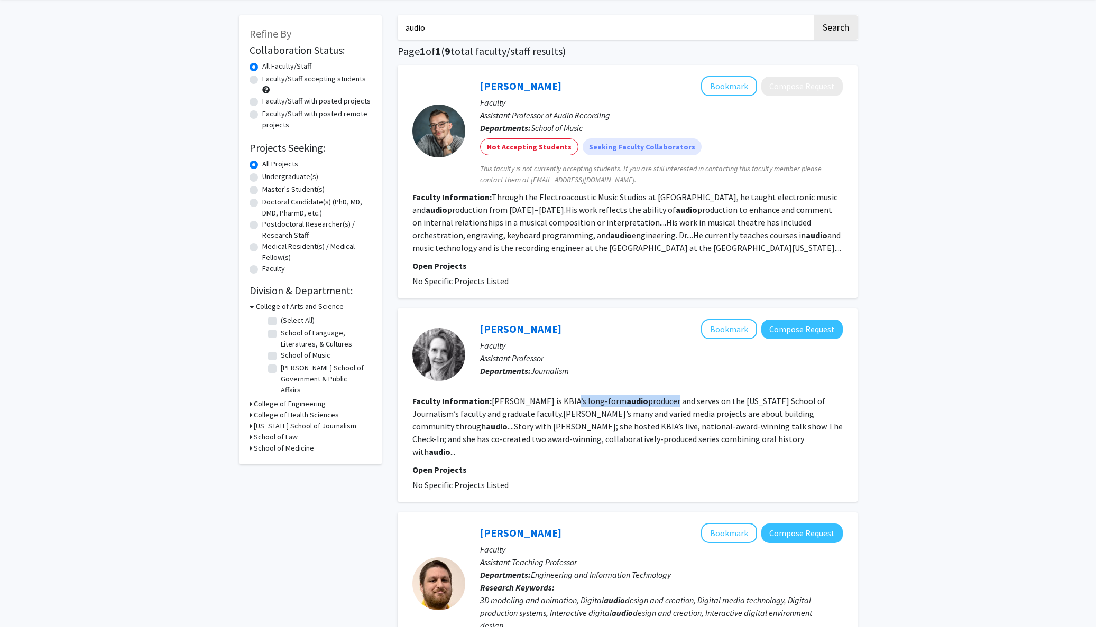
drag, startPoint x: 576, startPoint y: 405, endPoint x: 651, endPoint y: 405, distance: 75.1
click at [651, 405] on fg-read-more "[PERSON_NAME] is [PERSON_NAME]’s long-form audio producer and serves on the [US…" at bounding box center [627, 426] width 430 height 61
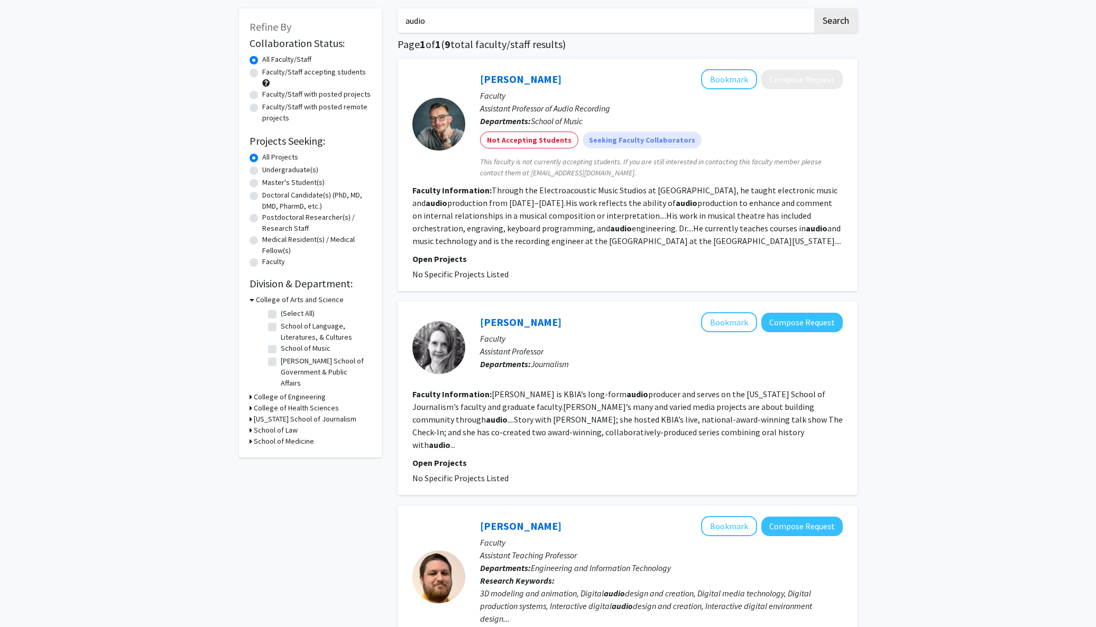
scroll to position [50, 0]
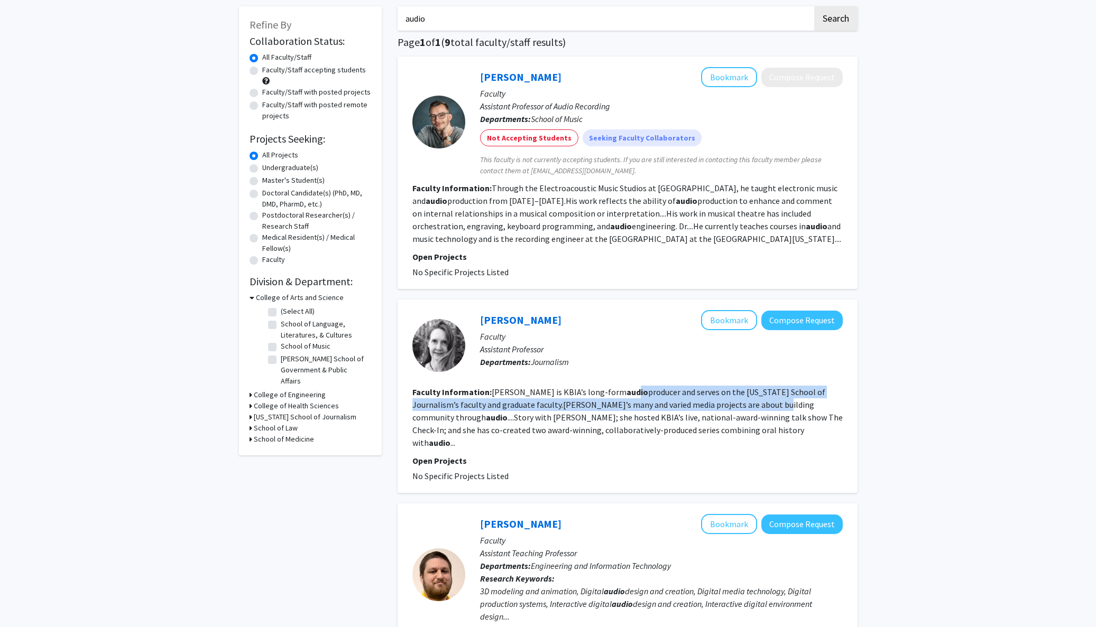
drag, startPoint x: 614, startPoint y: 394, endPoint x: 727, endPoint y: 400, distance: 113.3
click at [727, 400] on section "Faculty Information: [PERSON_NAME] is [PERSON_NAME]’s long-form audio producer …" at bounding box center [627, 417] width 430 height 63
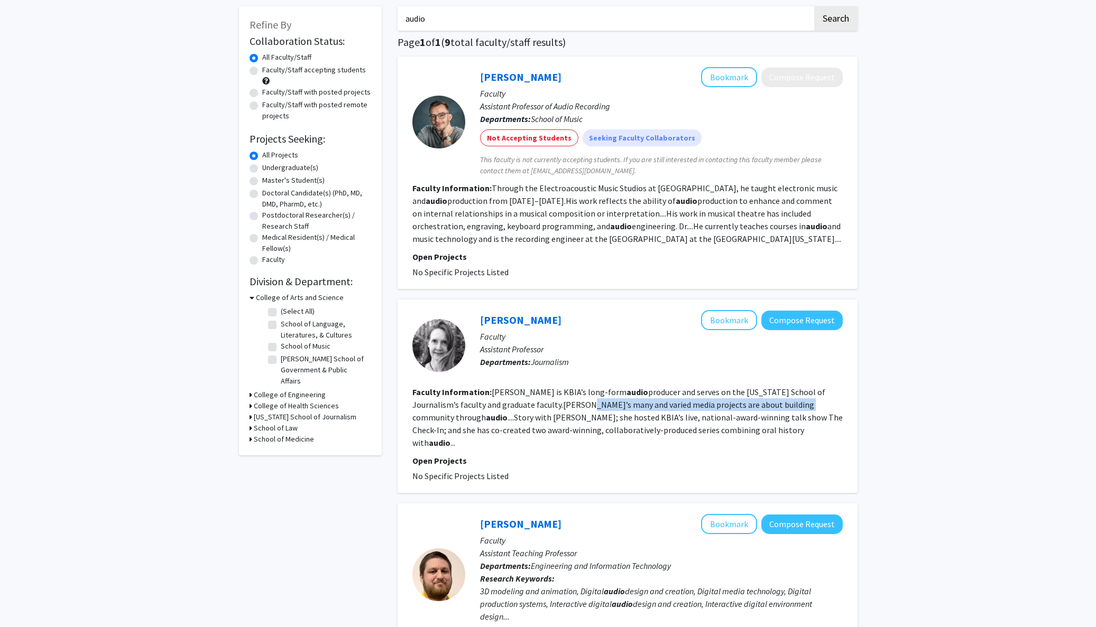
drag, startPoint x: 555, startPoint y: 407, endPoint x: 760, endPoint y: 411, distance: 205.1
click at [760, 411] on fg-read-more "[PERSON_NAME] is [PERSON_NAME]’s long-form audio producer and serves on the [US…" at bounding box center [627, 417] width 430 height 61
click at [760, 412] on section "Faculty Information: [PERSON_NAME] is [PERSON_NAME]’s long-form audio producer …" at bounding box center [627, 417] width 430 height 63
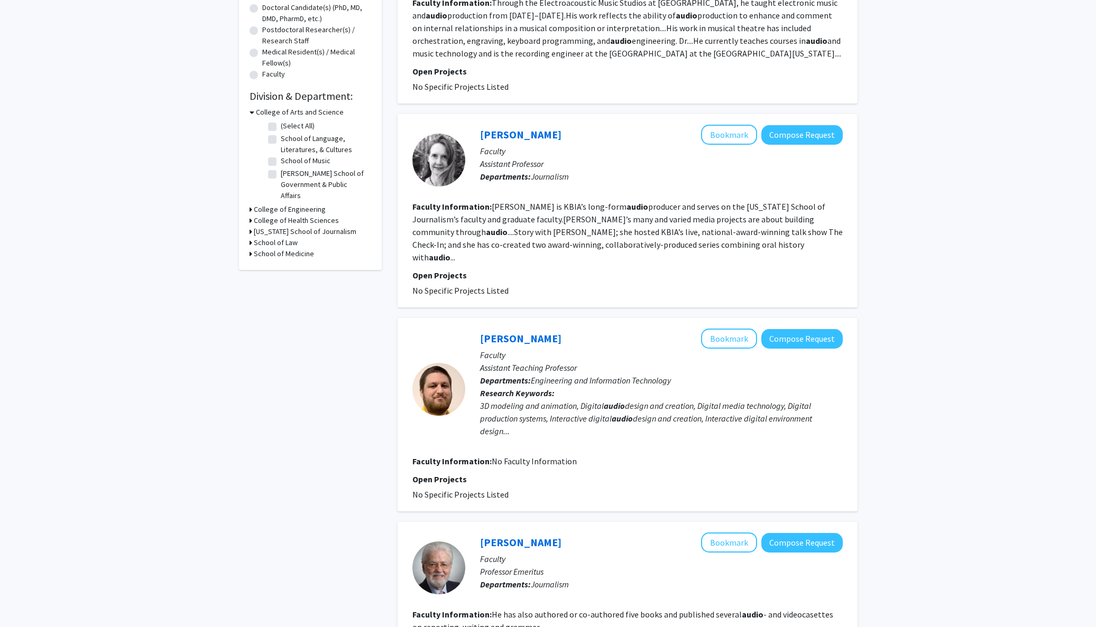
scroll to position [352, 0]
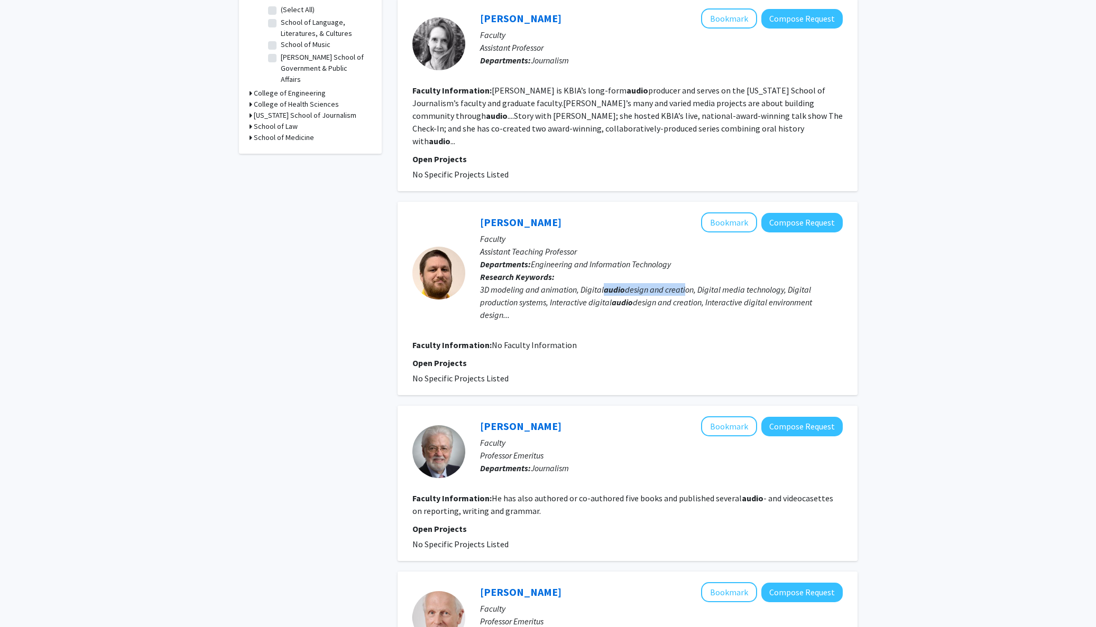
drag, startPoint x: 618, startPoint y: 272, endPoint x: 683, endPoint y: 274, distance: 65.6
click at [683, 283] on div "3D modeling and animation, Digital audio design and creation, Digital media tec…" at bounding box center [661, 302] width 363 height 38
click at [682, 283] on div "3D modeling and animation, Digital audio design and creation, Digital media tec…" at bounding box center [661, 302] width 363 height 38
drag, startPoint x: 548, startPoint y: 253, endPoint x: 567, endPoint y: 253, distance: 19.0
click at [567, 259] on span "Engineering and Information Technology" at bounding box center [601, 264] width 140 height 11
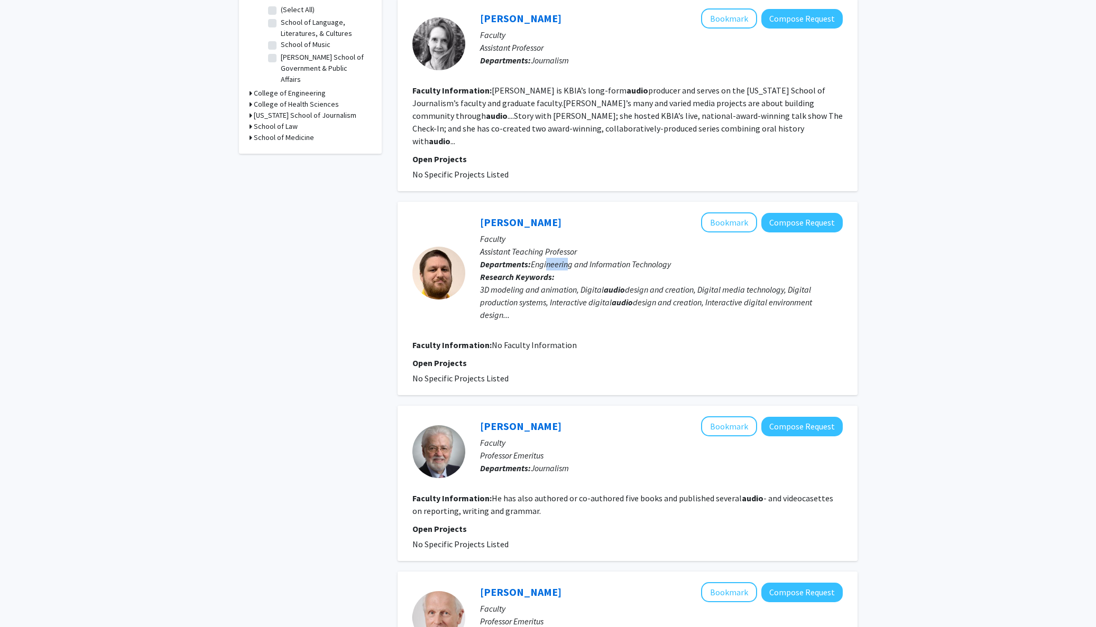
click at [567, 259] on span "Engineering and Information Technology" at bounding box center [601, 264] width 140 height 11
drag, startPoint x: 554, startPoint y: 280, endPoint x: 606, endPoint y: 279, distance: 51.8
click at [606, 283] on div "3D modeling and animation, Digital audio design and creation, Digital media tec…" at bounding box center [661, 302] width 363 height 38
click at [606, 284] on b "audio" at bounding box center [614, 289] width 21 height 11
drag, startPoint x: 609, startPoint y: 279, endPoint x: 695, endPoint y: 280, distance: 86.2
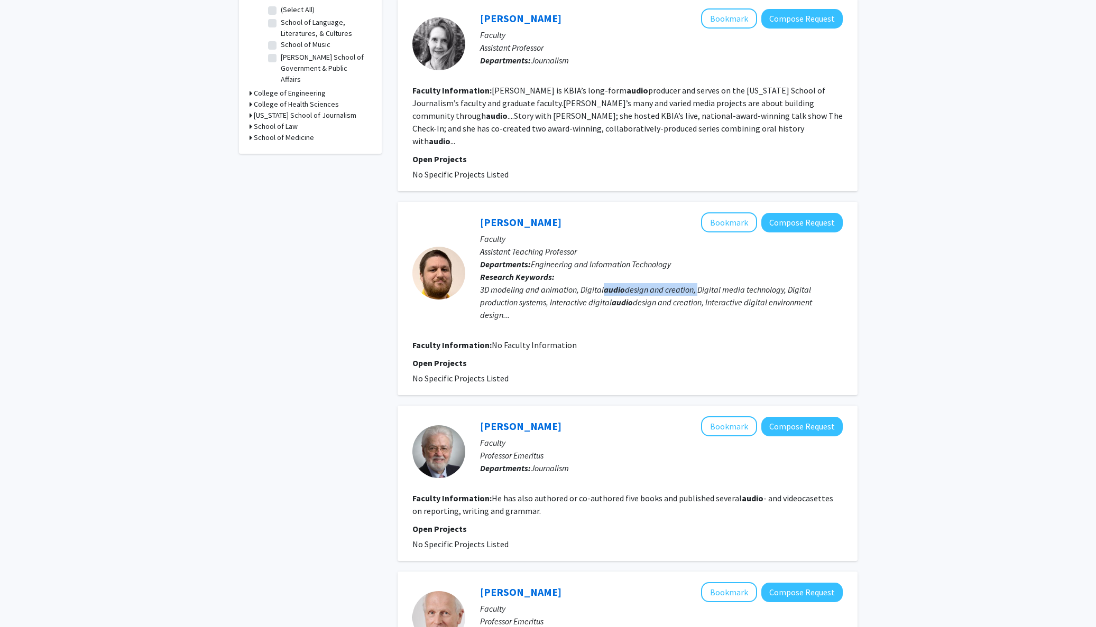
click at [696, 283] on div "3D modeling and animation, Digital audio design and creation, Digital media tec…" at bounding box center [661, 302] width 363 height 38
drag, startPoint x: 707, startPoint y: 280, endPoint x: 744, endPoint y: 281, distance: 37.5
click at [744, 283] on div "3D modeling and animation, Digital audio design and creation, Digital media tec…" at bounding box center [661, 302] width 363 height 38
drag, startPoint x: 744, startPoint y: 281, endPoint x: 697, endPoint y: 287, distance: 47.9
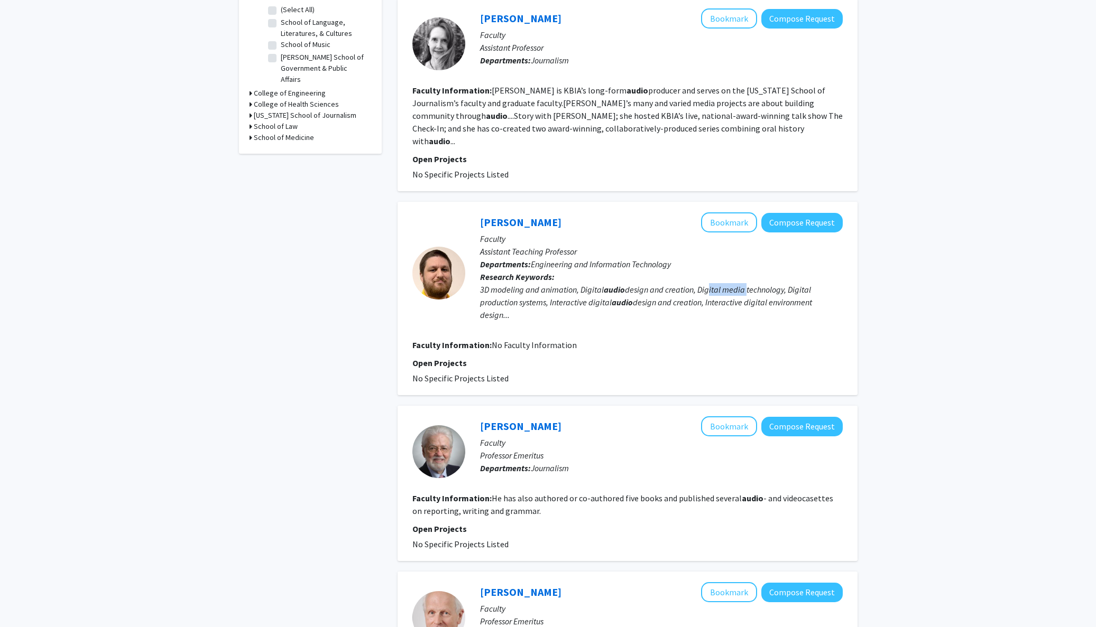
click at [744, 283] on div "3D modeling and animation, Digital audio design and creation, Digital media tec…" at bounding box center [661, 302] width 363 height 38
drag, startPoint x: 568, startPoint y: 293, endPoint x: 704, endPoint y: 293, distance: 135.3
click at [704, 293] on div "3D modeling and animation, Digital audio design and creation, Digital media tec…" at bounding box center [661, 302] width 363 height 38
click at [580, 295] on div "3D modeling and animation, Digital audio design and creation, Digital media tec…" at bounding box center [661, 302] width 363 height 38
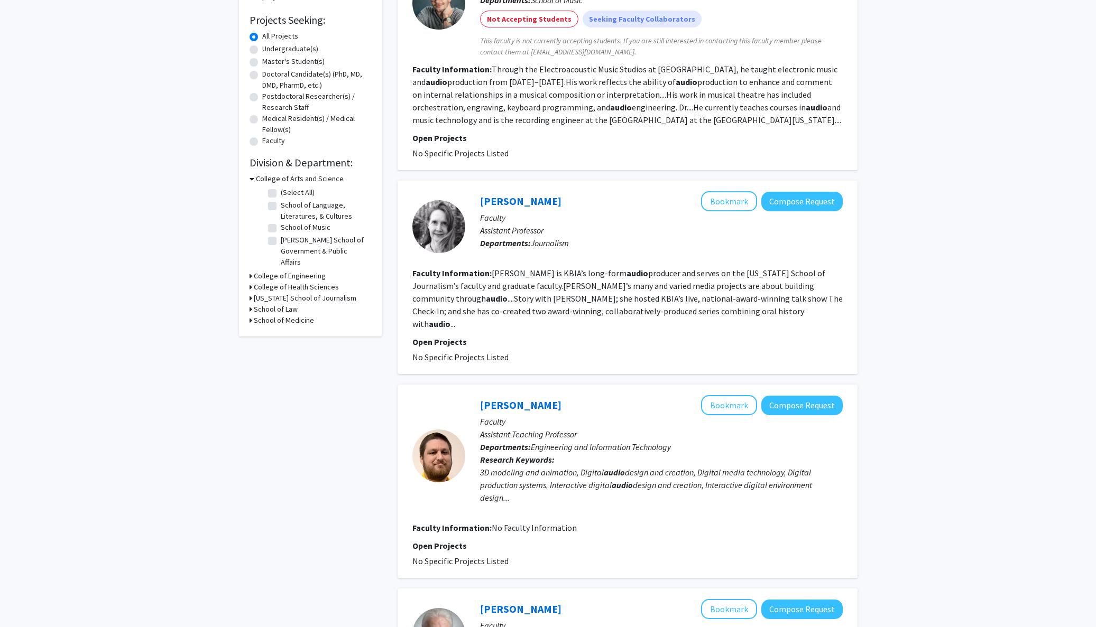
scroll to position [0, 0]
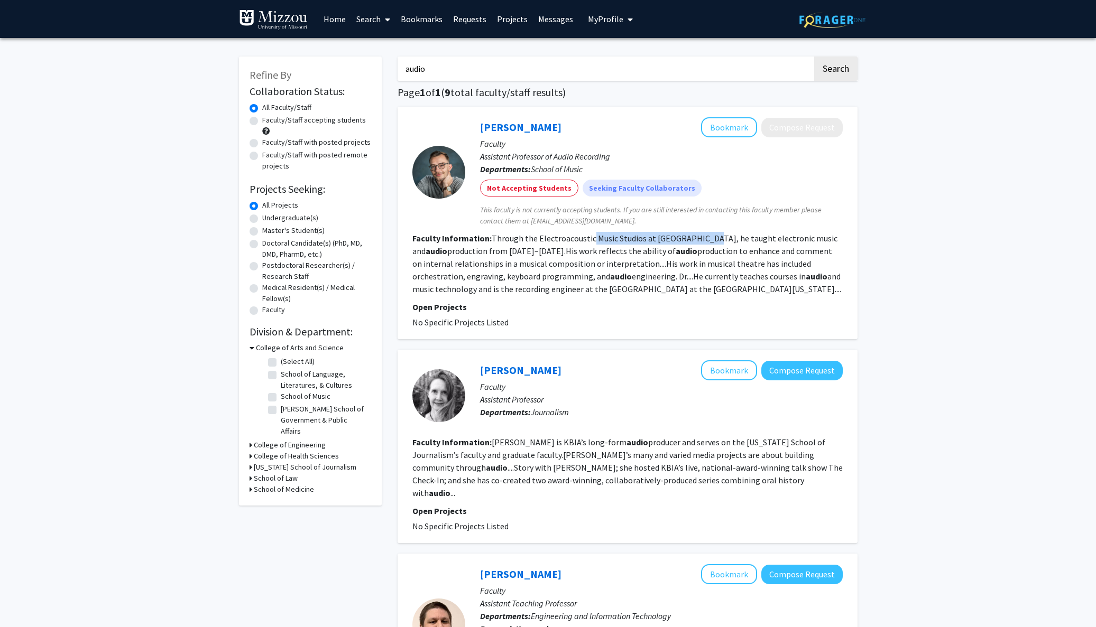
drag, startPoint x: 595, startPoint y: 238, endPoint x: 704, endPoint y: 239, distance: 108.9
click at [704, 239] on fg-read-more "Through the Electroacoustic Music Studios at [GEOGRAPHIC_DATA], he taught elect…" at bounding box center [626, 263] width 429 height 61
drag, startPoint x: 738, startPoint y: 240, endPoint x: 781, endPoint y: 242, distance: 42.3
click at [781, 242] on fg-read-more "Through the Electroacoustic Music Studios at [GEOGRAPHIC_DATA], he taught elect…" at bounding box center [626, 263] width 429 height 61
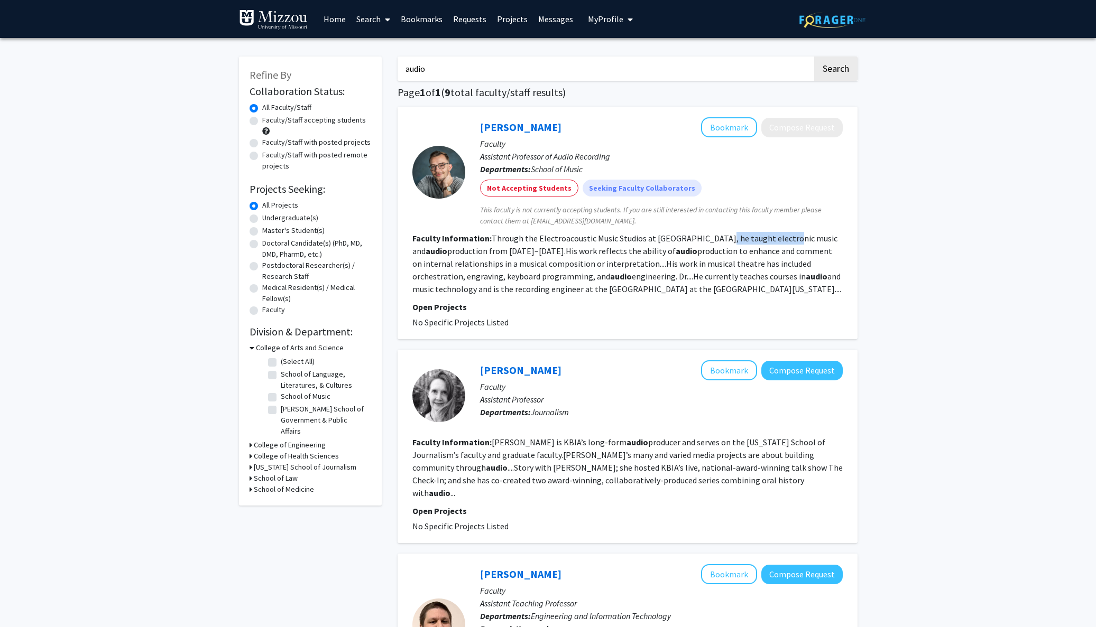
drag, startPoint x: 781, startPoint y: 242, endPoint x: 771, endPoint y: 245, distance: 10.5
click at [780, 242] on fg-read-more "Through the Electroacoustic Music Studios at [GEOGRAPHIC_DATA], he taught elect…" at bounding box center [626, 263] width 429 height 61
drag, startPoint x: 595, startPoint y: 252, endPoint x: 719, endPoint y: 252, distance: 124.2
click at [719, 252] on fg-read-more "Through the Electroacoustic Music Studios at [GEOGRAPHIC_DATA], he taught elect…" at bounding box center [626, 263] width 429 height 61
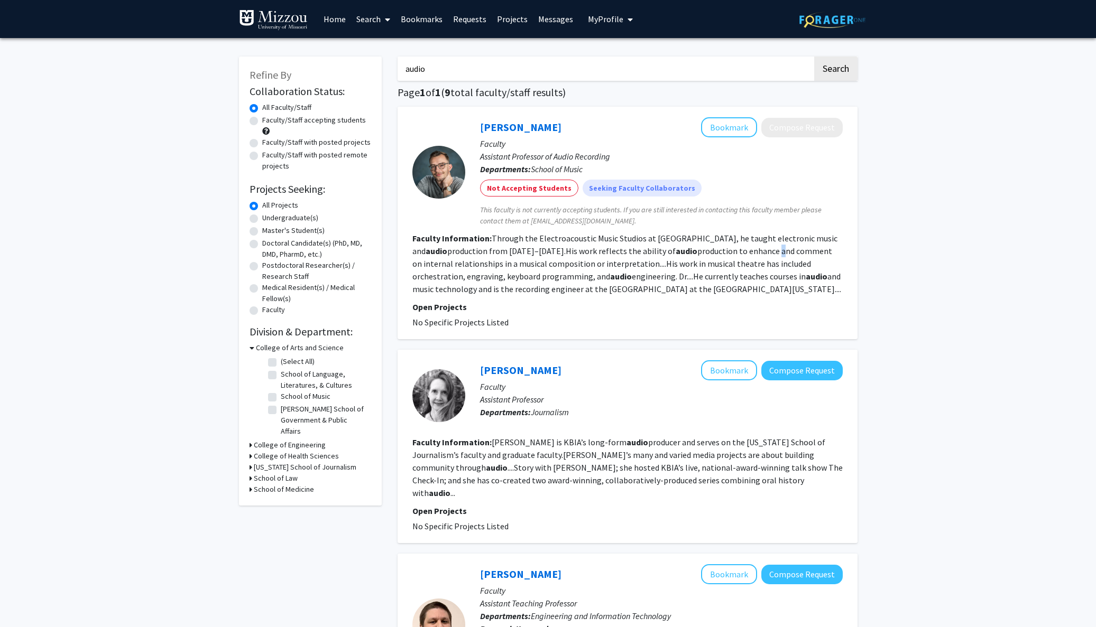
click at [719, 252] on fg-read-more "Through the Electroacoustic Music Studios at [GEOGRAPHIC_DATA], he taught elect…" at bounding box center [626, 263] width 429 height 61
click at [717, 254] on fg-read-more "Through the Electroacoustic Music Studios at [GEOGRAPHIC_DATA], he taught elect…" at bounding box center [626, 263] width 429 height 61
drag, startPoint x: 523, startPoint y: 261, endPoint x: 599, endPoint y: 264, distance: 76.2
click at [599, 264] on fg-read-more "Through the Electroacoustic Music Studios at [GEOGRAPHIC_DATA], he taught elect…" at bounding box center [626, 263] width 429 height 61
click at [598, 264] on fg-read-more "Through the Electroacoustic Music Studios at [GEOGRAPHIC_DATA], he taught elect…" at bounding box center [626, 263] width 429 height 61
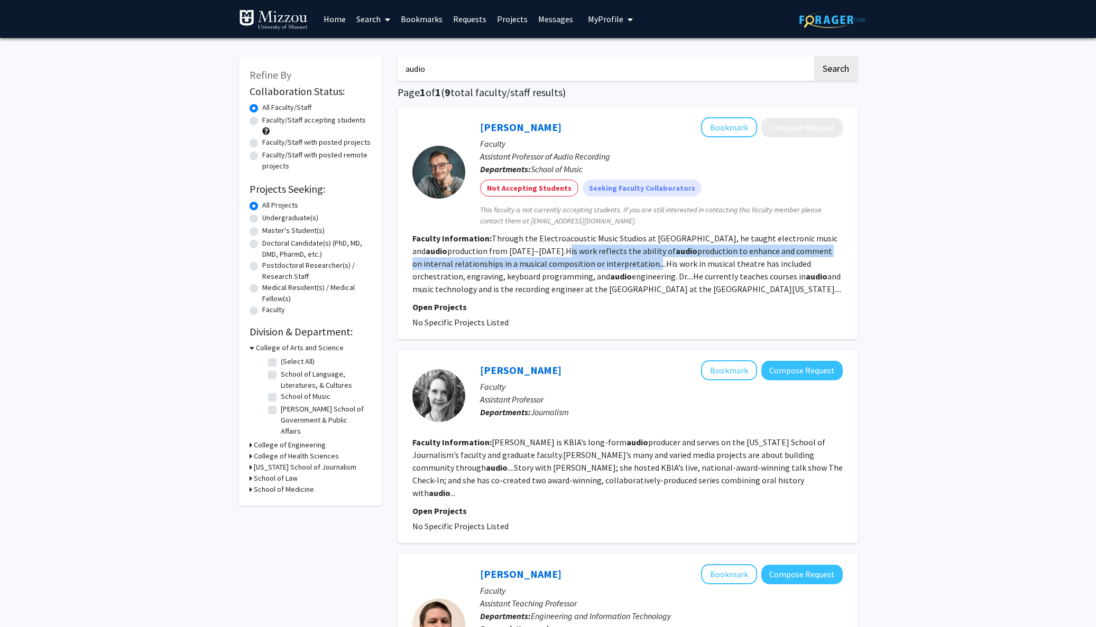
drag, startPoint x: 547, startPoint y: 247, endPoint x: 610, endPoint y: 269, distance: 66.5
click at [609, 269] on fg-read-more "Through the Electroacoustic Music Studios at [GEOGRAPHIC_DATA], he taught elect…" at bounding box center [626, 263] width 429 height 61
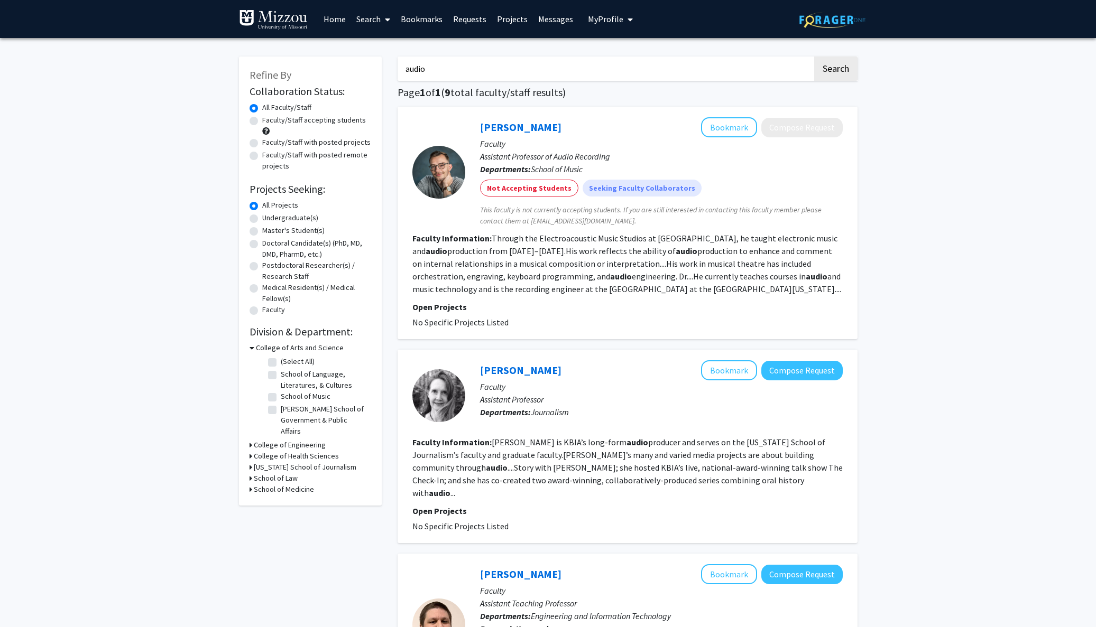
click at [610, 269] on fg-read-more "Through the Electroacoustic Music Studios at [GEOGRAPHIC_DATA], he taught elect…" at bounding box center [626, 263] width 429 height 61
drag, startPoint x: 688, startPoint y: 267, endPoint x: 762, endPoint y: 269, distance: 74.6
click at [763, 269] on fg-read-more "Through the Electroacoustic Music Studios at [GEOGRAPHIC_DATA], he taught elect…" at bounding box center [626, 263] width 429 height 61
drag, startPoint x: 762, startPoint y: 269, endPoint x: 748, endPoint y: 270, distance: 14.3
click at [762, 269] on fg-read-more "Through the Electroacoustic Music Studios at [GEOGRAPHIC_DATA], he taught elect…" at bounding box center [626, 263] width 429 height 61
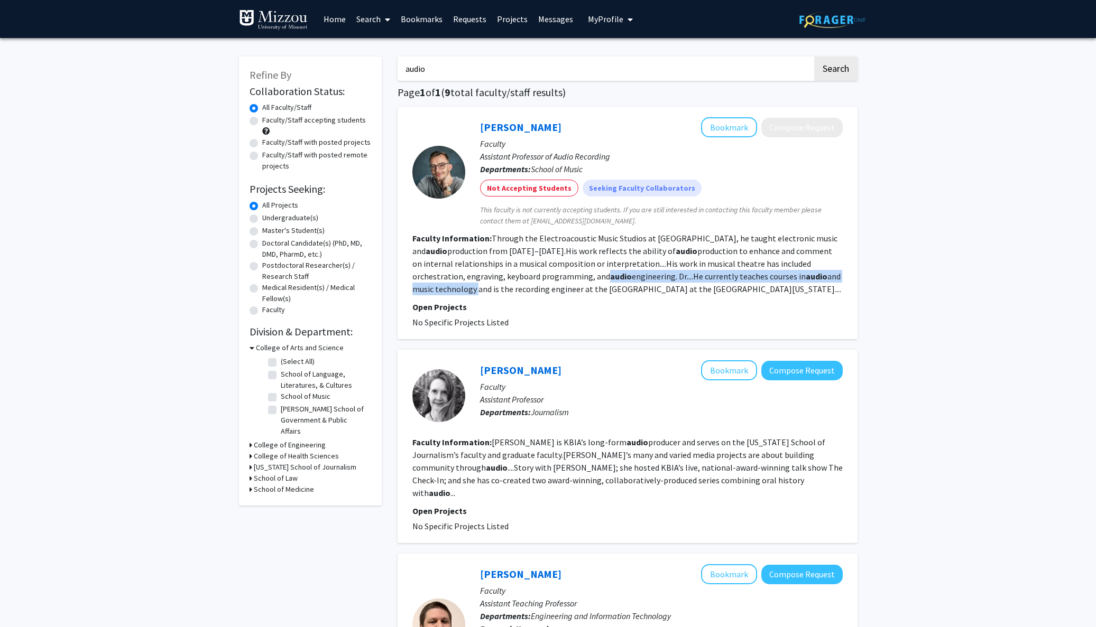
drag, startPoint x: 452, startPoint y: 284, endPoint x: 546, endPoint y: 282, distance: 94.1
click at [546, 282] on section "Faculty Information: Through the Electroacoustic Music Studios at [GEOGRAPHIC_D…" at bounding box center [627, 263] width 430 height 63
click at [547, 282] on fg-read-more "Through the Electroacoustic Music Studios at [GEOGRAPHIC_DATA], he taught elect…" at bounding box center [626, 263] width 429 height 61
drag, startPoint x: 666, startPoint y: 281, endPoint x: 772, endPoint y: 280, distance: 105.7
click at [772, 280] on fg-read-more "Through the Electroacoustic Music Studios at [GEOGRAPHIC_DATA], he taught elect…" at bounding box center [626, 263] width 429 height 61
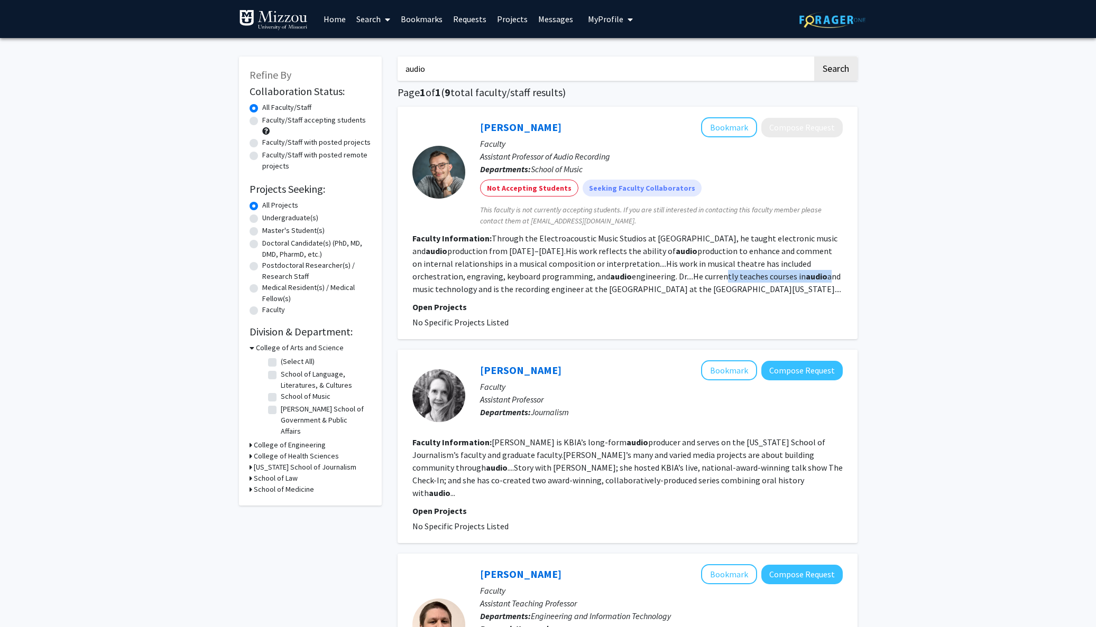
drag, startPoint x: 772, startPoint y: 280, endPoint x: 763, endPoint y: 285, distance: 10.0
click at [771, 281] on fg-read-more "Through the Electroacoustic Music Studios at [GEOGRAPHIC_DATA], he taught elect…" at bounding box center [626, 263] width 429 height 61
drag, startPoint x: 473, startPoint y: 293, endPoint x: 705, endPoint y: 294, distance: 232.6
click at [705, 294] on fg-read-more "Through the Electroacoustic Music Studios at [GEOGRAPHIC_DATA], he taught elect…" at bounding box center [626, 263] width 429 height 61
click at [704, 294] on fg-read-more "Through the Electroacoustic Music Studios at [GEOGRAPHIC_DATA], he taught elect…" at bounding box center [626, 263] width 429 height 61
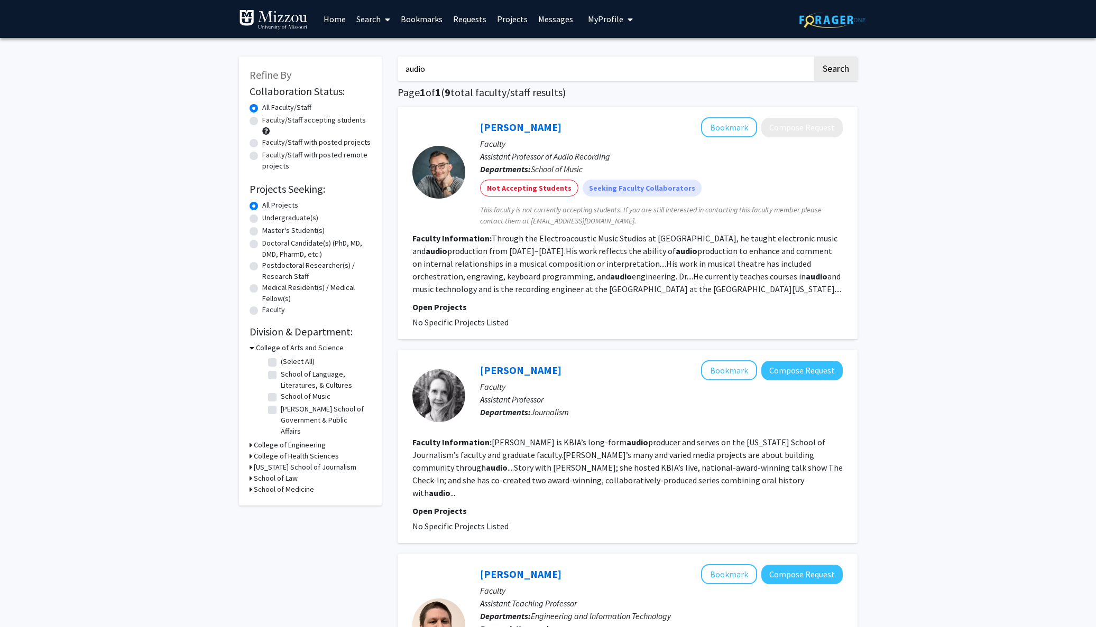
click at [519, 128] on link "[PERSON_NAME]" at bounding box center [520, 127] width 81 height 13
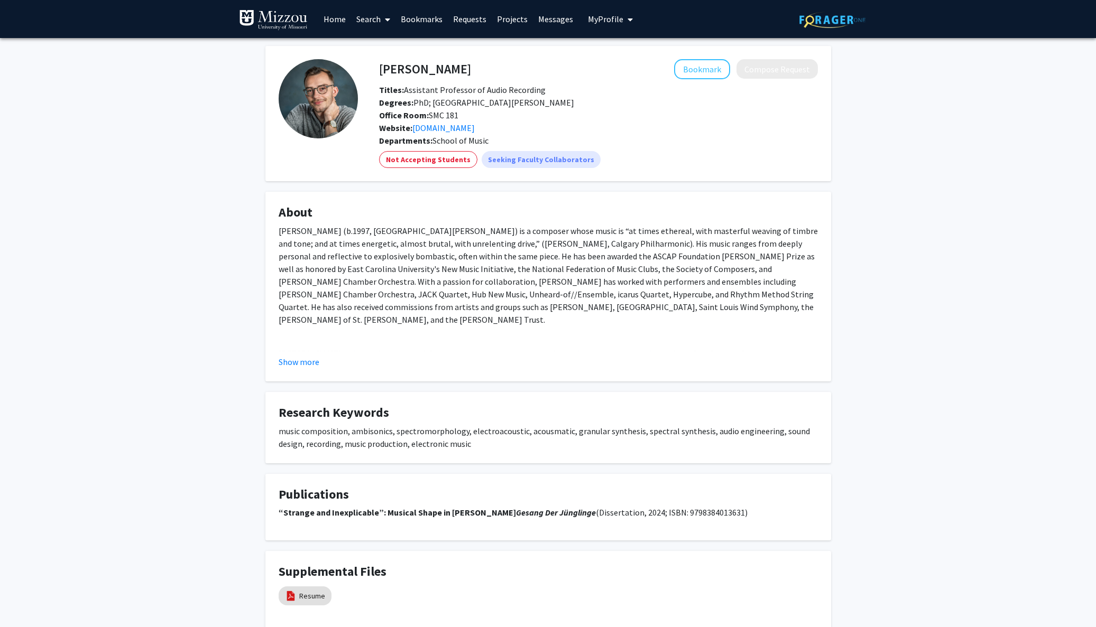
drag, startPoint x: 690, startPoint y: 77, endPoint x: 654, endPoint y: 126, distance: 60.6
click at [690, 77] on button "Bookmark" at bounding box center [702, 69] width 56 height 20
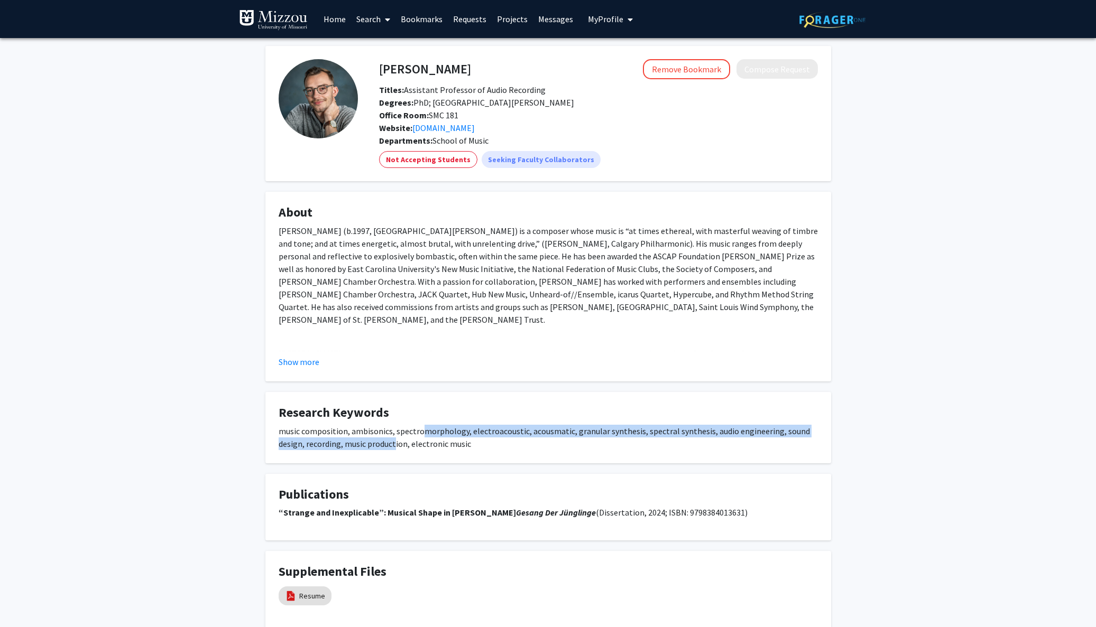
drag, startPoint x: 393, startPoint y: 437, endPoint x: 418, endPoint y: 434, distance: 24.5
click at [418, 434] on div "music composition, ambisonics, spectromorphology, electroacoustic, acousmatic, …" at bounding box center [548, 437] width 539 height 25
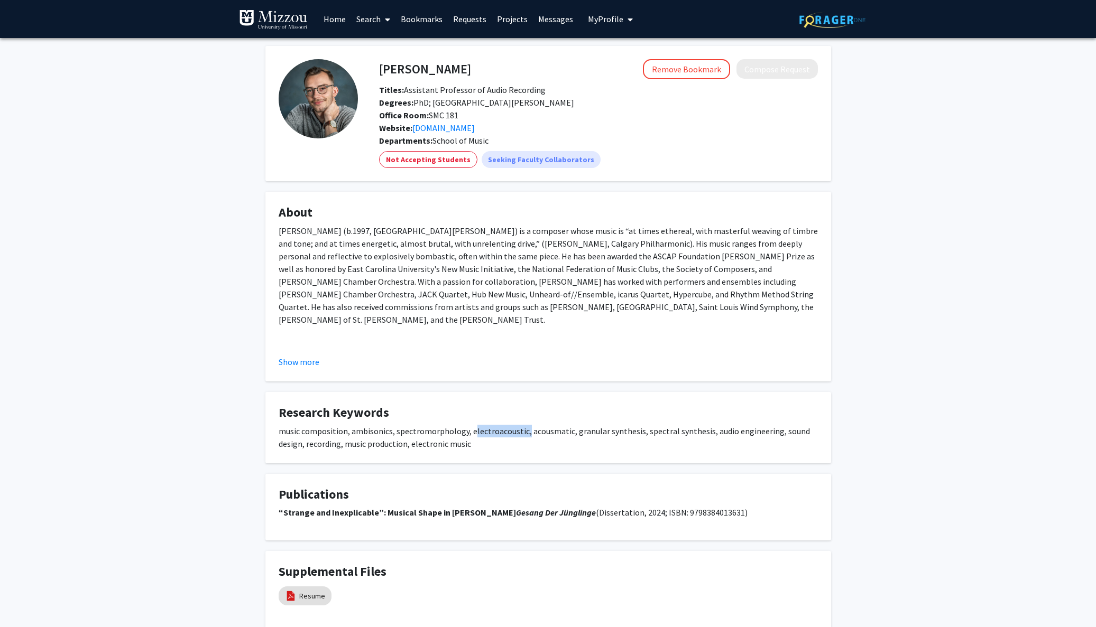
drag, startPoint x: 469, startPoint y: 431, endPoint x: 524, endPoint y: 432, distance: 55.5
click at [523, 432] on div "music composition, ambisonics, spectromorphology, electroacoustic, acousmatic, …" at bounding box center [548, 437] width 539 height 25
click at [524, 432] on div "music composition, ambisonics, spectromorphology, electroacoustic, acousmatic, …" at bounding box center [548, 437] width 539 height 25
click at [658, 436] on div "music composition, ambisonics, spectromorphology, electroacoustic, acousmatic, …" at bounding box center [548, 437] width 539 height 25
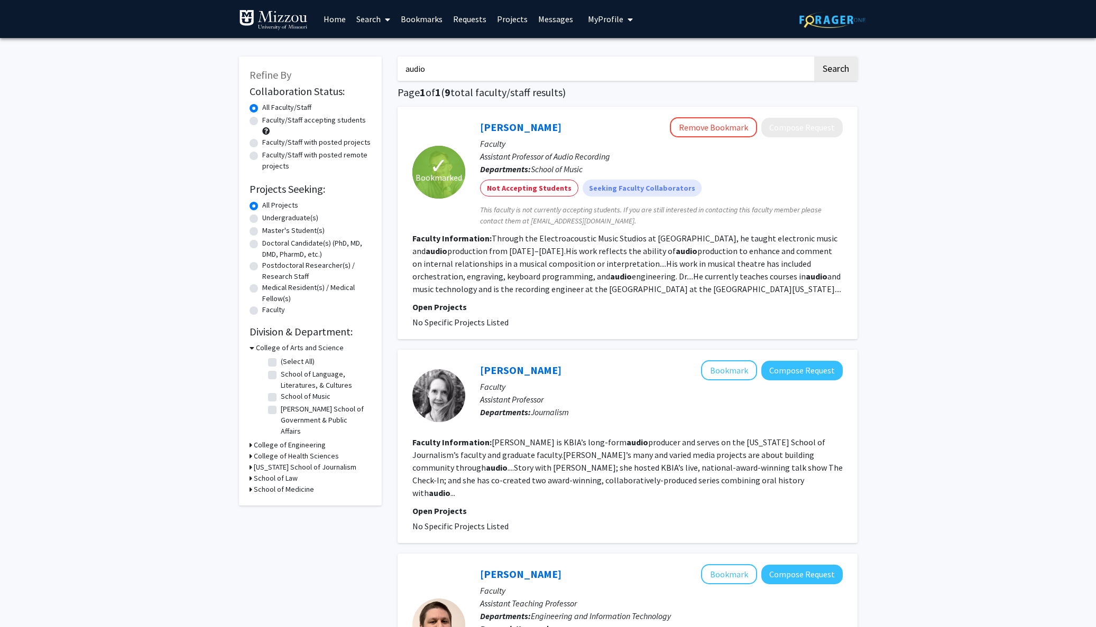
click at [449, 68] on input "audio" at bounding box center [604, 69] width 415 height 24
click at [835, 70] on button "Search" at bounding box center [835, 69] width 43 height 24
drag, startPoint x: 488, startPoint y: 68, endPoint x: 476, endPoint y: 69, distance: 12.2
click at [488, 67] on input "audio enginnering" at bounding box center [604, 69] width 415 height 24
click at [835, 70] on button "Search" at bounding box center [835, 69] width 43 height 24
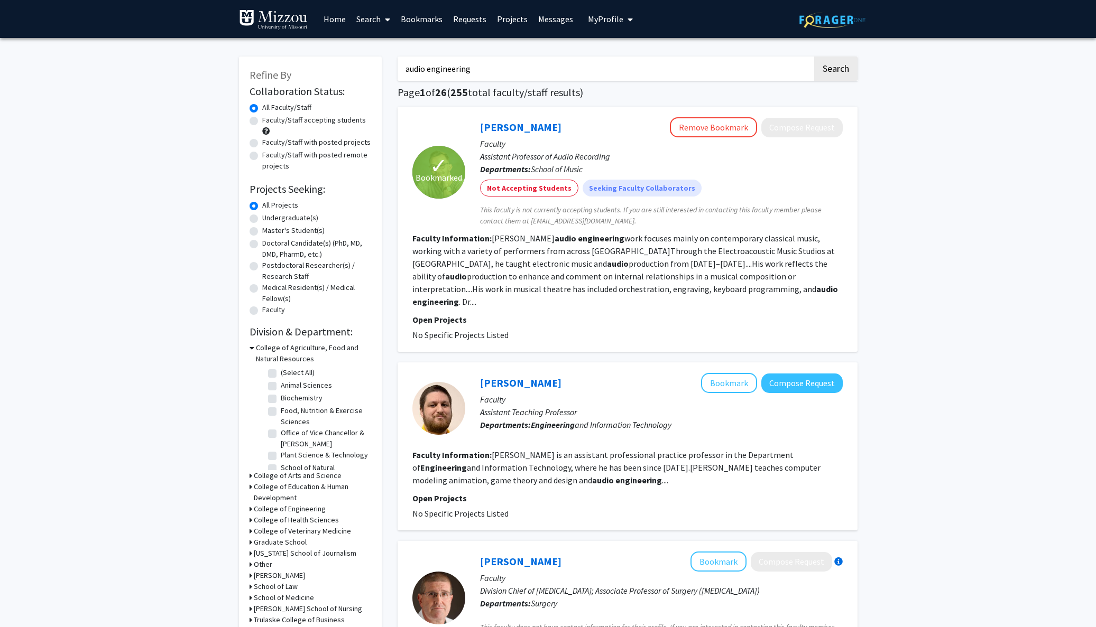
drag, startPoint x: 660, startPoint y: 455, endPoint x: 749, endPoint y: 457, distance: 88.8
click at [749, 457] on fg-read-more "[PERSON_NAME] is an assistant professional practice professor in the Department…" at bounding box center [616, 468] width 408 height 36
drag, startPoint x: 486, startPoint y: 81, endPoint x: 357, endPoint y: 80, distance: 129.0
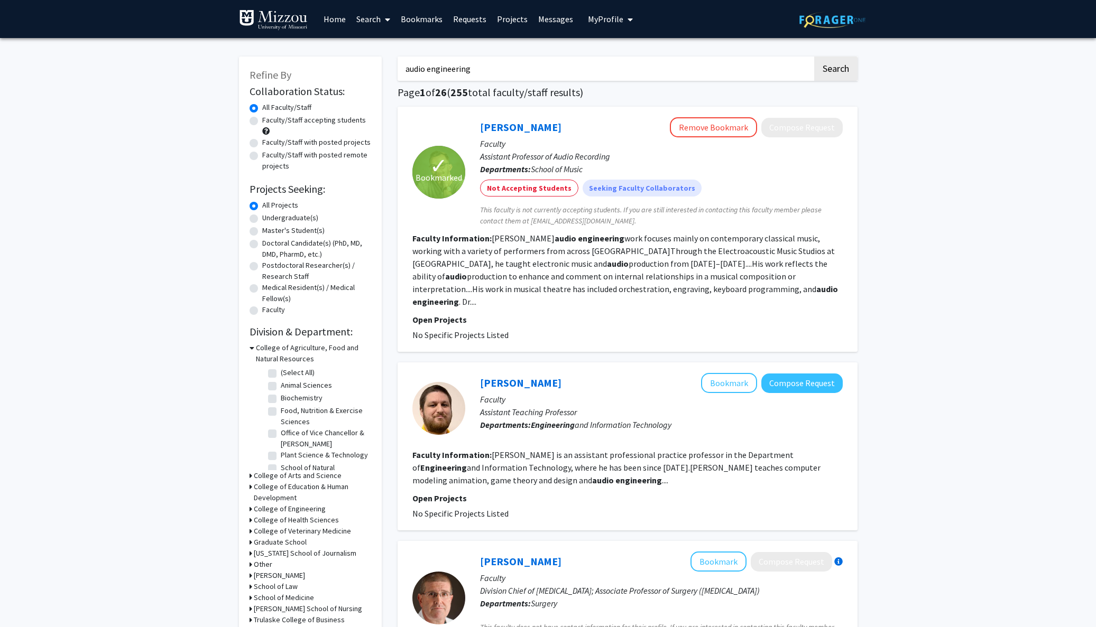
type input "a"
click at [835, 70] on button "Search" at bounding box center [835, 69] width 43 height 24
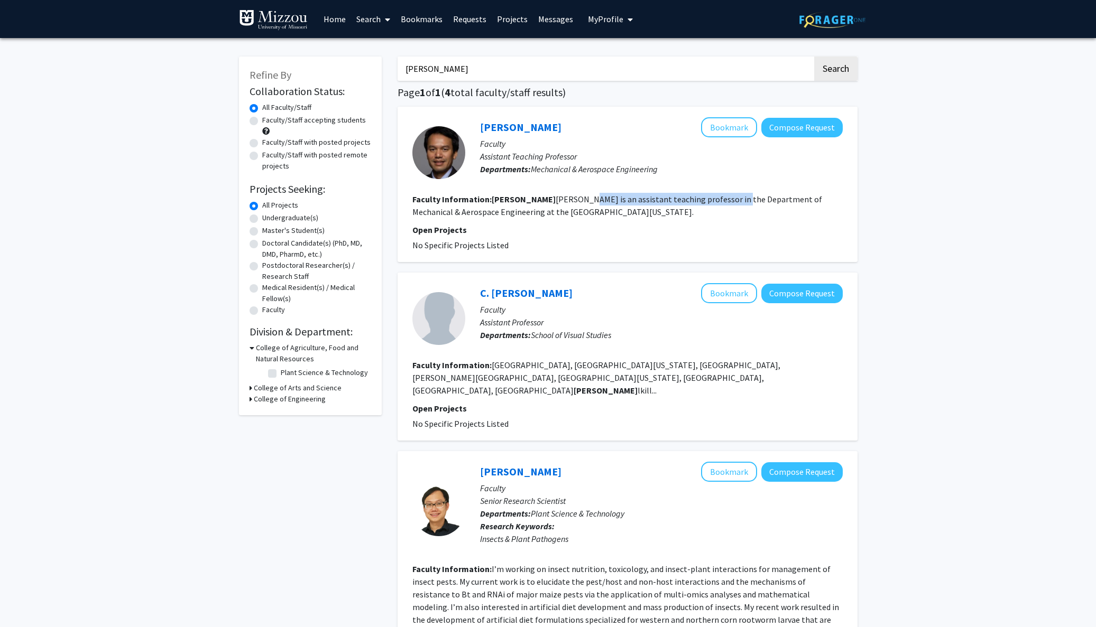
drag, startPoint x: 565, startPoint y: 202, endPoint x: 684, endPoint y: 199, distance: 119.5
click at [684, 199] on fg-read-more "[PERSON_NAME] is an assistant teaching professor in the Department of Mechanica…" at bounding box center [617, 205] width 410 height 23
click at [681, 202] on fg-read-more "[PERSON_NAME] is an assistant teaching professor in the Department of Mechanica…" at bounding box center [617, 205] width 410 height 23
click at [731, 135] on button "Bookmark" at bounding box center [729, 127] width 56 height 20
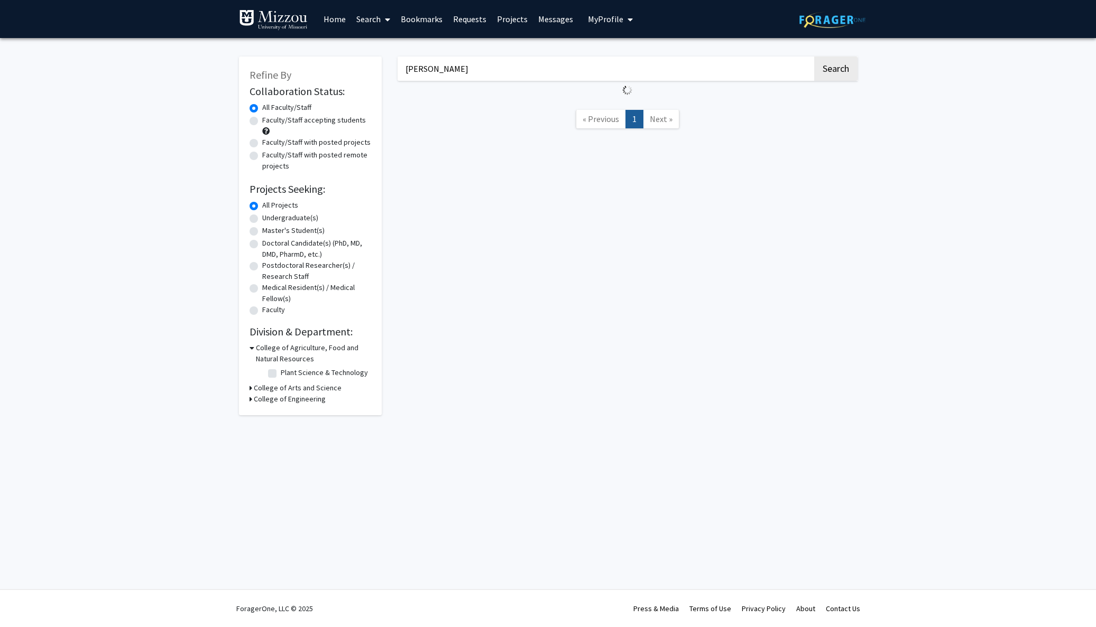
type input "audio engineering"
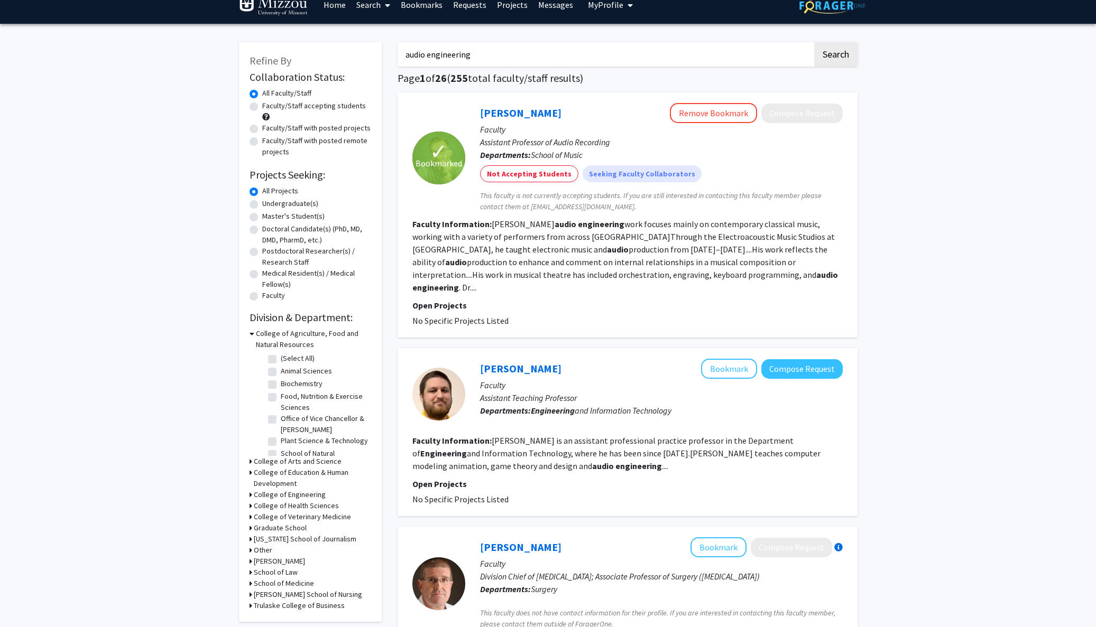
scroll to position [29, 0]
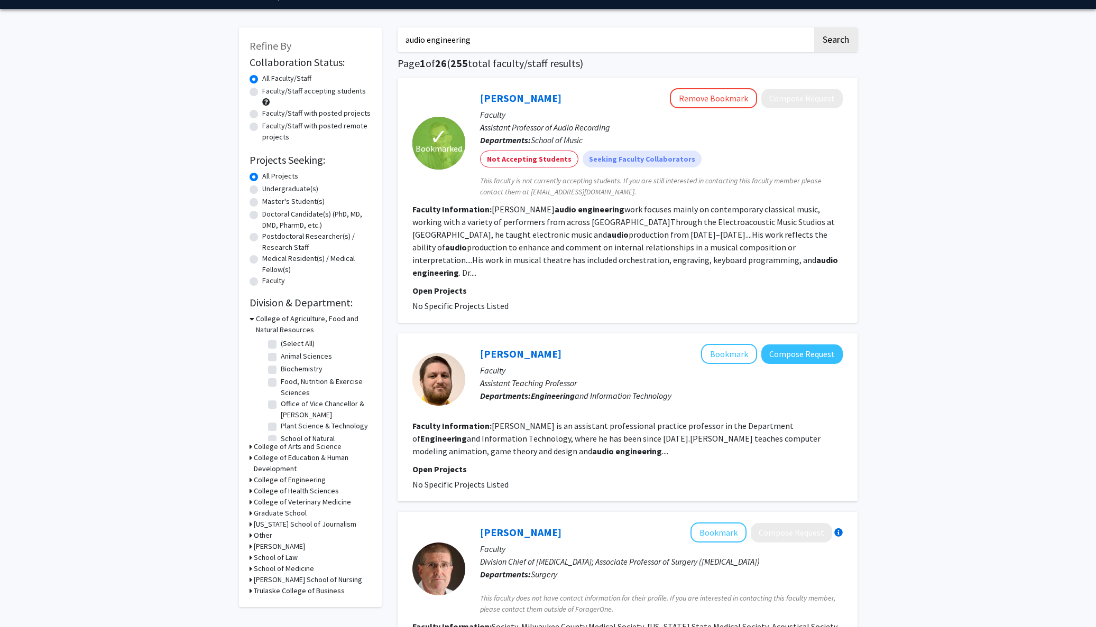
click at [273, 448] on h3 "College of Arts and Science" at bounding box center [298, 446] width 88 height 11
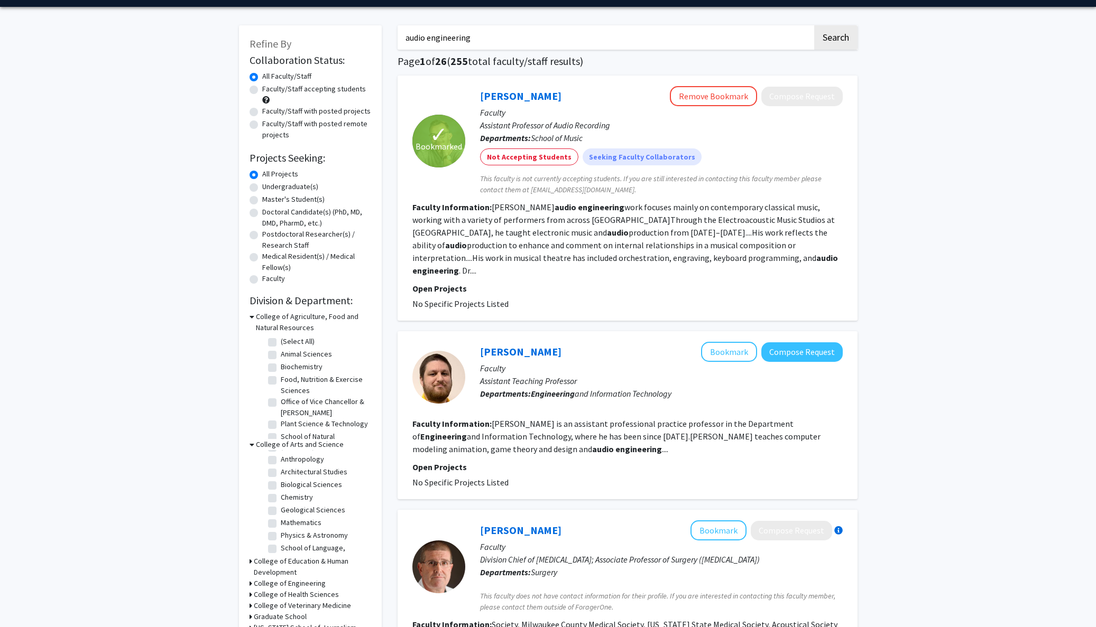
scroll to position [14, 0]
click at [281, 520] on label "Mathematics" at bounding box center [301, 520] width 41 height 11
click at [281, 520] on input "Mathematics" at bounding box center [284, 518] width 7 height 7
checkbox input "true"
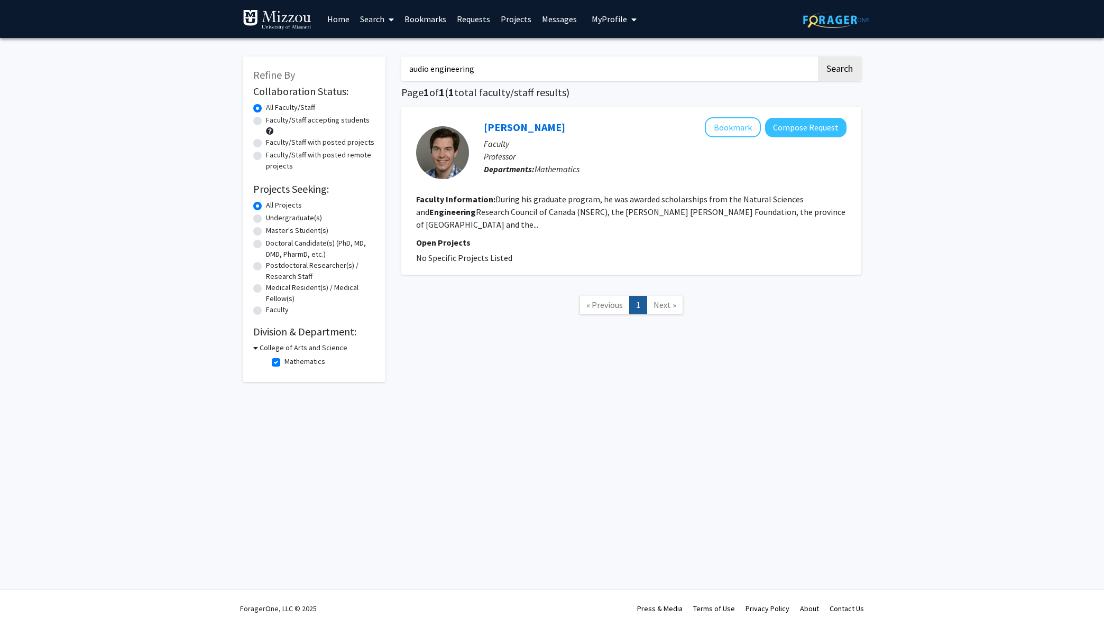
drag, startPoint x: 764, startPoint y: 227, endPoint x: 744, endPoint y: 214, distance: 24.8
click at [764, 236] on p "Open Projects" at bounding box center [631, 242] width 430 height 13
click at [539, 127] on link "[PERSON_NAME]" at bounding box center [524, 127] width 81 height 13
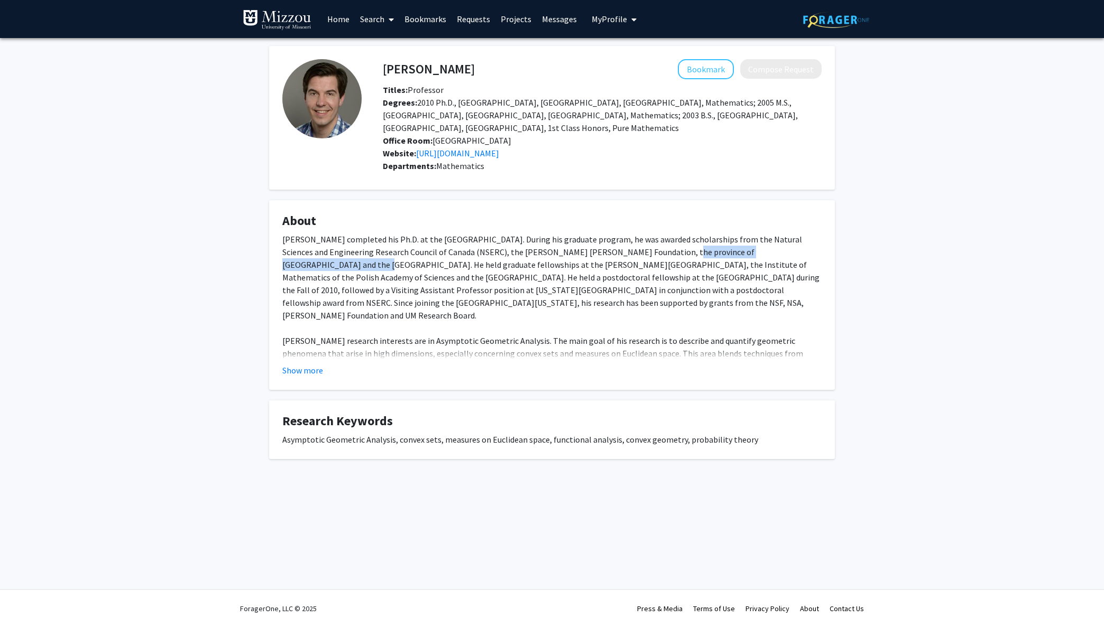
drag, startPoint x: 631, startPoint y: 238, endPoint x: 747, endPoint y: 246, distance: 116.5
click at [747, 246] on div "[PERSON_NAME] completed his Ph.D. at the [GEOGRAPHIC_DATA]. During his graduate…" at bounding box center [551, 322] width 539 height 178
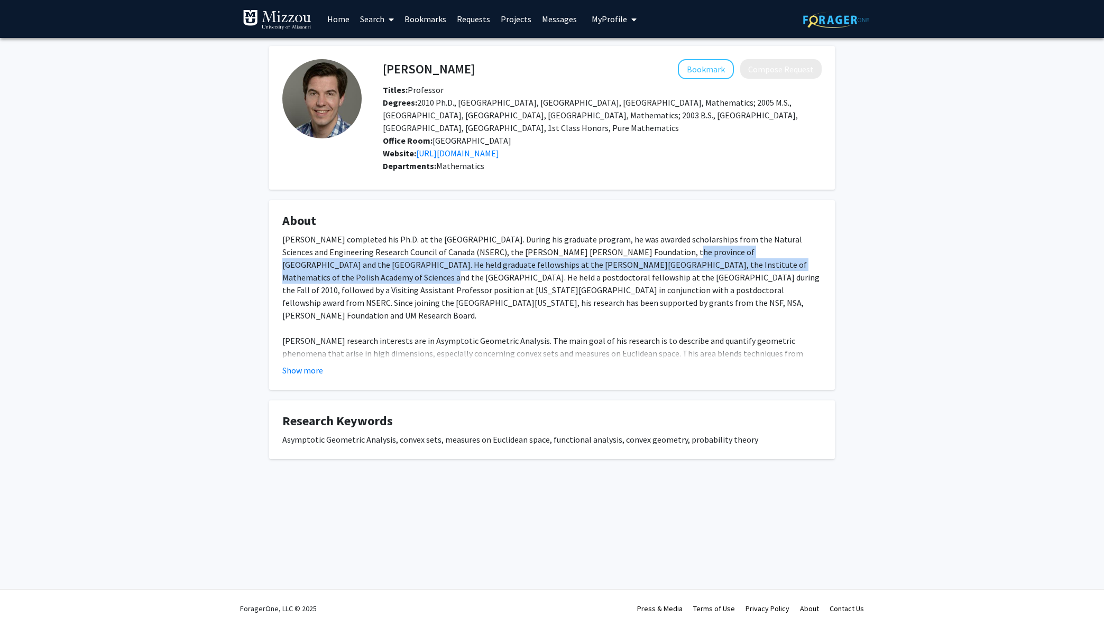
drag, startPoint x: 747, startPoint y: 246, endPoint x: 739, endPoint y: 250, distance: 8.5
click at [747, 246] on div "[PERSON_NAME] completed his Ph.D. at the [GEOGRAPHIC_DATA]. During his graduate…" at bounding box center [551, 322] width 539 height 178
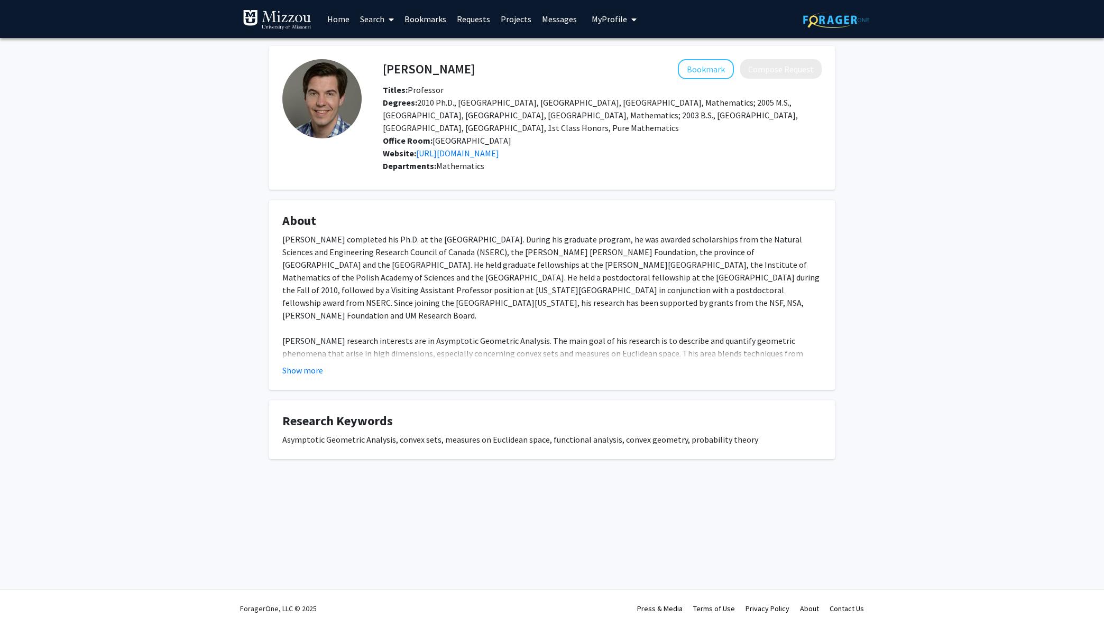
drag, startPoint x: 595, startPoint y: 266, endPoint x: 588, endPoint y: 267, distance: 6.9
click at [593, 266] on div "[PERSON_NAME] completed his Ph.D. at the [GEOGRAPHIC_DATA]. During his graduate…" at bounding box center [551, 322] width 539 height 178
drag, startPoint x: 369, startPoint y: 427, endPoint x: 470, endPoint y: 430, distance: 101.0
click at [470, 433] on div "Asymptotic Geometric Analysis, convex sets, measures on Euclidean space, functi…" at bounding box center [551, 439] width 539 height 13
click at [469, 433] on div "Asymptotic Geometric Analysis, convex sets, measures on Euclidean space, functi…" at bounding box center [551, 439] width 539 height 13
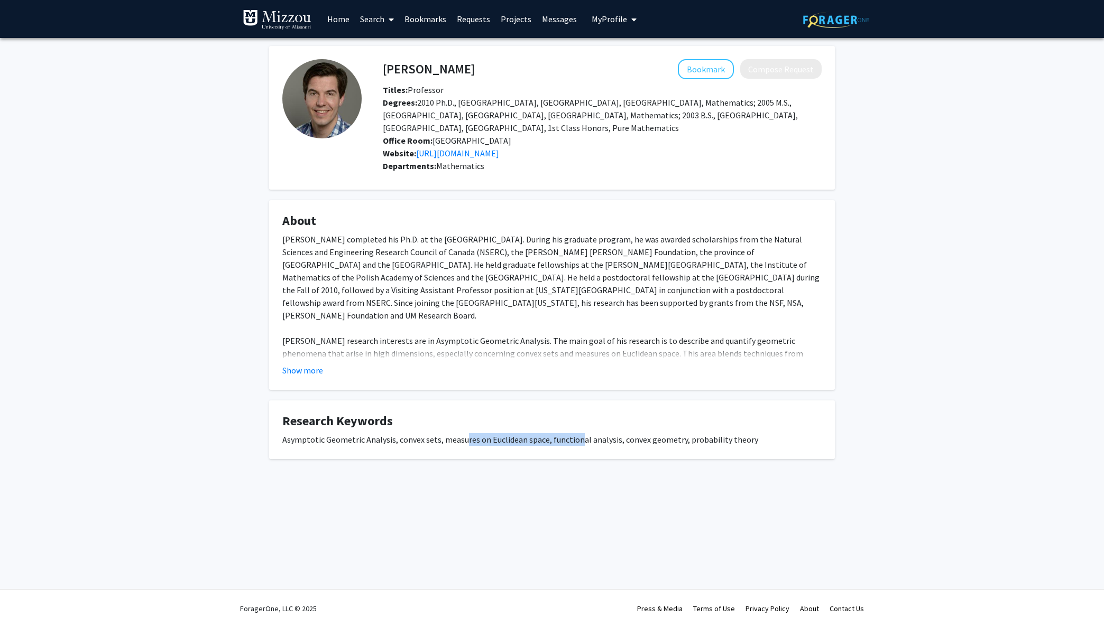
drag, startPoint x: 462, startPoint y: 430, endPoint x: 574, endPoint y: 431, distance: 111.5
click at [574, 433] on div "Asymptotic Geometric Analysis, convex sets, measures on Euclidean space, functi…" at bounding box center [551, 439] width 539 height 13
click at [573, 433] on div "Asymptotic Geometric Analysis, convex sets, measures on Euclidean space, functi…" at bounding box center [551, 439] width 539 height 13
drag, startPoint x: 566, startPoint y: 429, endPoint x: 647, endPoint y: 431, distance: 82.0
click at [647, 433] on div "Asymptotic Geometric Analysis, convex sets, measures on Euclidean space, functi…" at bounding box center [551, 439] width 539 height 13
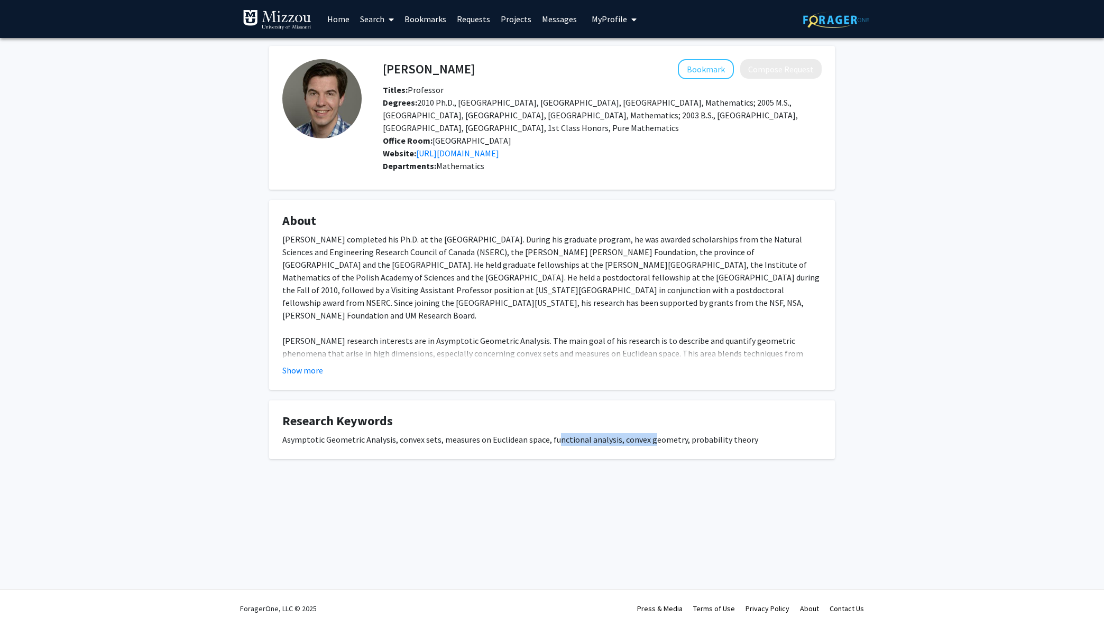
click at [647, 433] on div "Asymptotic Geometric Analysis, convex sets, measures on Euclidean space, functi…" at bounding box center [551, 439] width 539 height 13
click at [309, 368] on fg-card "About [PERSON_NAME] completed his Ph.D. at the [GEOGRAPHIC_DATA]. During his gr…" at bounding box center [552, 295] width 566 height 190
click at [311, 364] on button "Show more" at bounding box center [302, 370] width 41 height 13
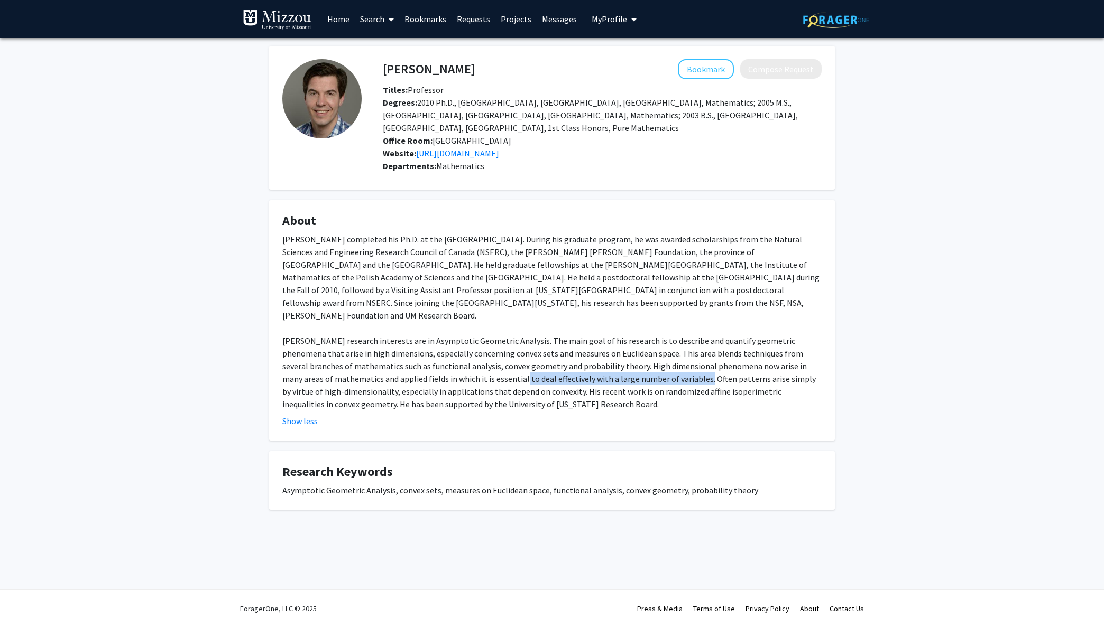
drag, startPoint x: 581, startPoint y: 349, endPoint x: 643, endPoint y: 350, distance: 61.9
click at [643, 350] on div "[PERSON_NAME] completed his Ph.D. at the [GEOGRAPHIC_DATA]. During his graduate…" at bounding box center [551, 322] width 539 height 178
drag, startPoint x: 643, startPoint y: 350, endPoint x: 528, endPoint y: 342, distance: 115.0
click at [639, 351] on div "[PERSON_NAME] completed his Ph.D. at the [GEOGRAPHIC_DATA]. During his graduate…" at bounding box center [551, 322] width 539 height 178
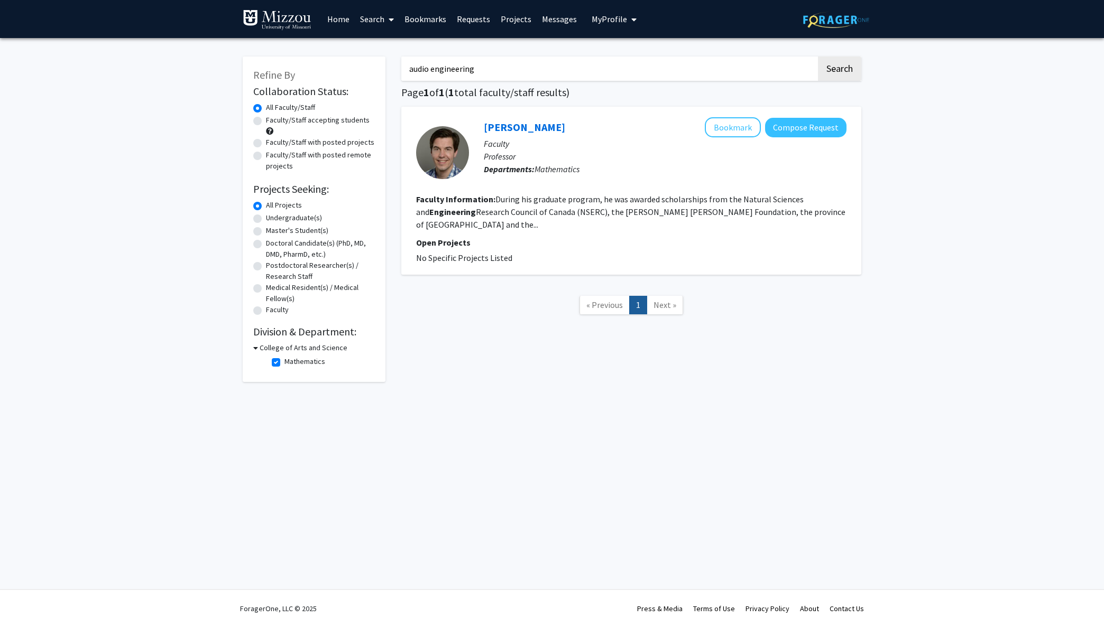
drag, startPoint x: 497, startPoint y: 66, endPoint x: 381, endPoint y: 86, distance: 118.5
click at [381, 86] on div "Refine By Collaboration Status: Collaboration Status All Faculty/Staff Collabor…" at bounding box center [552, 214] width 634 height 336
click at [839, 70] on button "Search" at bounding box center [839, 69] width 43 height 24
checkbox input "false"
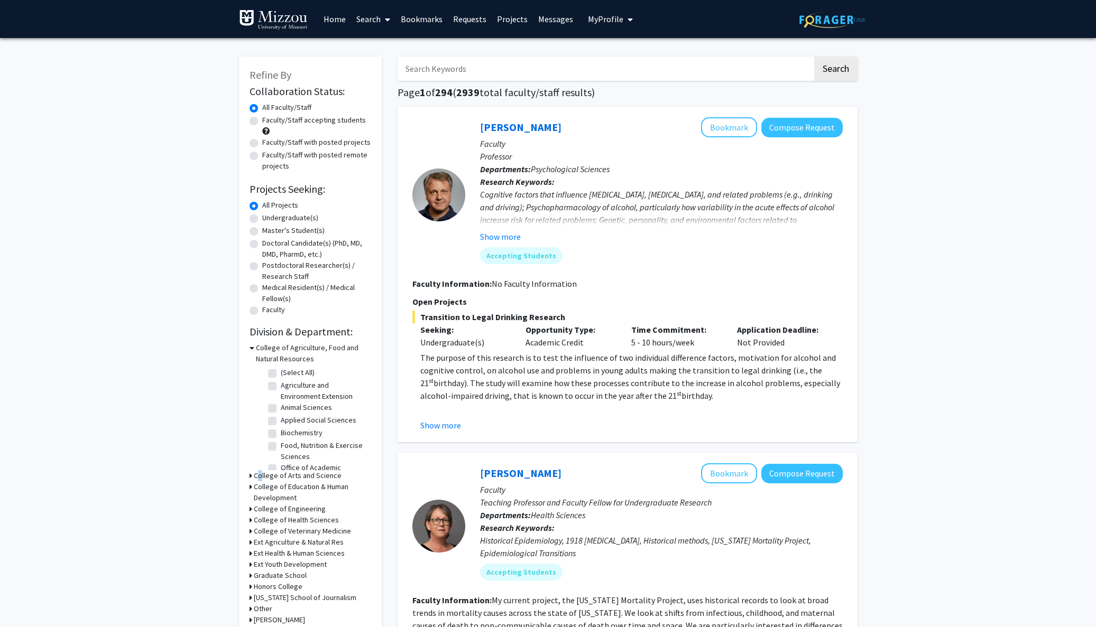
click at [255, 474] on h3 "College of Arts and Science" at bounding box center [298, 475] width 88 height 11
click at [281, 562] on label "Mathematics" at bounding box center [301, 556] width 41 height 11
click at [281, 558] on input "Mathematics" at bounding box center [284, 554] width 7 height 7
checkbox input "true"
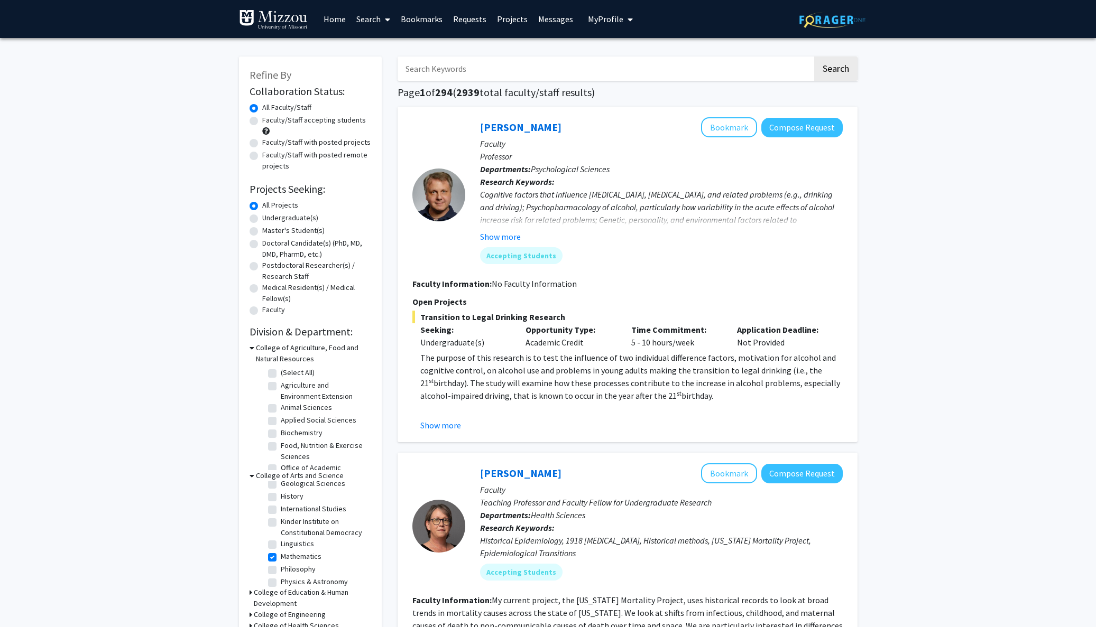
checkbox input "true"
